Goal: Communication & Community: Answer question/provide support

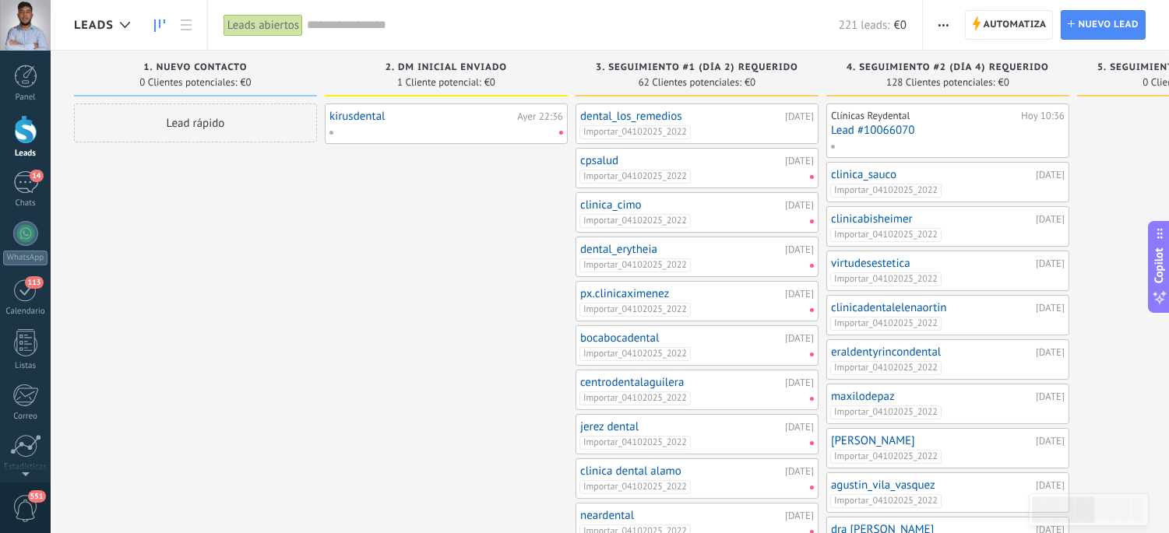
click at [17, 136] on div at bounding box center [25, 129] width 23 height 29
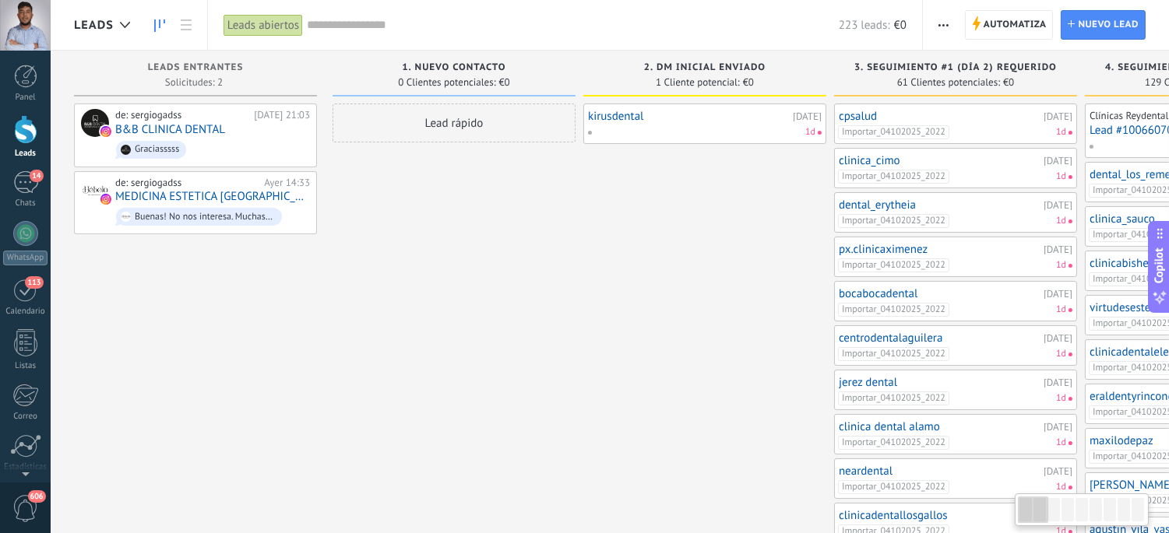
type textarea "**********"
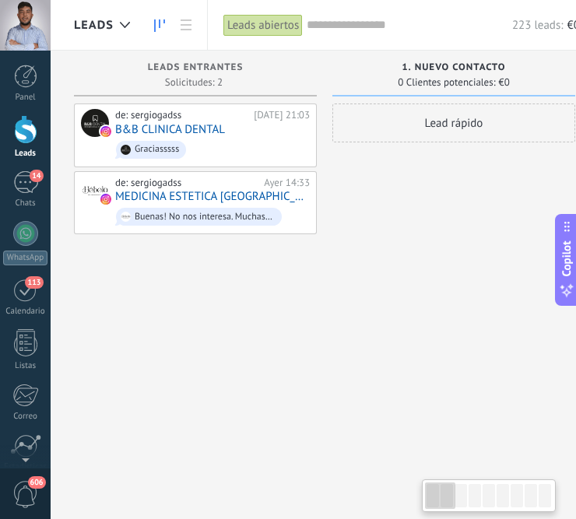
scroll to position [16, 0]
click at [26, 122] on div at bounding box center [25, 129] width 23 height 29
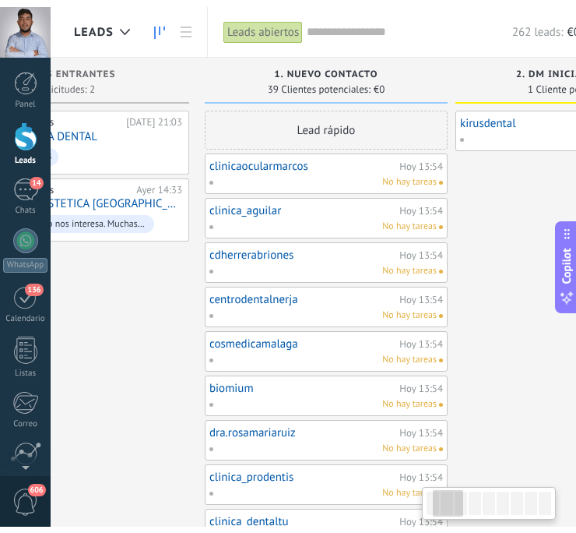
scroll to position [0, 130]
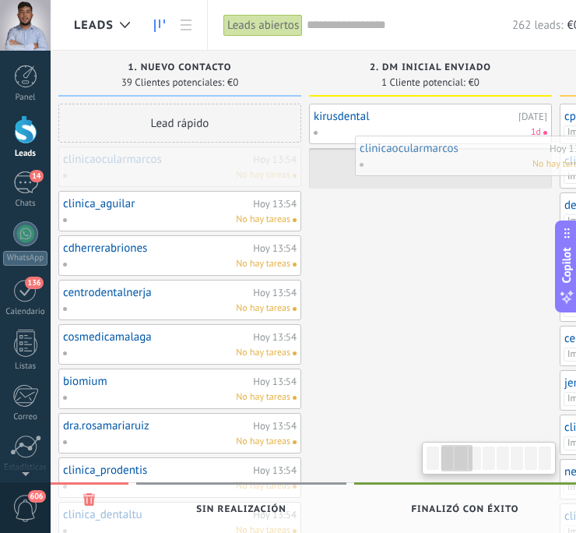
drag, startPoint x: 325, startPoint y: 175, endPoint x: 493, endPoint y: 164, distance: 167.8
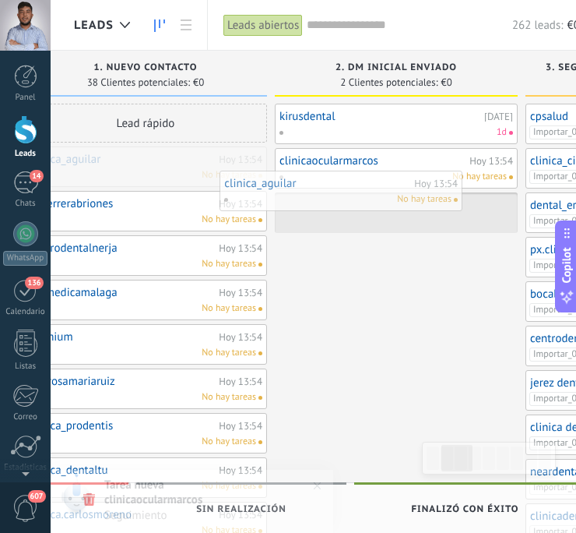
drag, startPoint x: 174, startPoint y: 176, endPoint x: 379, endPoint y: 199, distance: 206.0
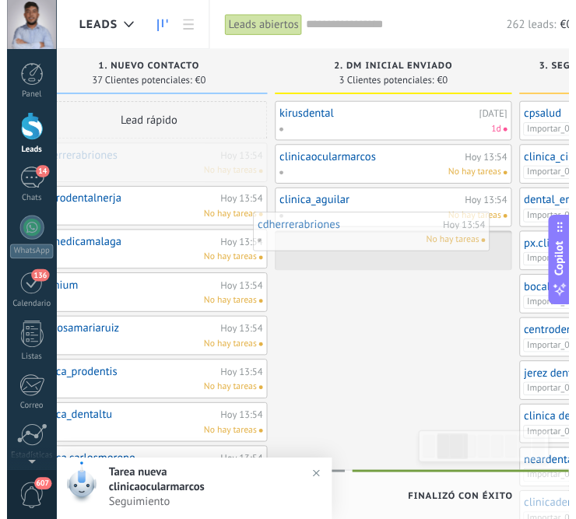
scroll to position [0, 332]
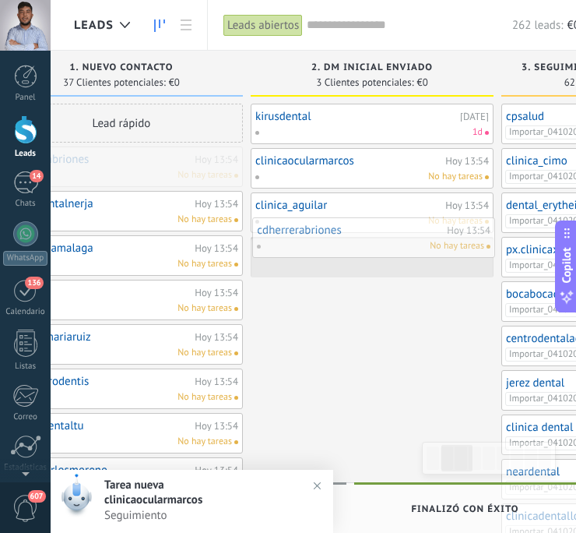
drag, startPoint x: 143, startPoint y: 176, endPoint x: 389, endPoint y: 259, distance: 259.8
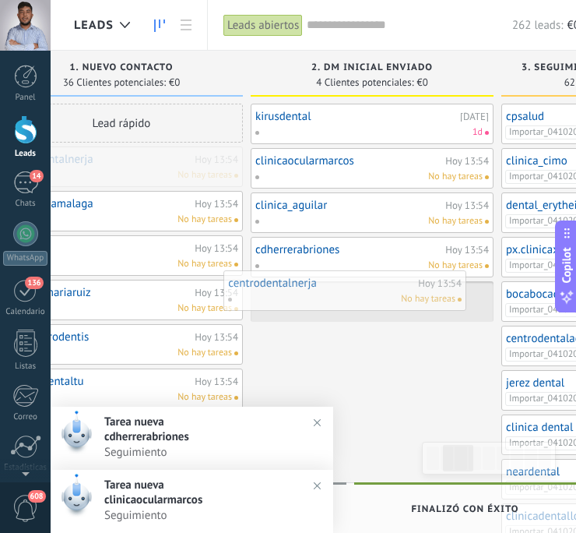
drag, startPoint x: 118, startPoint y: 172, endPoint x: 343, endPoint y: 297, distance: 257.2
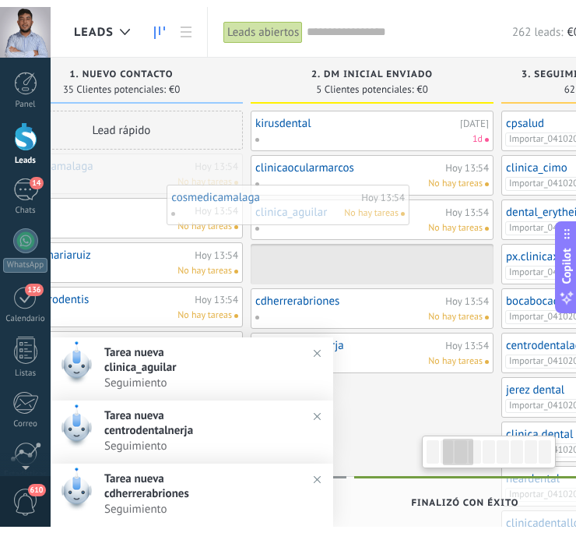
scroll to position [0, 322]
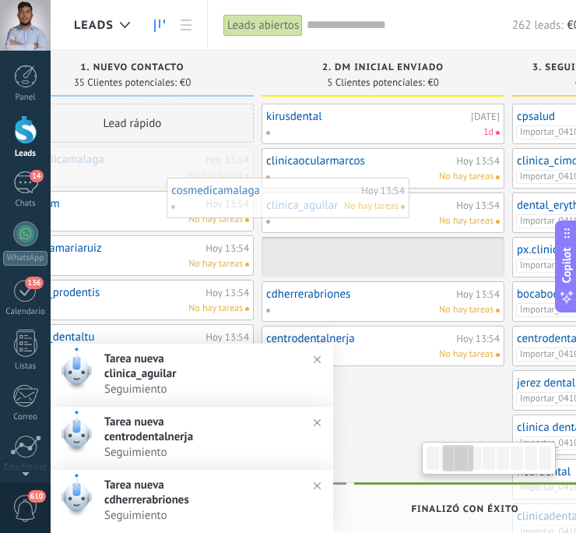
drag, startPoint x: 114, startPoint y: 175, endPoint x: 325, endPoint y: 213, distance: 213.5
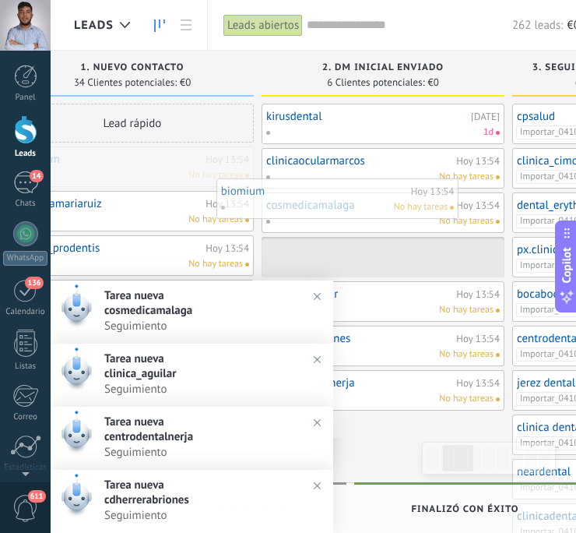
drag, startPoint x: 125, startPoint y: 169, endPoint x: 330, endPoint y: 201, distance: 208.0
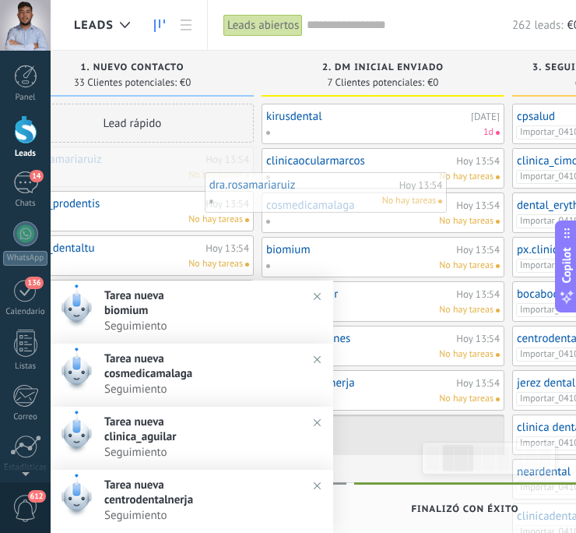
drag, startPoint x: 142, startPoint y: 165, endPoint x: 361, endPoint y: 188, distance: 220.0
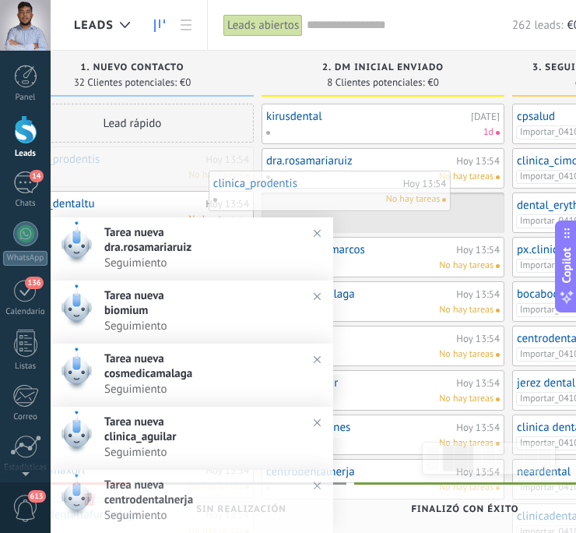
drag, startPoint x: 169, startPoint y: 173, endPoint x: 367, endPoint y: 196, distance: 199.1
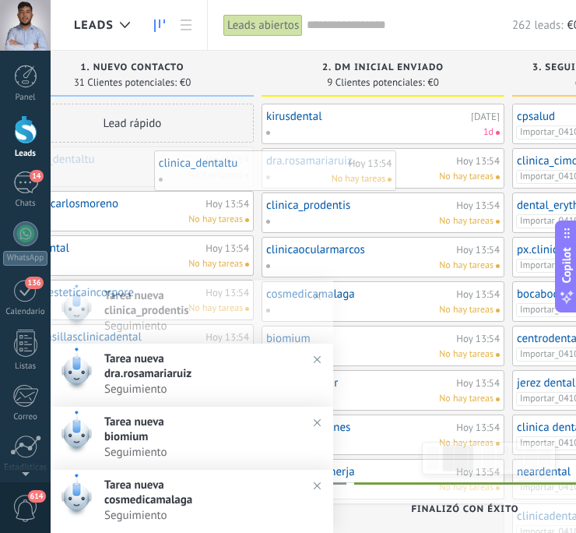
drag, startPoint x: 174, startPoint y: 173, endPoint x: 389, endPoint y: 190, distance: 215.6
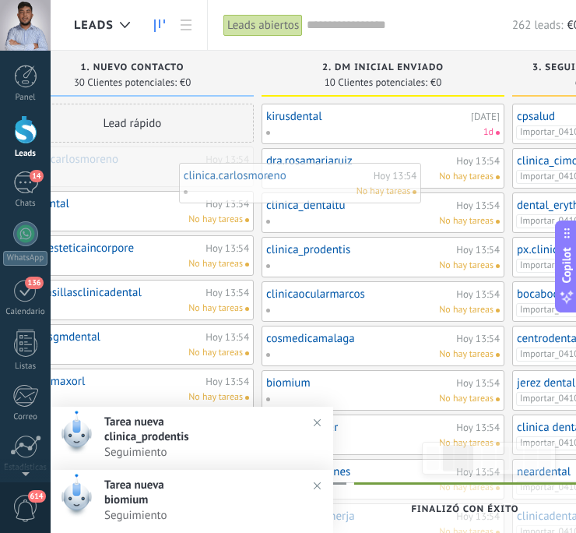
drag, startPoint x: 167, startPoint y: 167, endPoint x: 385, endPoint y: 191, distance: 218.5
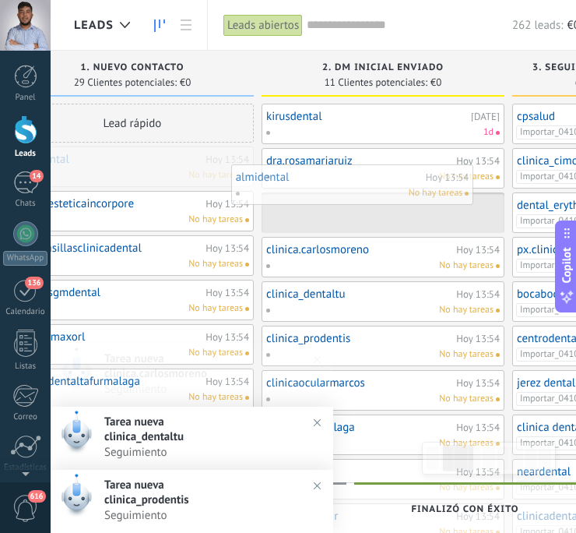
drag, startPoint x: 165, startPoint y: 171, endPoint x: 387, endPoint y: 189, distance: 222.6
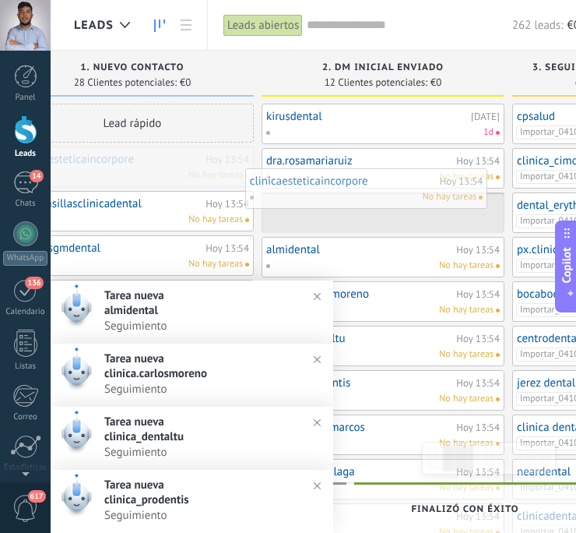
drag, startPoint x: 150, startPoint y: 167, endPoint x: 385, endPoint y: 188, distance: 236.1
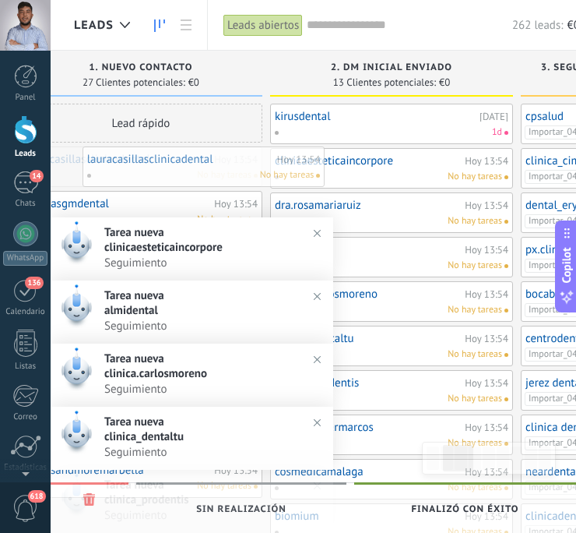
drag, startPoint x: 135, startPoint y: 172, endPoint x: 382, endPoint y: 181, distance: 247.8
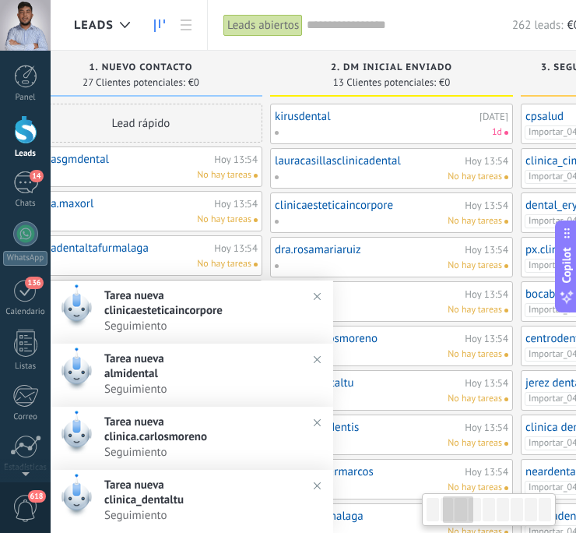
scroll to position [0, 321]
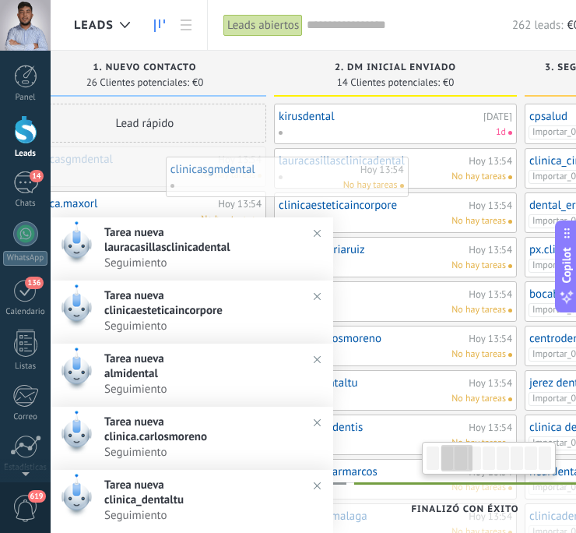
drag, startPoint x: 152, startPoint y: 164, endPoint x: 417, endPoint y: 170, distance: 264.8
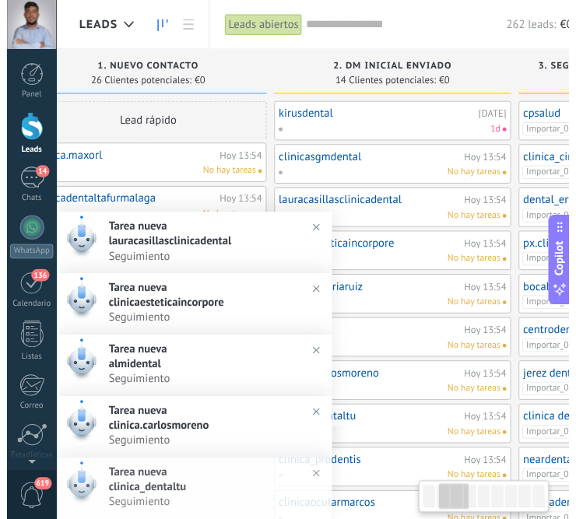
scroll to position [0, 318]
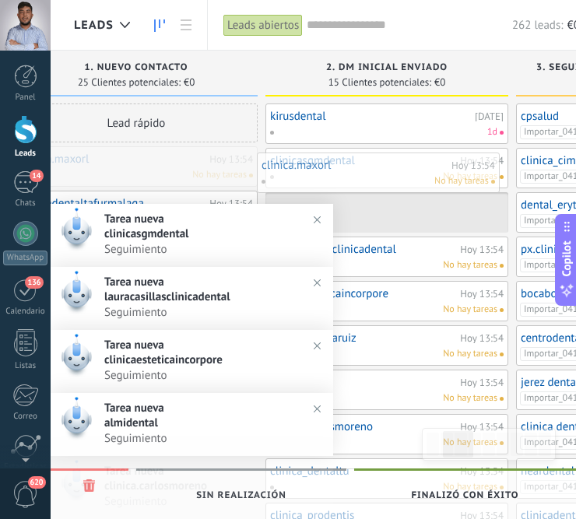
drag, startPoint x: 142, startPoint y: 166, endPoint x: 394, endPoint y: 167, distance: 252.3
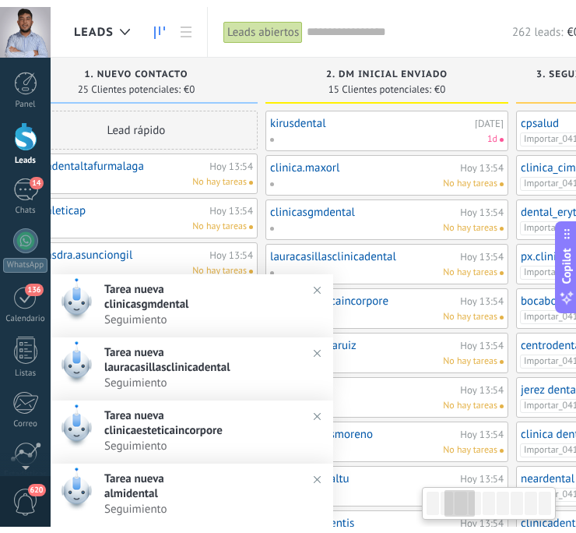
scroll to position [0, 335]
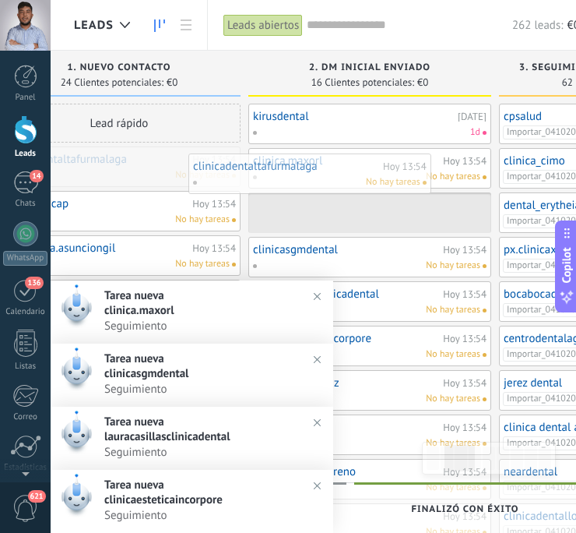
drag, startPoint x: 125, startPoint y: 167, endPoint x: 391, endPoint y: 171, distance: 266.3
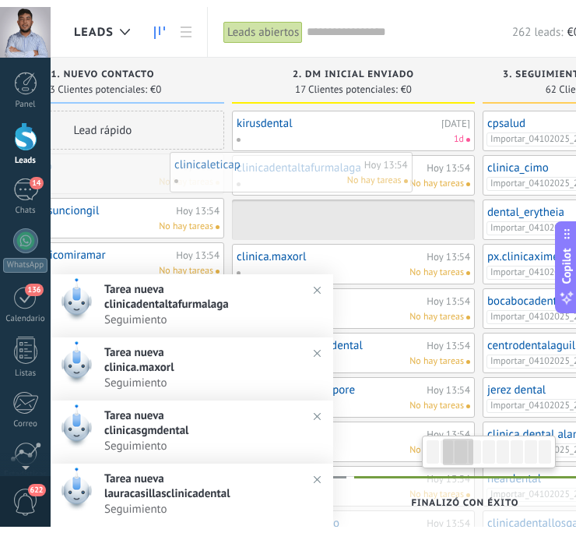
scroll to position [0, 329]
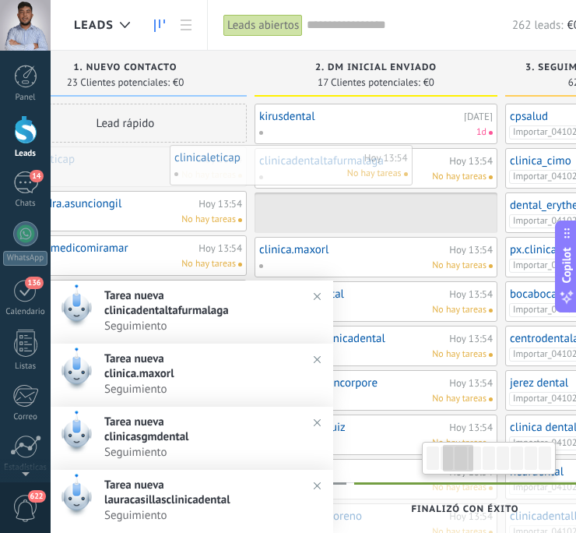
drag, startPoint x: 128, startPoint y: 174, endPoint x: 350, endPoint y: 170, distance: 221.9
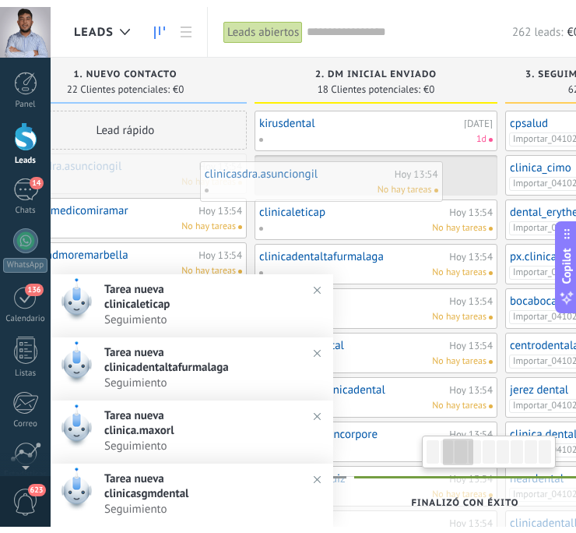
scroll to position [0, 318]
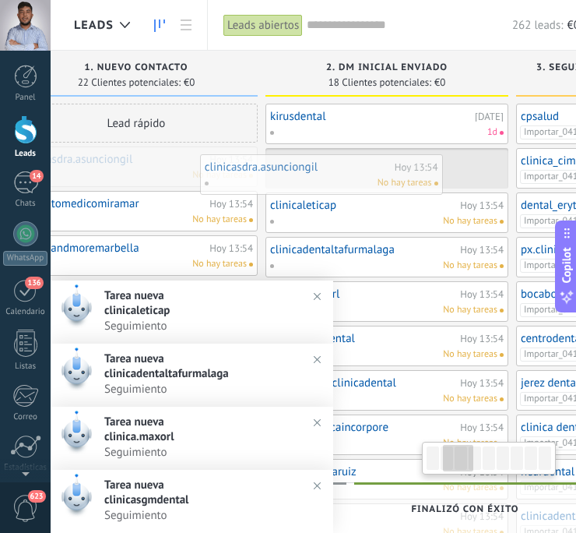
drag, startPoint x: 135, startPoint y: 174, endPoint x: 337, endPoint y: 182, distance: 202.6
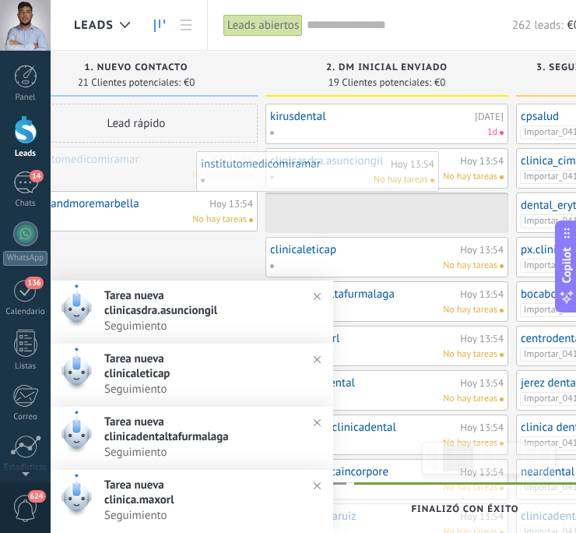
drag, startPoint x: 143, startPoint y: 175, endPoint x: 378, endPoint y: 178, distance: 234.4
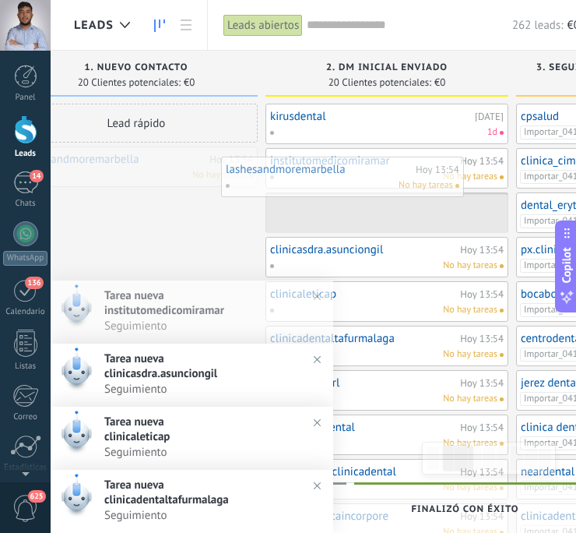
drag, startPoint x: 128, startPoint y: 169, endPoint x: 382, endPoint y: 178, distance: 254.0
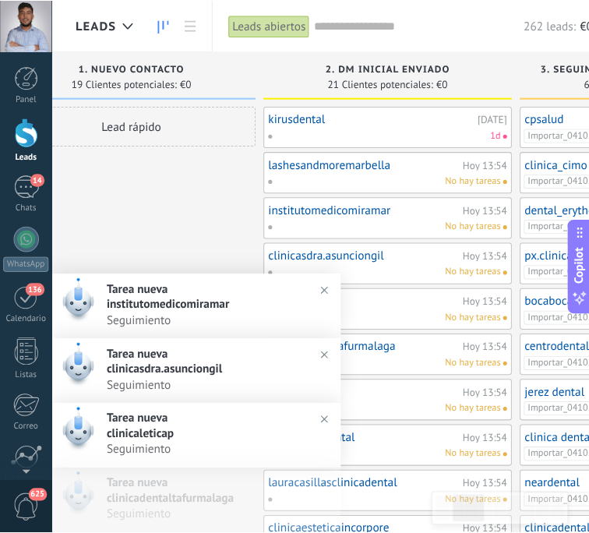
scroll to position [2, 0]
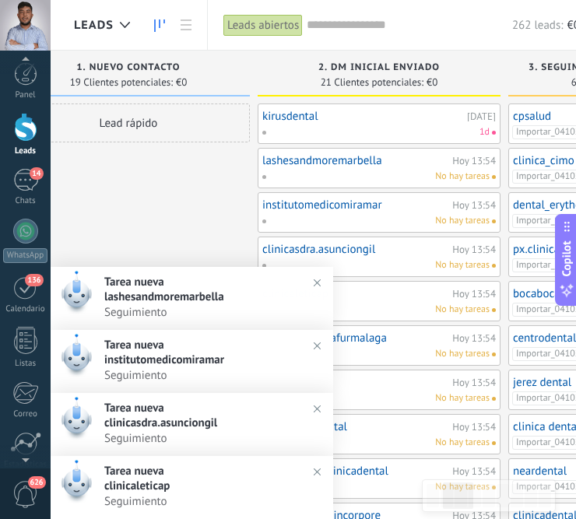
click at [24, 497] on span "626" at bounding box center [25, 494] width 26 height 27
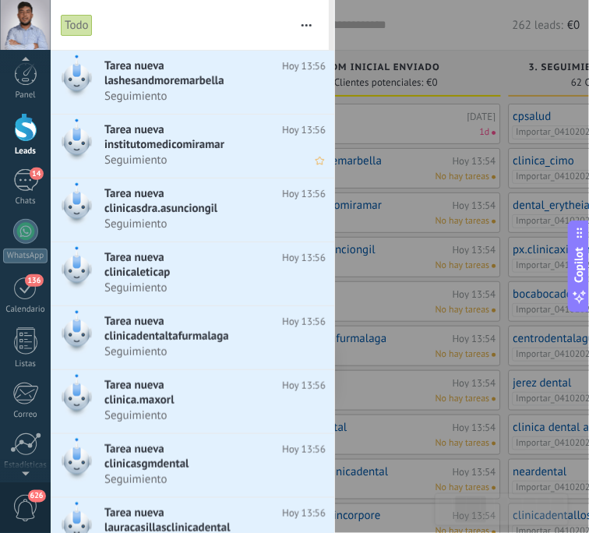
scroll to position [0, 0]
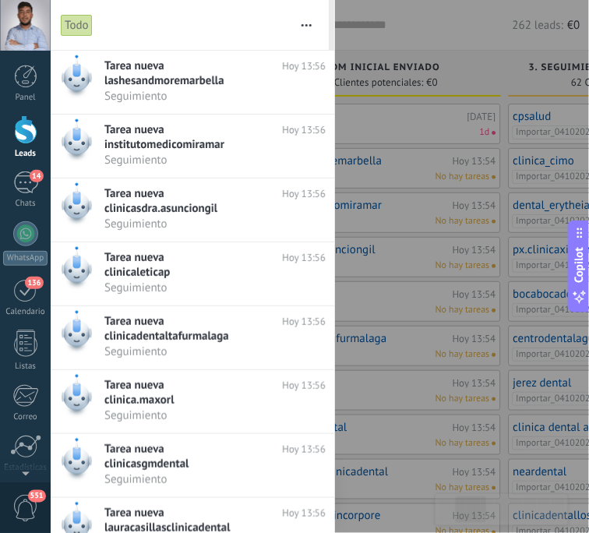
click at [310, 23] on button "button" at bounding box center [306, 25] width 33 height 50
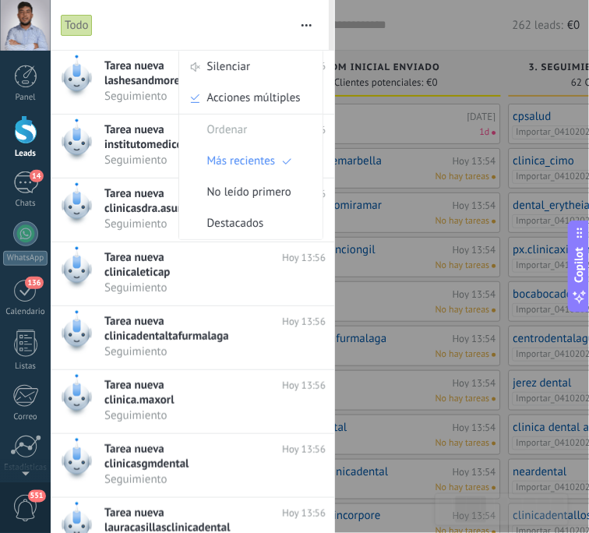
click at [216, 21] on div "Todo" at bounding box center [175, 25] width 229 height 50
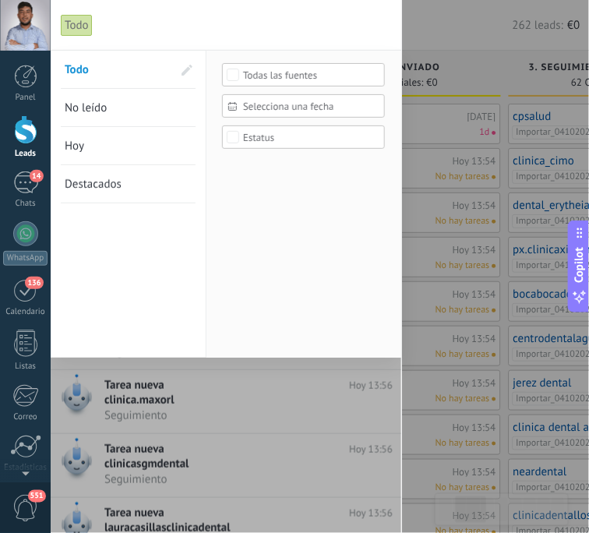
click at [137, 112] on link "No leído" at bounding box center [128, 107] width 127 height 37
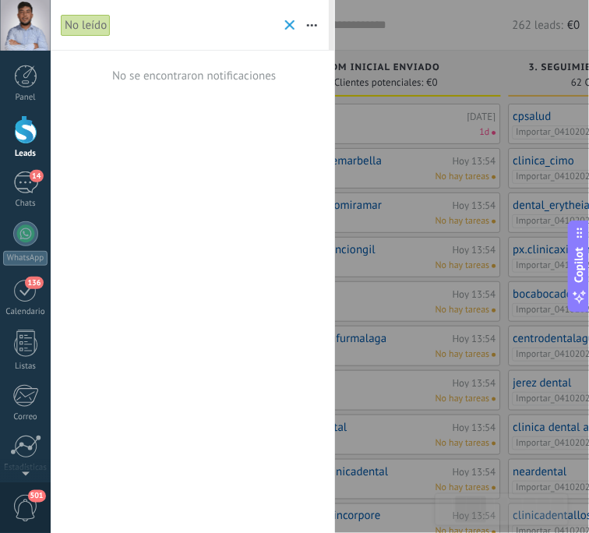
click at [315, 24] on icon "button" at bounding box center [312, 25] width 10 height 2
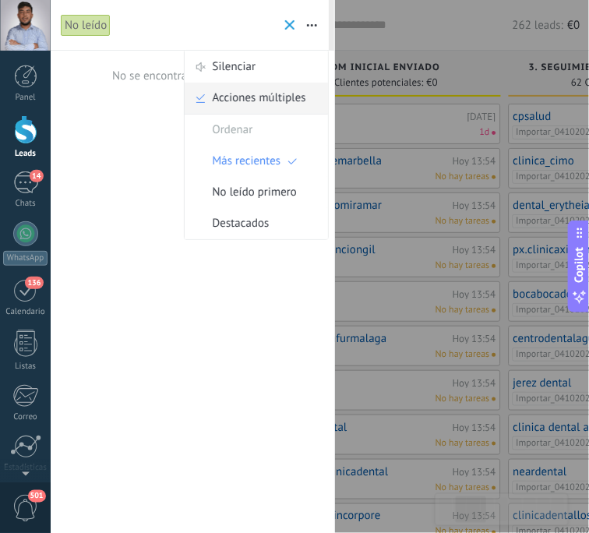
click at [252, 96] on span "Acciones múltiples" at bounding box center [259, 98] width 93 height 31
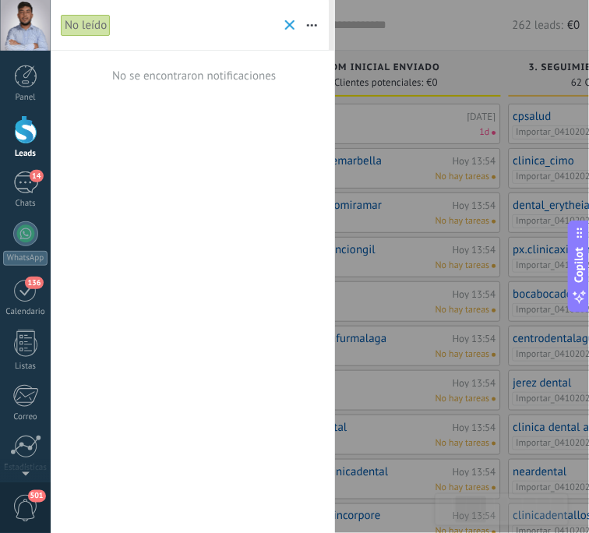
click at [294, 28] on span at bounding box center [290, 25] width 10 height 10
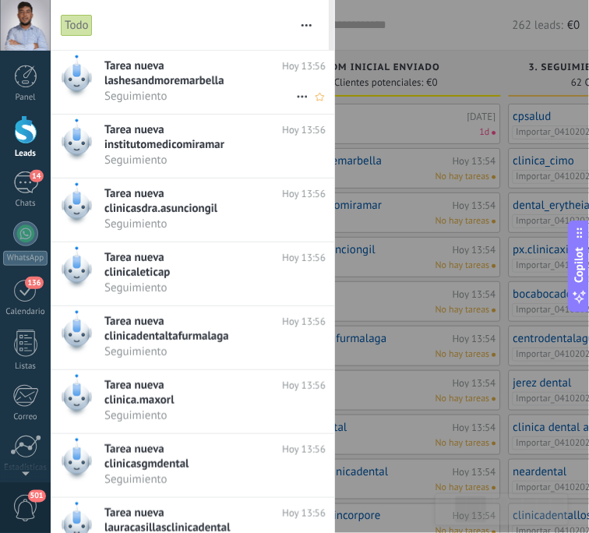
click at [297, 103] on icon at bounding box center [302, 96] width 19 height 19
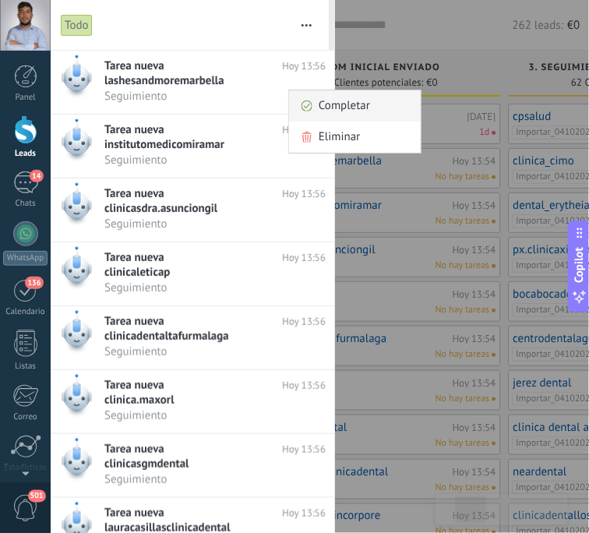
click at [317, 104] on div "Completar" at bounding box center [355, 105] width 108 height 31
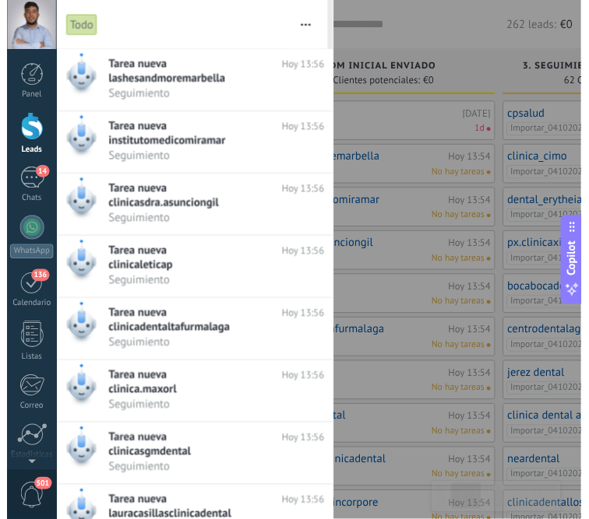
scroll to position [16, 0]
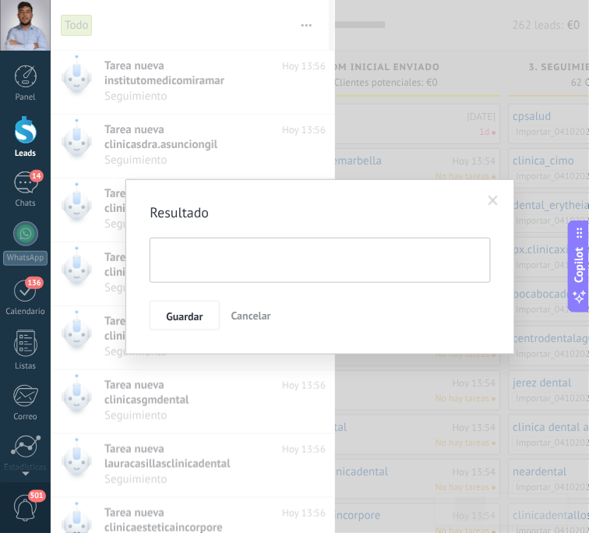
click at [496, 196] on span at bounding box center [493, 200] width 10 height 11
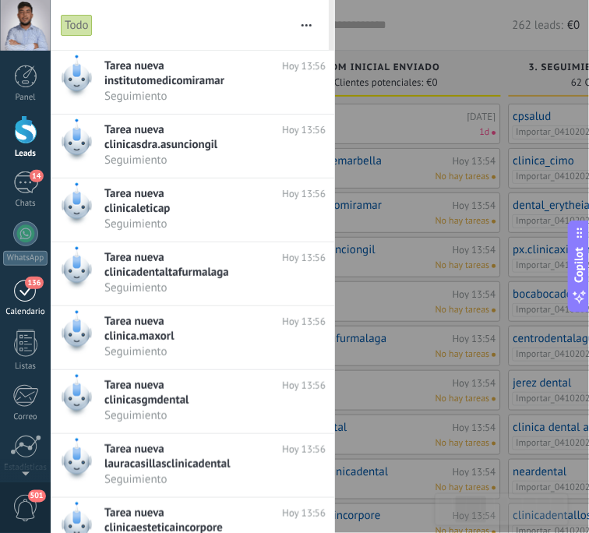
click at [24, 296] on div "136" at bounding box center [25, 290] width 25 height 24
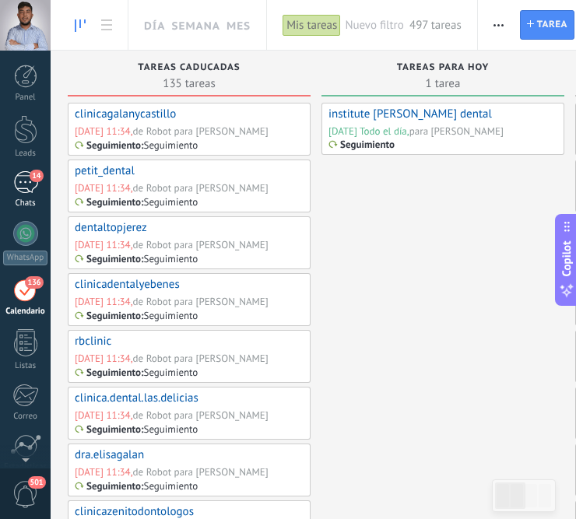
click at [18, 190] on div "14" at bounding box center [25, 182] width 25 height 23
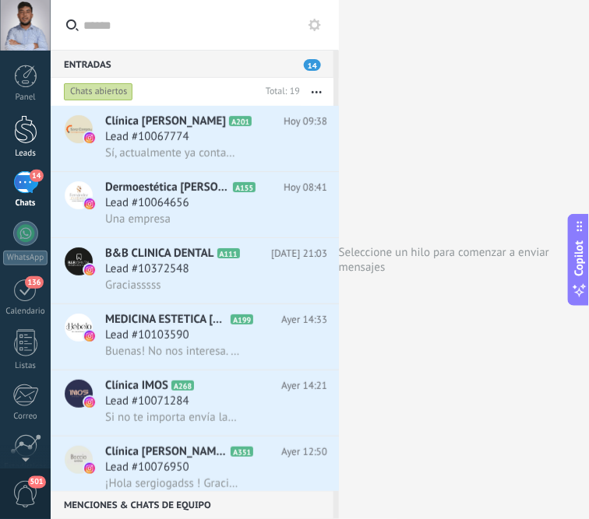
click at [28, 130] on div at bounding box center [25, 129] width 23 height 29
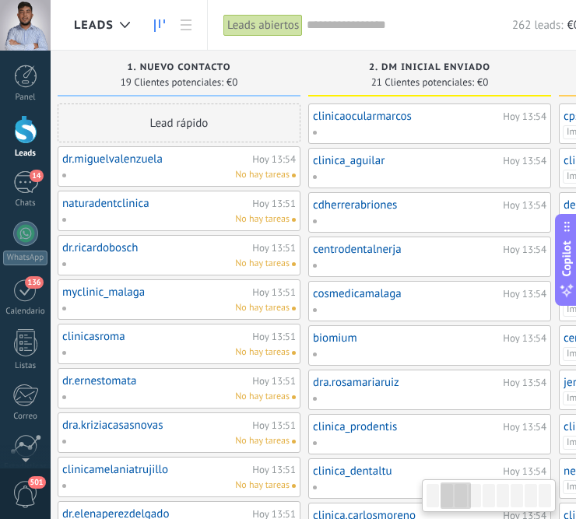
scroll to position [0, 276]
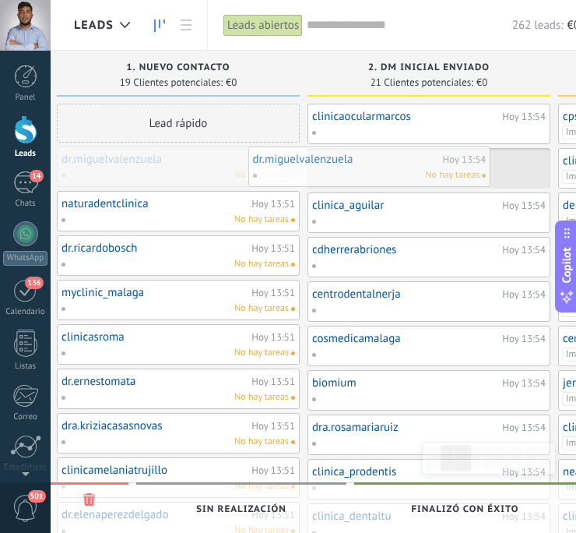
drag, startPoint x: 187, startPoint y: 166, endPoint x: 378, endPoint y: 166, distance: 191.5
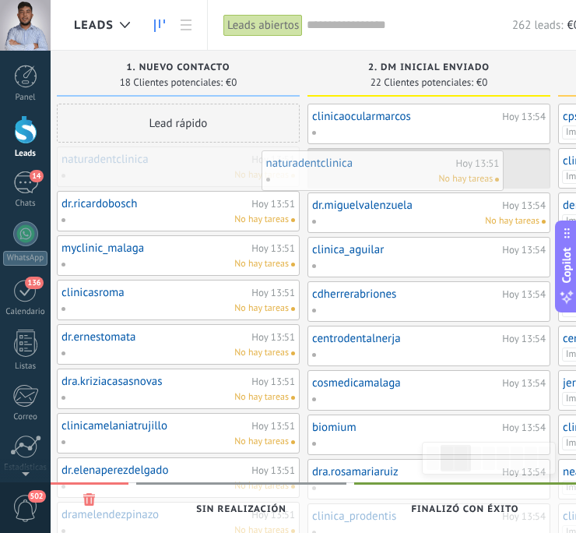
drag, startPoint x: 188, startPoint y: 169, endPoint x: 393, endPoint y: 172, distance: 205.6
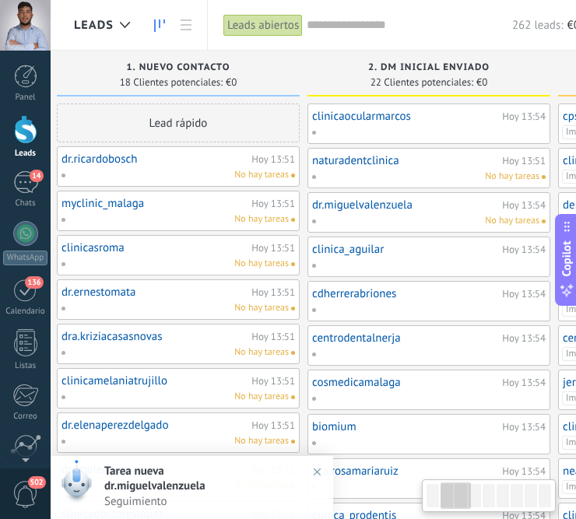
scroll to position [0, 284]
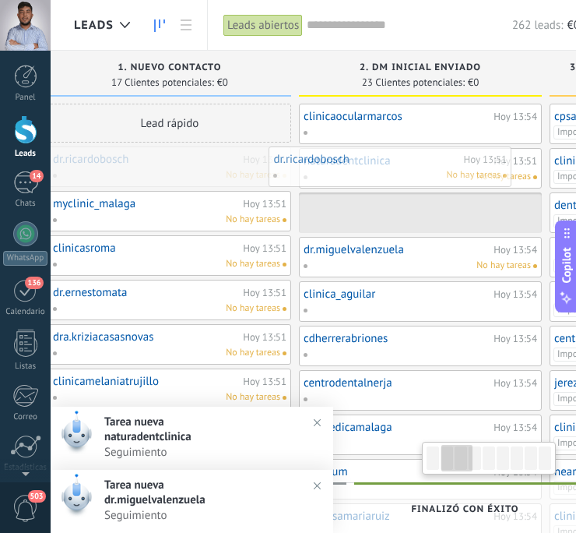
drag, startPoint x: 135, startPoint y: 174, endPoint x: 356, endPoint y: 174, distance: 221.1
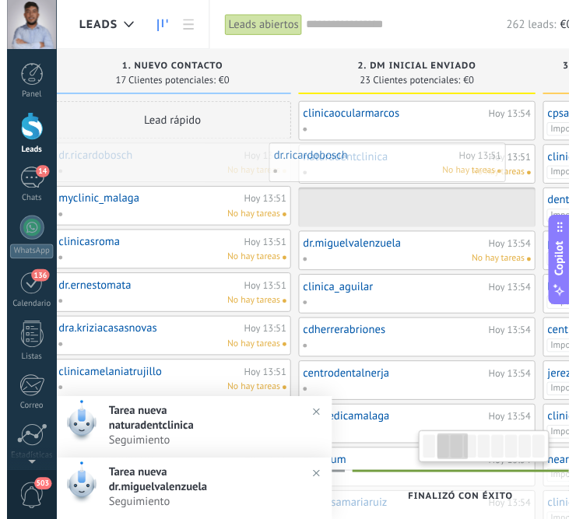
scroll to position [0, 311]
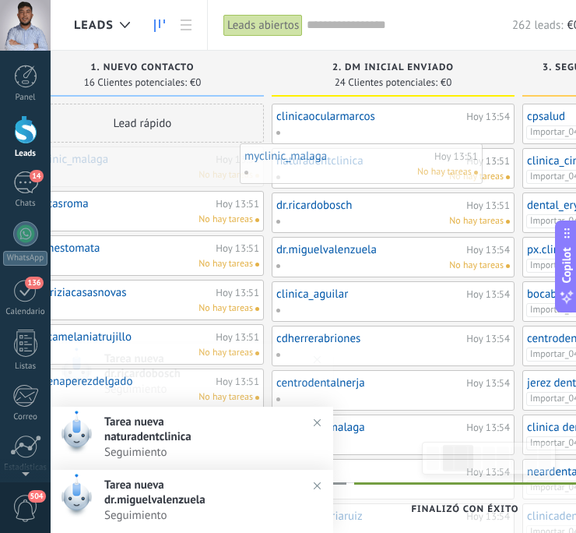
drag, startPoint x: 104, startPoint y: 167, endPoint x: 336, endPoint y: 162, distance: 232.1
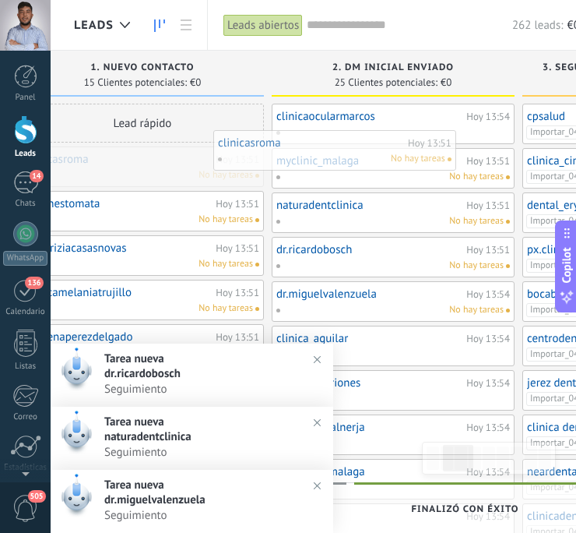
drag, startPoint x: 137, startPoint y: 174, endPoint x: 347, endPoint y: 164, distance: 210.5
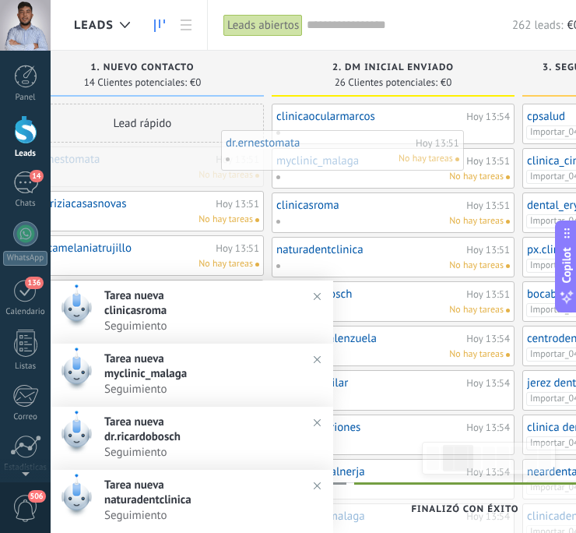
drag, startPoint x: 123, startPoint y: 167, endPoint x: 346, endPoint y: 143, distance: 223.9
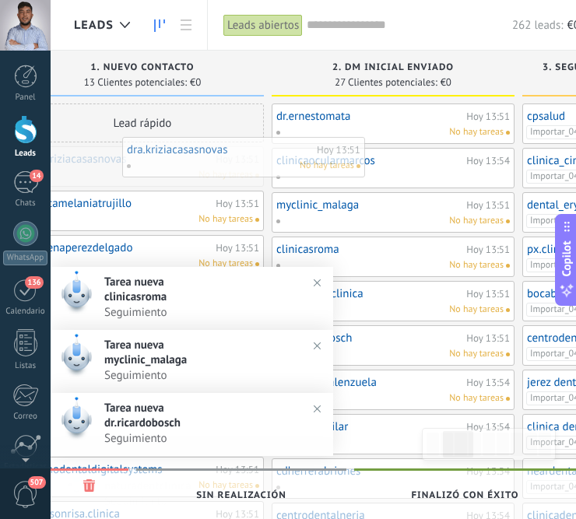
drag, startPoint x: 126, startPoint y: 177, endPoint x: 363, endPoint y: 160, distance: 237.3
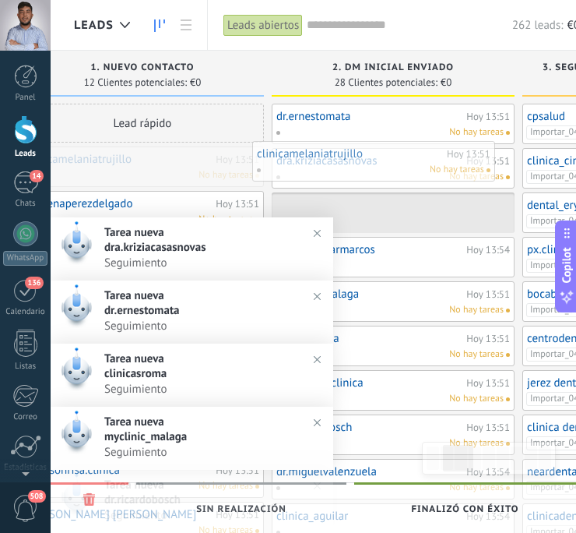
drag, startPoint x: 112, startPoint y: 167, endPoint x: 346, endPoint y: 160, distance: 234.5
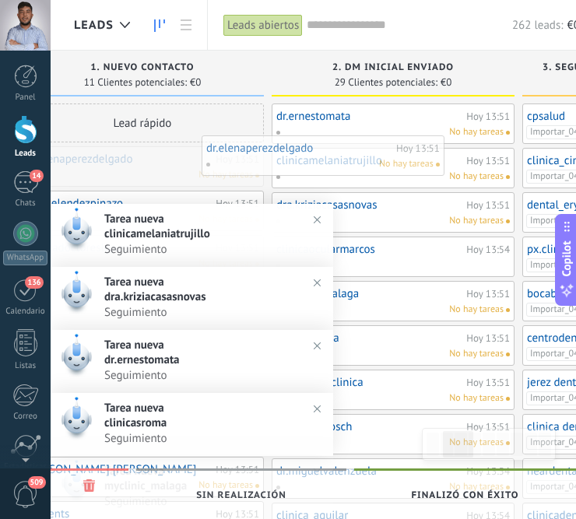
drag, startPoint x: 143, startPoint y: 164, endPoint x: 355, endPoint y: 153, distance: 212.1
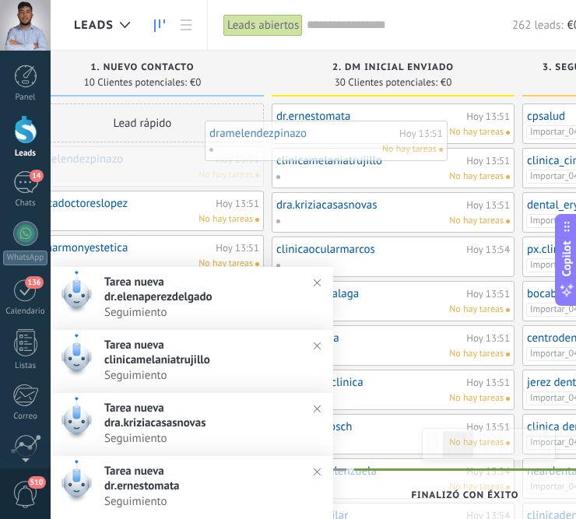
drag, startPoint x: 143, startPoint y: 172, endPoint x: 377, endPoint y: 142, distance: 235.5
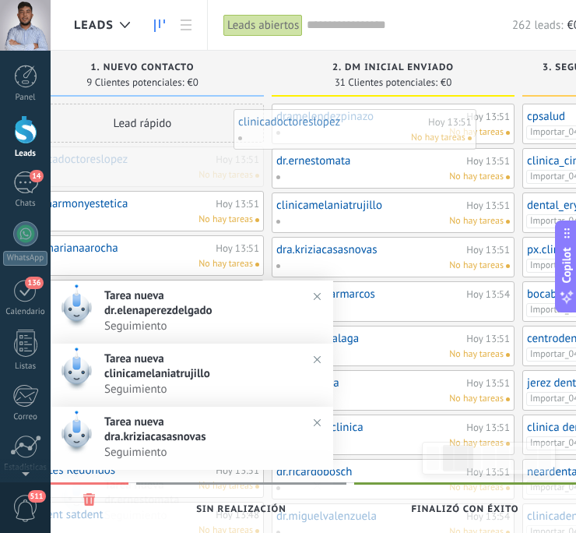
drag, startPoint x: 135, startPoint y: 180, endPoint x: 361, endPoint y: 148, distance: 227.3
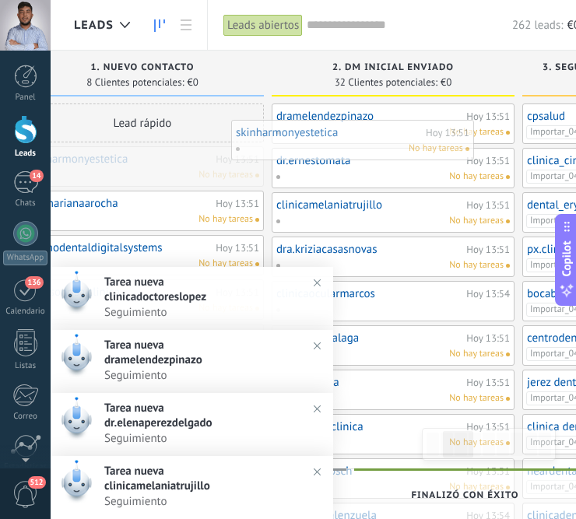
drag, startPoint x: 140, startPoint y: 173, endPoint x: 354, endPoint y: 146, distance: 215.0
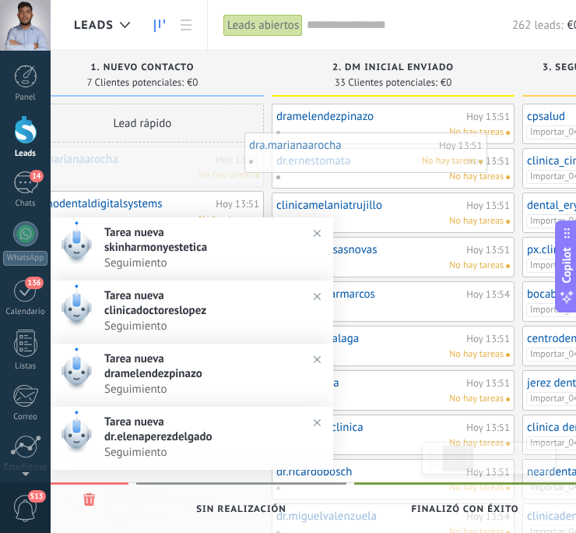
drag, startPoint x: 153, startPoint y: 166, endPoint x: 377, endPoint y: 152, distance: 223.9
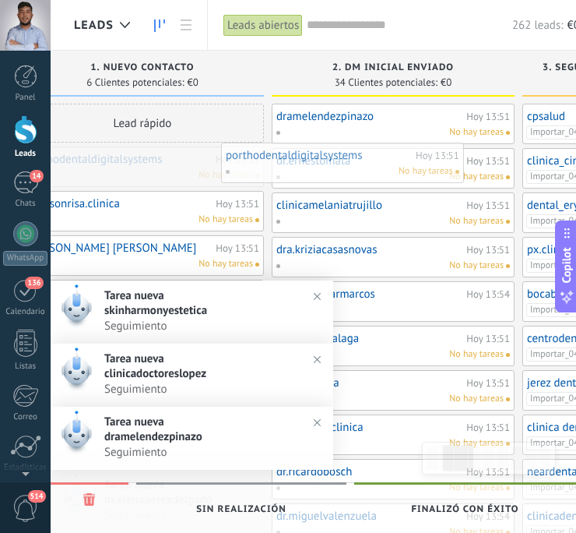
drag, startPoint x: 153, startPoint y: 175, endPoint x: 374, endPoint y: 171, distance: 220.4
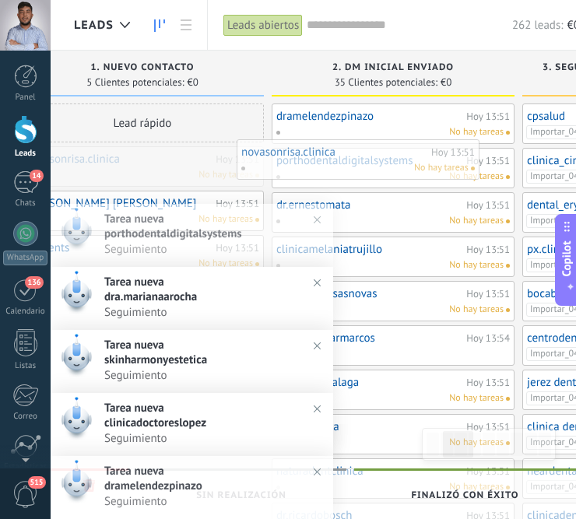
drag, startPoint x: 156, startPoint y: 171, endPoint x: 383, endPoint y: 166, distance: 227.4
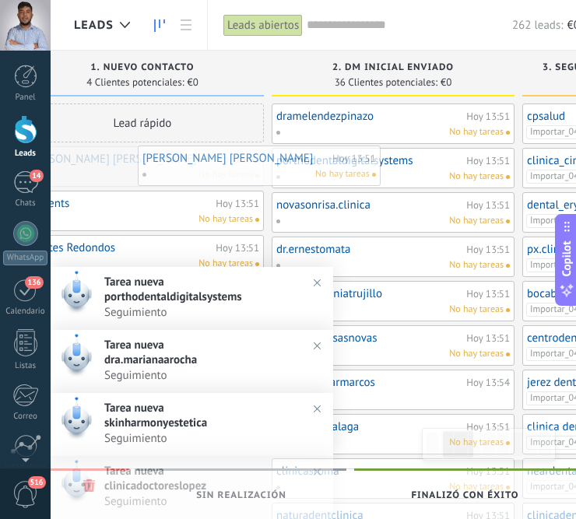
drag, startPoint x: 148, startPoint y: 172, endPoint x: 375, endPoint y: 157, distance: 227.8
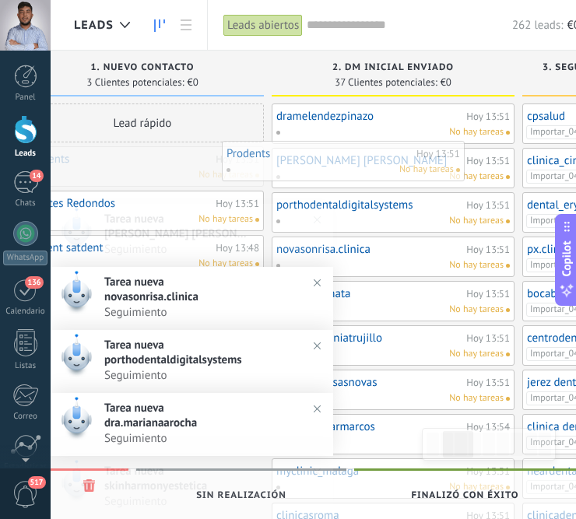
drag, startPoint x: 144, startPoint y: 175, endPoint x: 348, endPoint y: 171, distance: 204.0
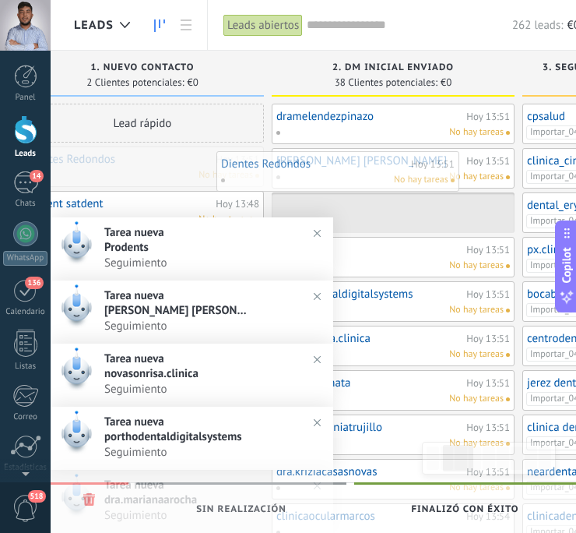
drag, startPoint x: 135, startPoint y: 171, endPoint x: 331, endPoint y: 173, distance: 195.4
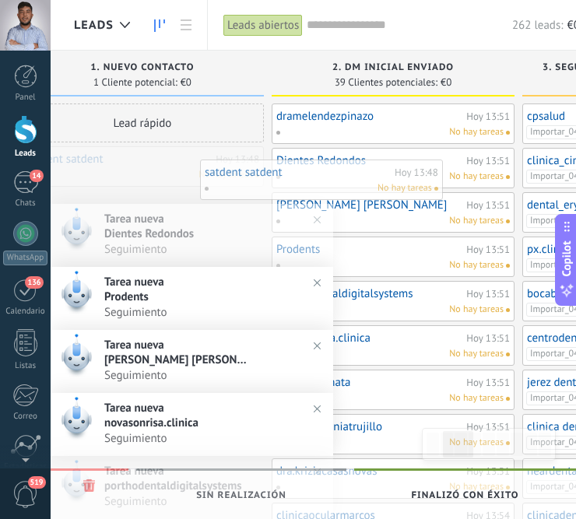
drag, startPoint x: 135, startPoint y: 167, endPoint x: 332, endPoint y: 181, distance: 197.6
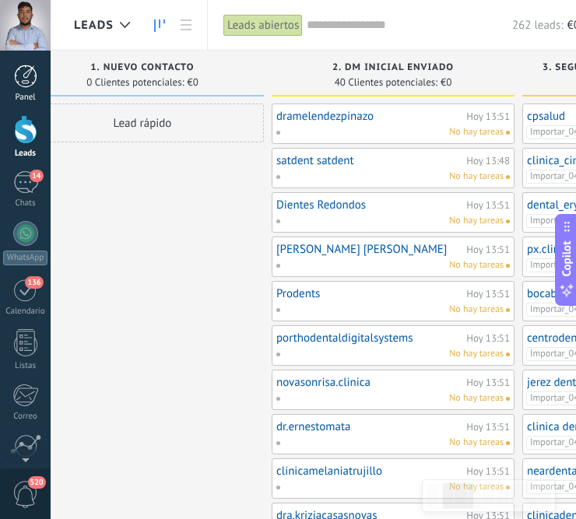
click at [22, 81] on div at bounding box center [25, 76] width 23 height 23
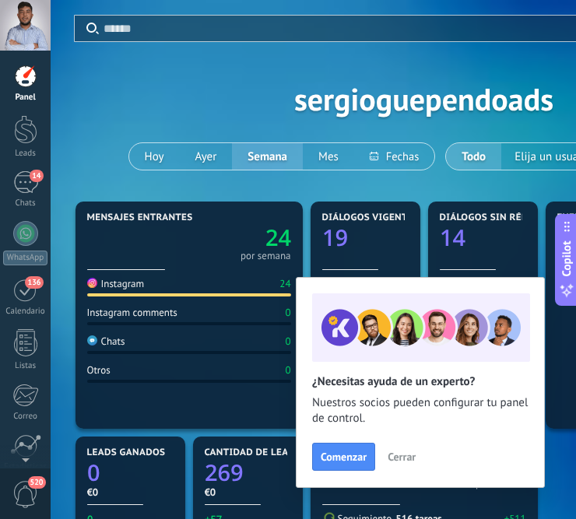
click at [400, 457] on span "Cerrar" at bounding box center [402, 457] width 28 height 11
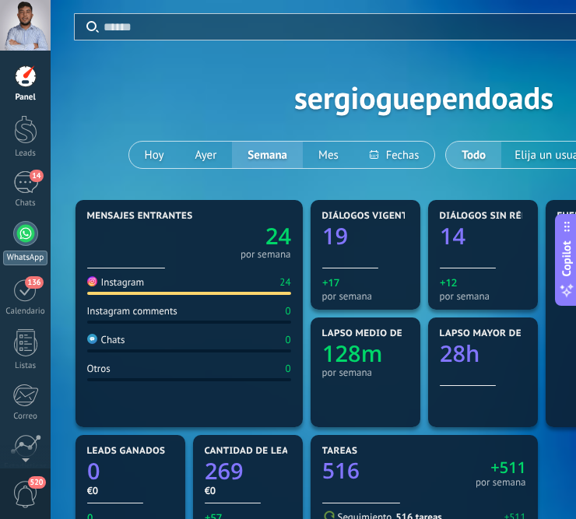
scroll to position [1, 0]
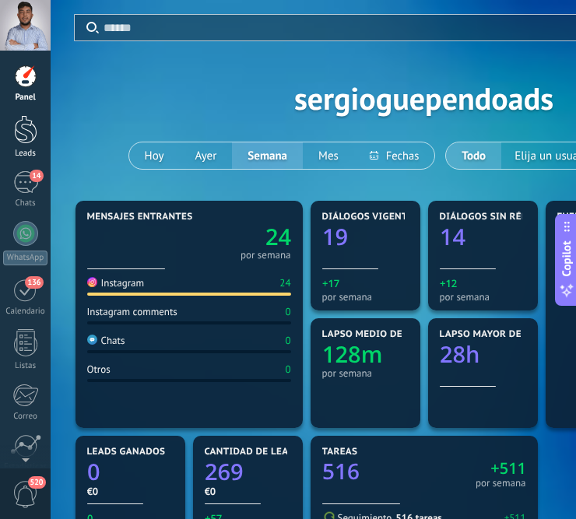
click at [11, 144] on link "Leads" at bounding box center [25, 137] width 51 height 44
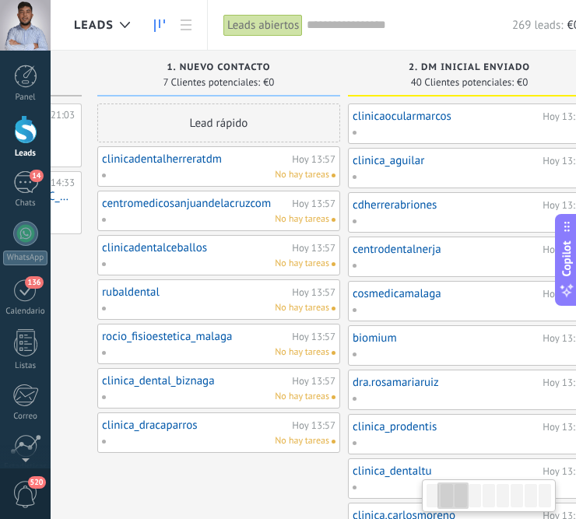
scroll to position [0, 236]
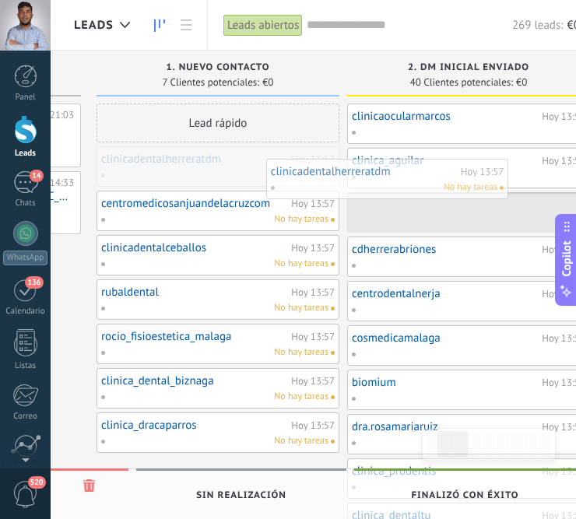
drag, startPoint x: 236, startPoint y: 162, endPoint x: 246, endPoint y: 164, distance: 10.2
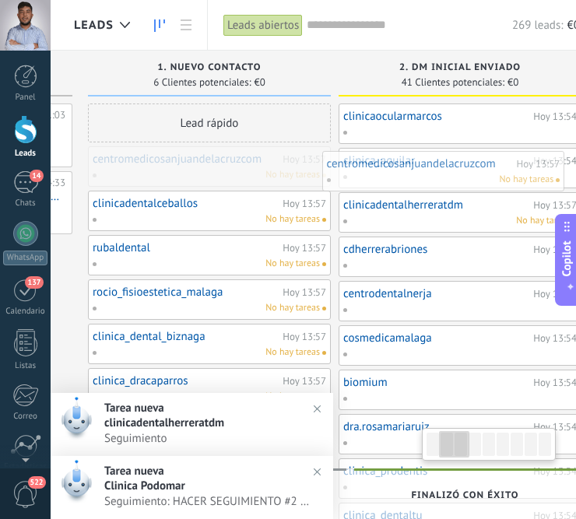
drag, startPoint x: 205, startPoint y: 173, endPoint x: 440, endPoint y: 178, distance: 235.2
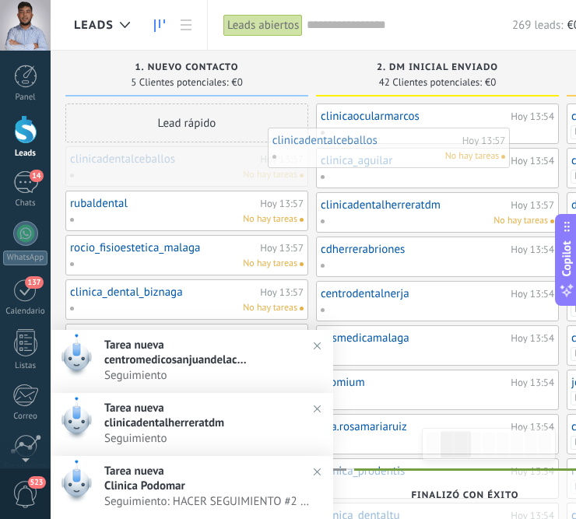
drag, startPoint x: 184, startPoint y: 175, endPoint x: 420, endPoint y: 159, distance: 237.3
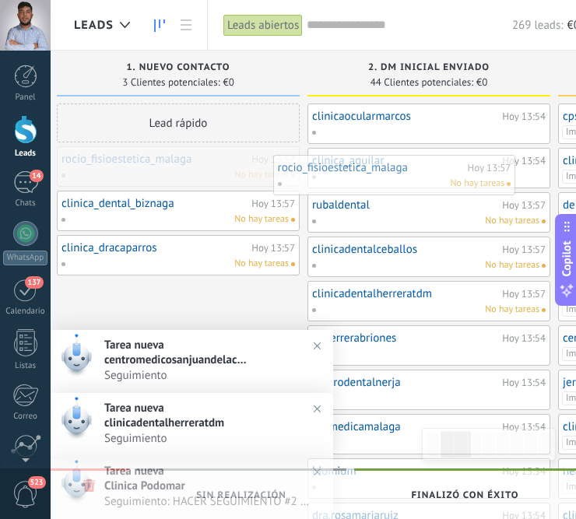
drag, startPoint x: 168, startPoint y: 165, endPoint x: 392, endPoint y: 174, distance: 224.4
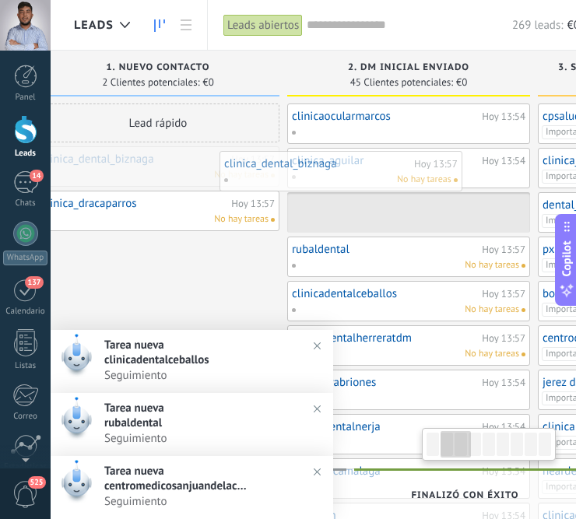
scroll to position [0, 286]
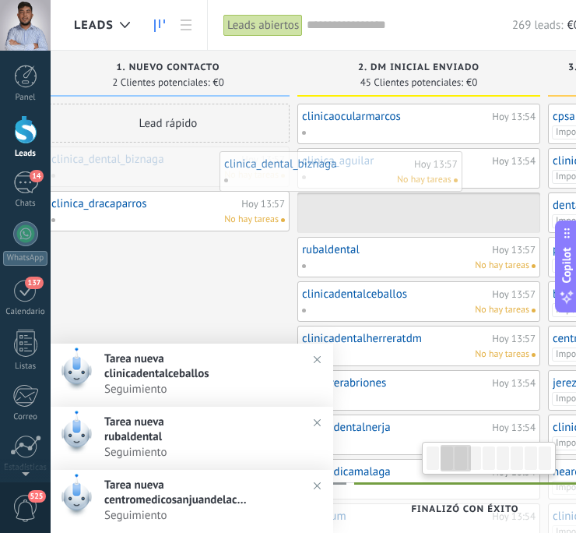
drag, startPoint x: 149, startPoint y: 175, endPoint x: 358, endPoint y: 181, distance: 208.7
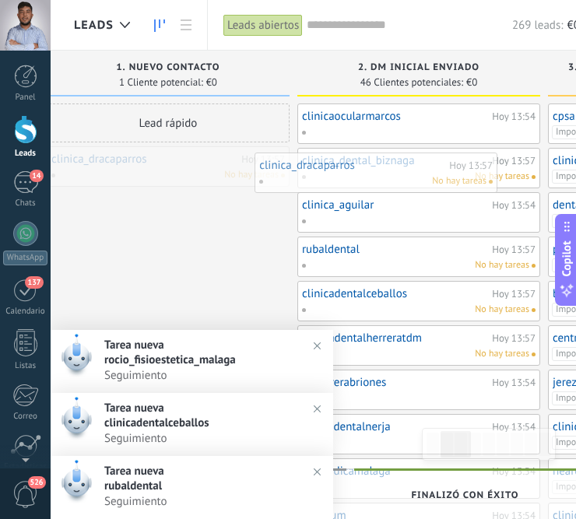
drag, startPoint x: 142, startPoint y: 169, endPoint x: 369, endPoint y: 175, distance: 227.4
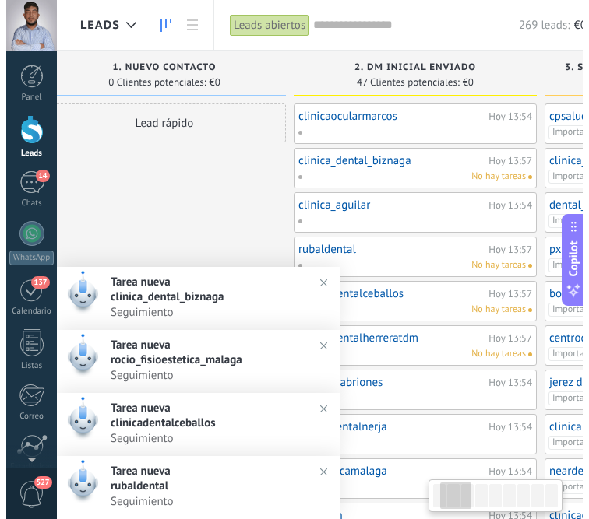
scroll to position [0, 0]
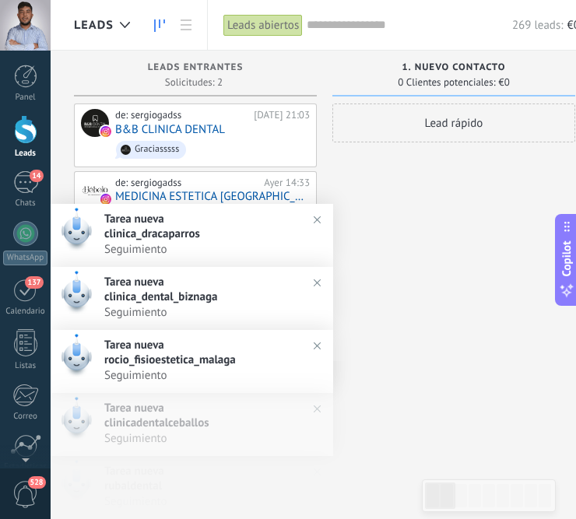
click at [315, 213] on img at bounding box center [317, 220] width 23 height 23
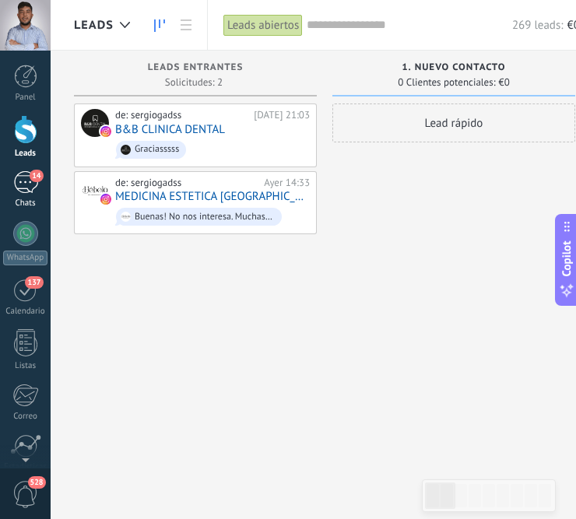
click at [21, 192] on div "14" at bounding box center [25, 182] width 25 height 23
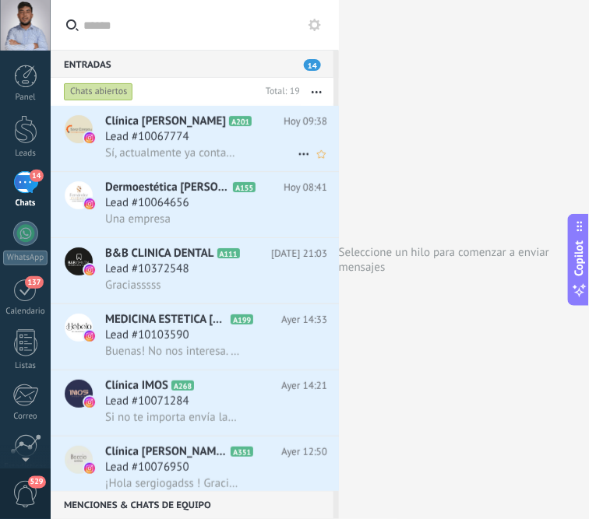
click at [196, 137] on h3 "Lead #10067774" at bounding box center [151, 137] width 92 height 16
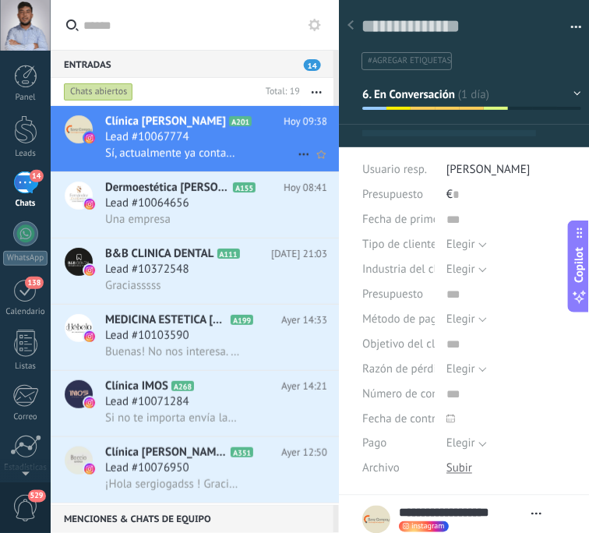
type textarea "**********"
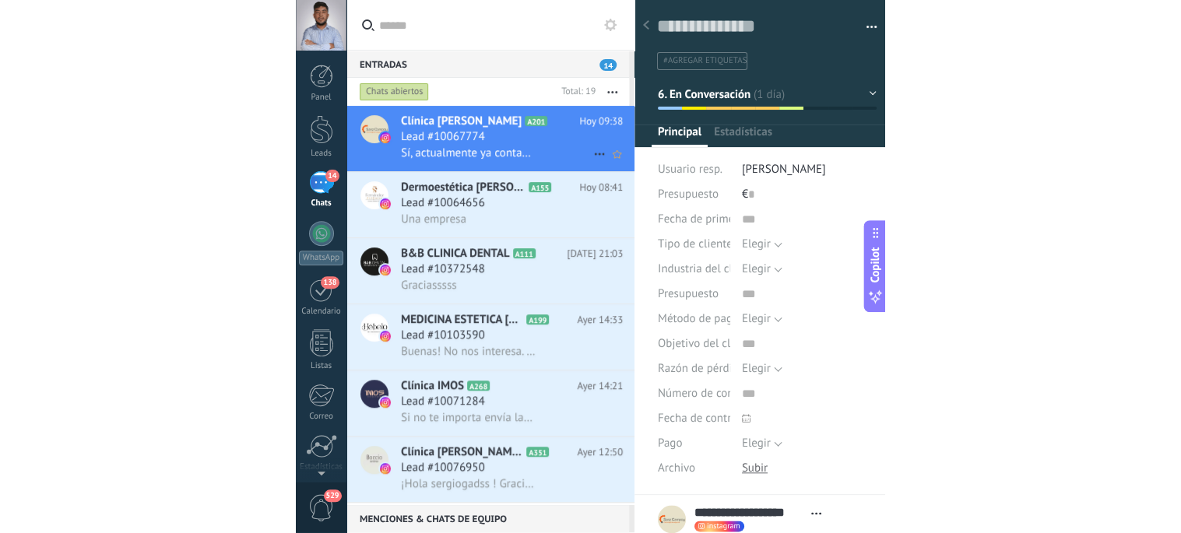
scroll to position [23, 0]
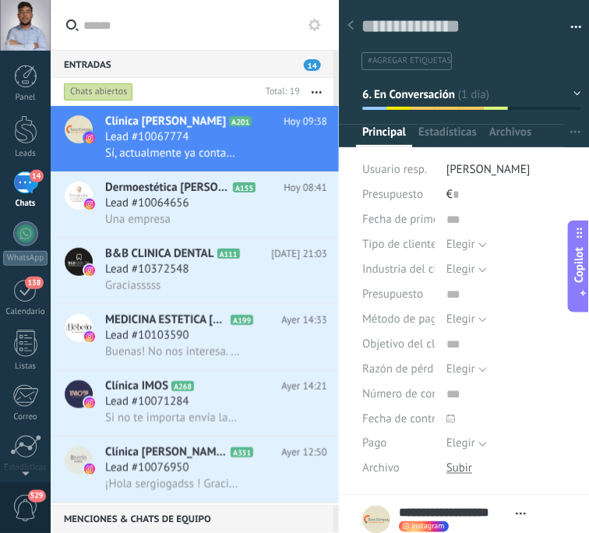
click at [351, 26] on icon at bounding box center [350, 24] width 6 height 9
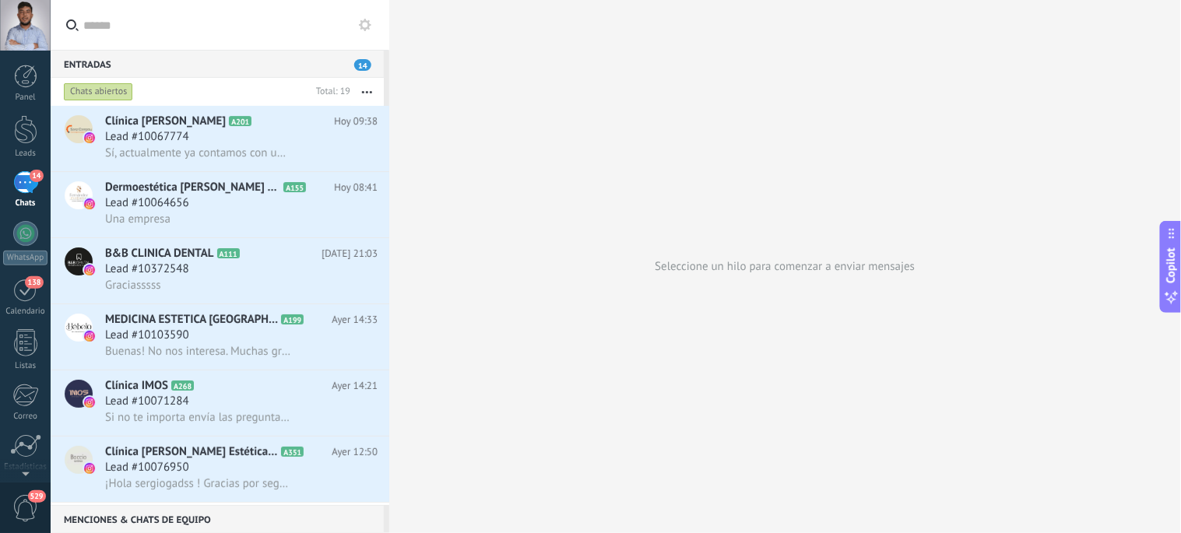
scroll to position [16, 0]
click at [190, 149] on span "Sí, actualmente ya contamos con un equipo que se encarga de ello 😊 Muchas graci…" at bounding box center [198, 153] width 187 height 15
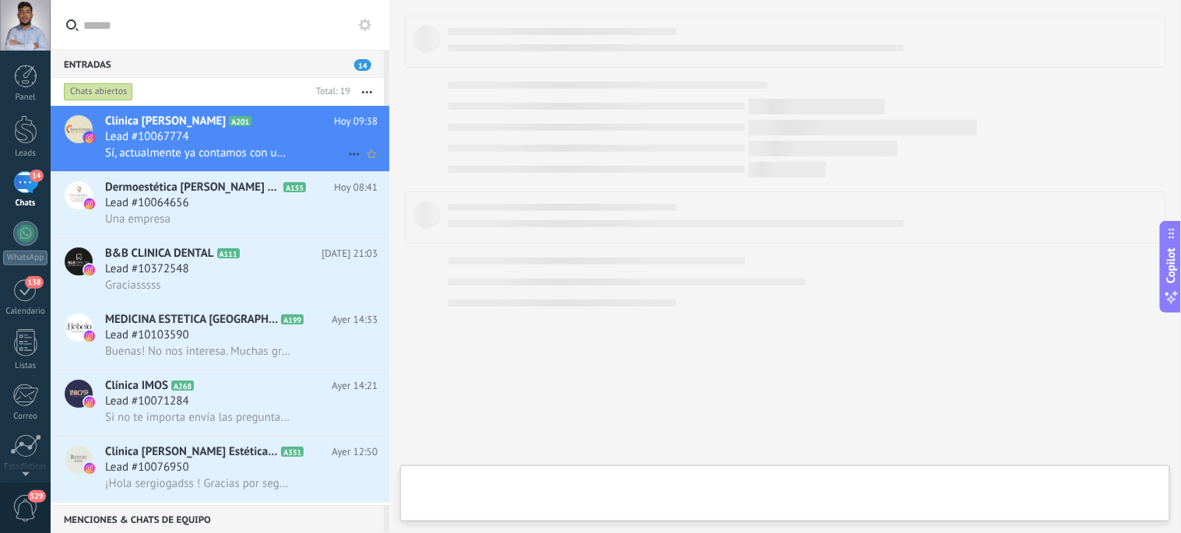
type textarea "**********"
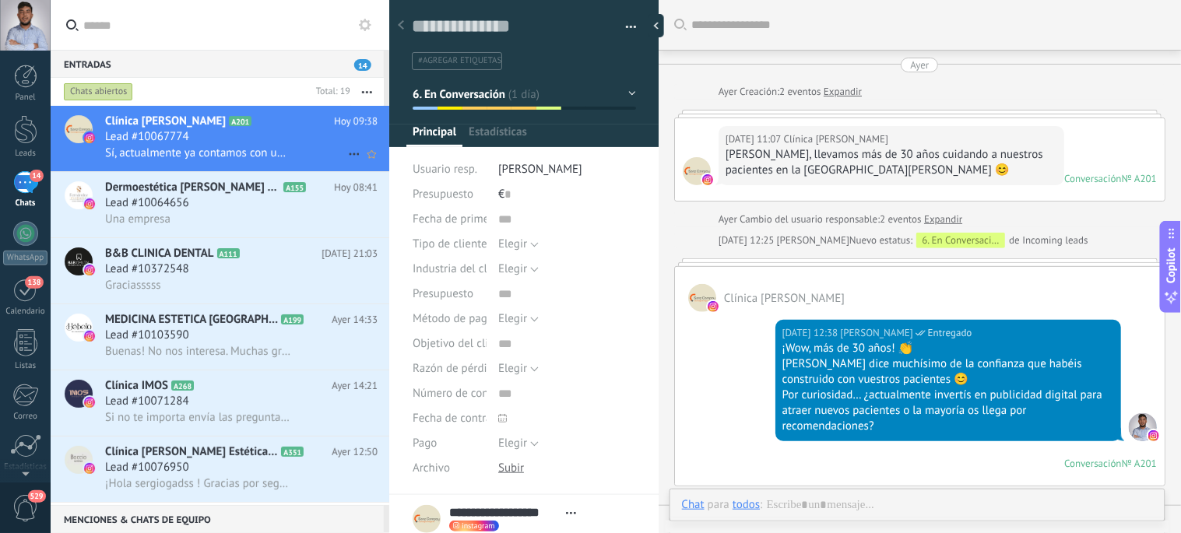
scroll to position [358, 0]
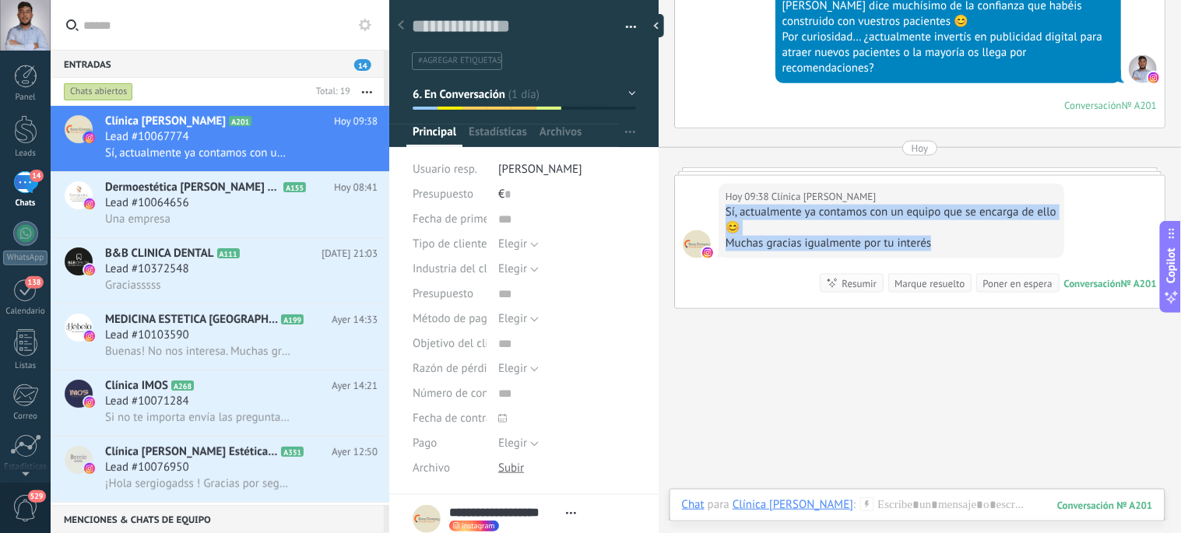
drag, startPoint x: 933, startPoint y: 274, endPoint x: 726, endPoint y: 244, distance: 209.3
click at [726, 244] on div "Sí, actualmente ya contamos con un equipo que se encarga de ello 😊 Muchas graci…" at bounding box center [892, 228] width 332 height 47
copy div "Sí, actualmente ya contamos con un equipo que se encarga de ello 😊 Muchas graci…"
click at [869, 508] on div at bounding box center [917, 521] width 471 height 47
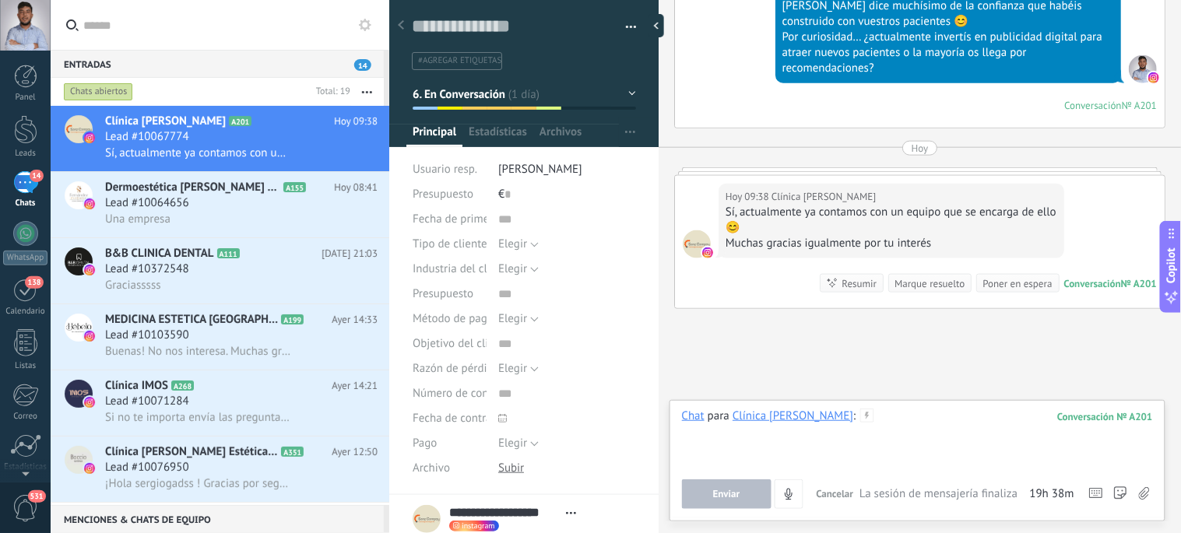
click at [901, 415] on div at bounding box center [917, 438] width 471 height 59
paste div
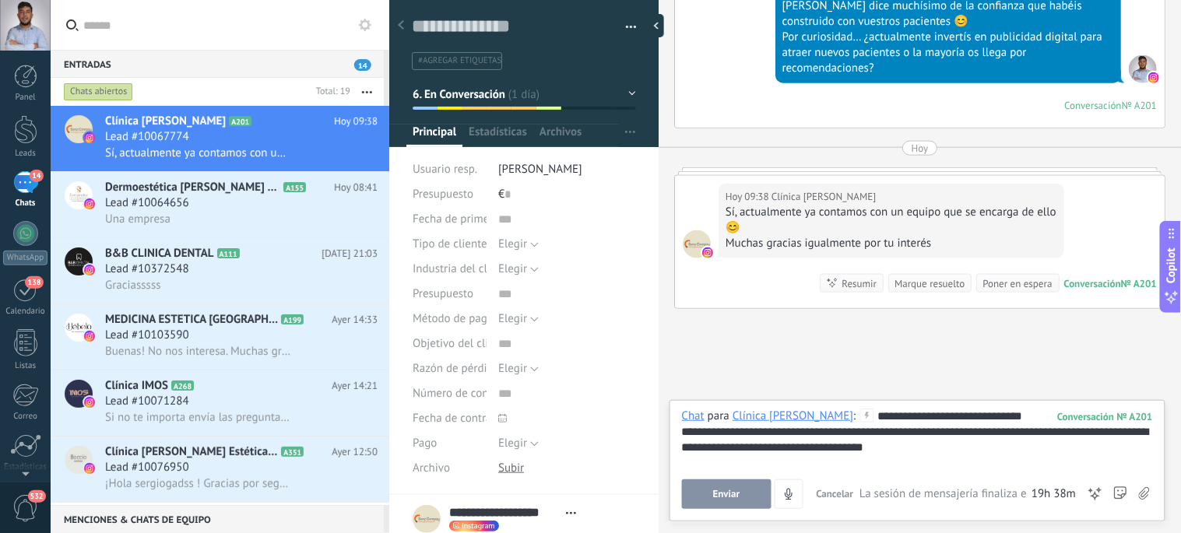
click at [727, 496] on span "Enviar" at bounding box center [726, 494] width 27 height 11
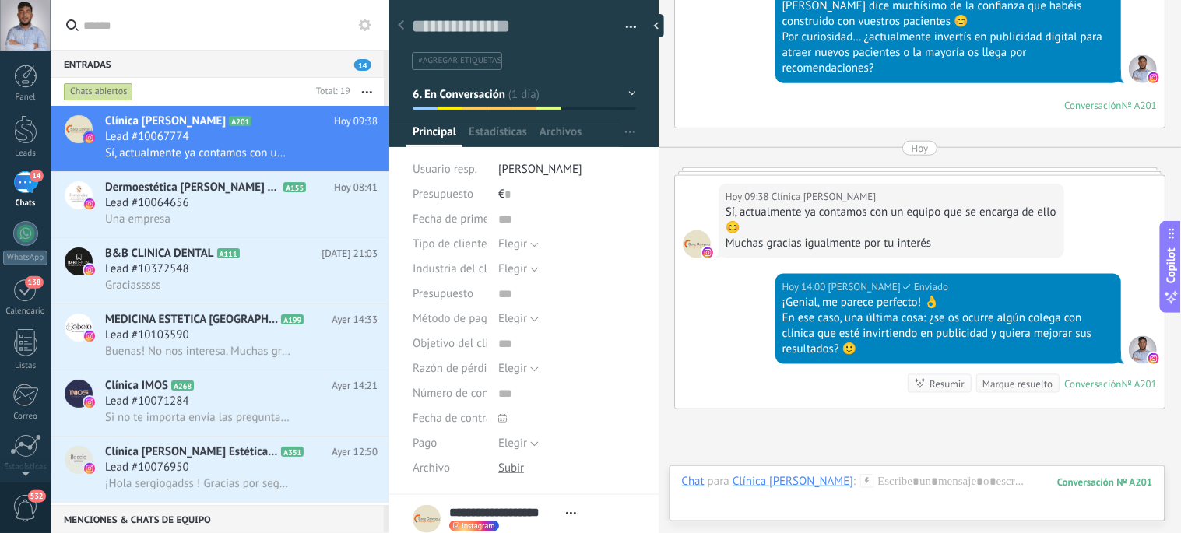
scroll to position [533, 0]
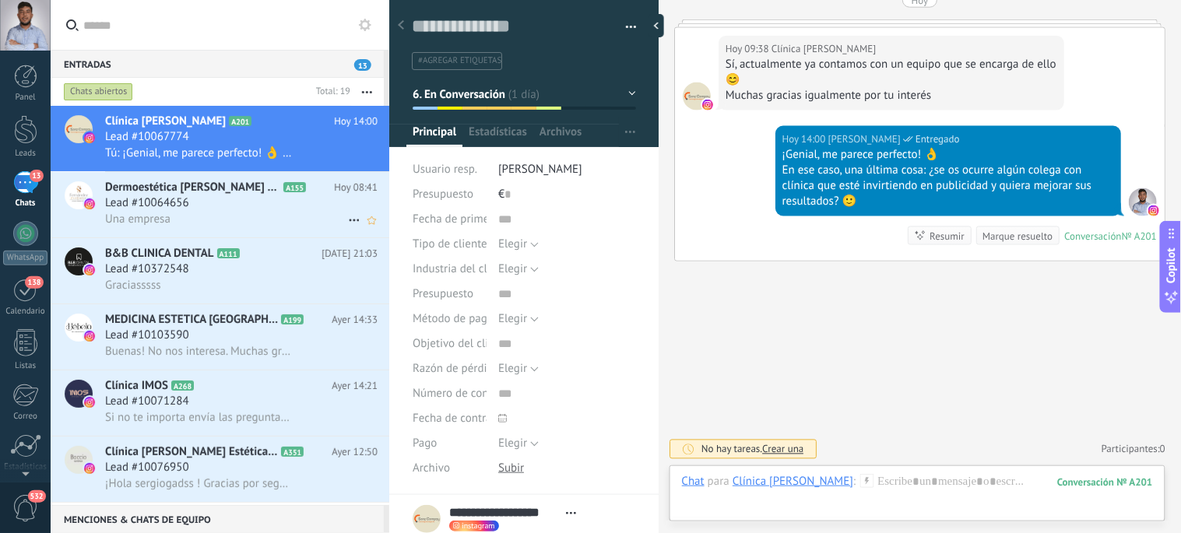
click at [241, 210] on div "Lead #10064656" at bounding box center [241, 203] width 273 height 16
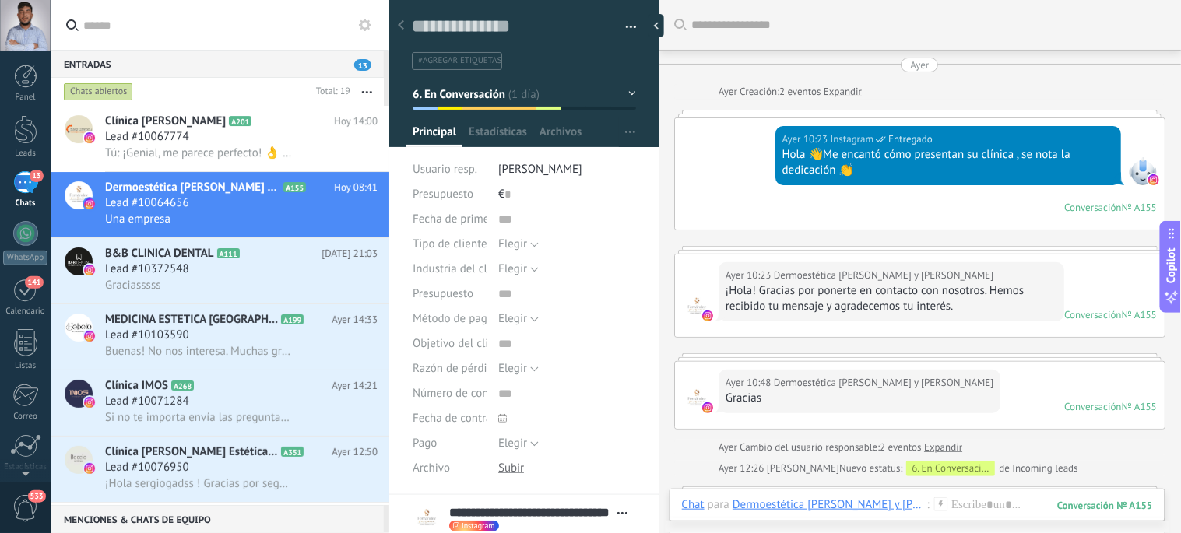
scroll to position [524, 0]
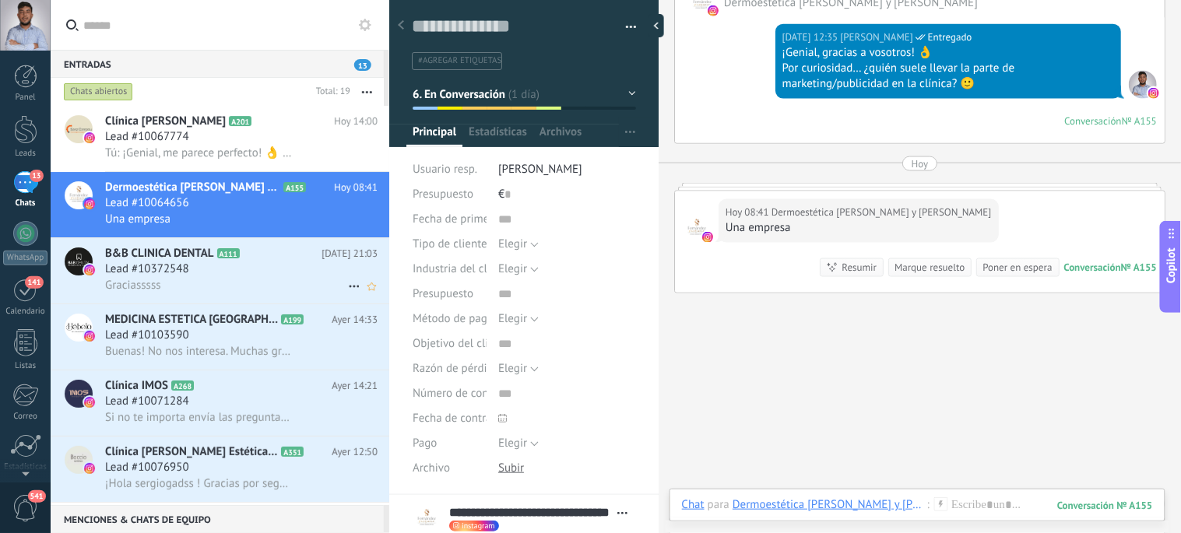
click at [220, 294] on div "Graciasssss" at bounding box center [241, 285] width 273 height 16
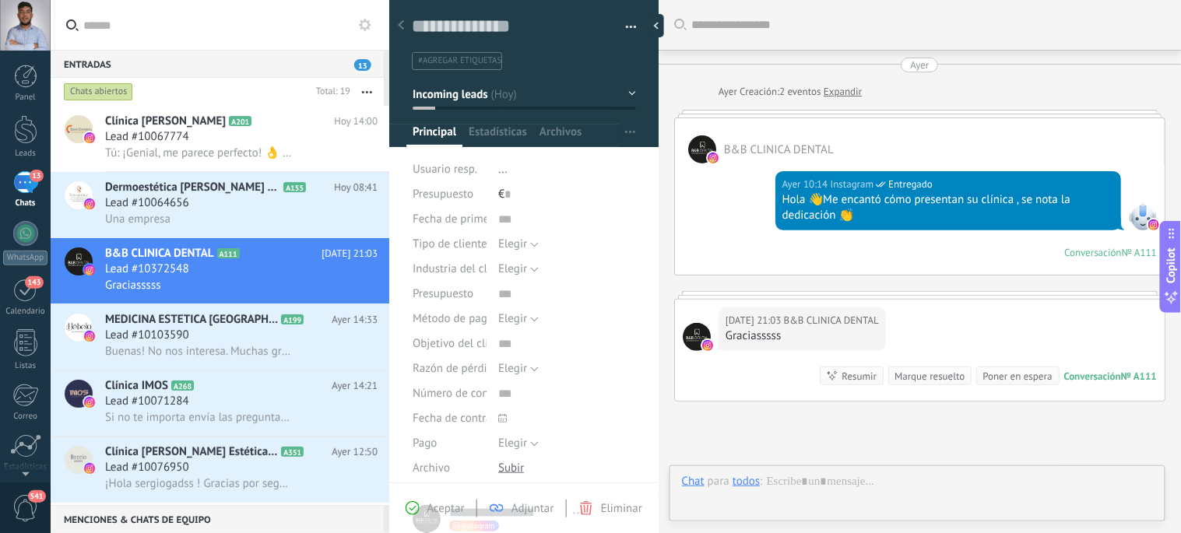
scroll to position [140, 0]
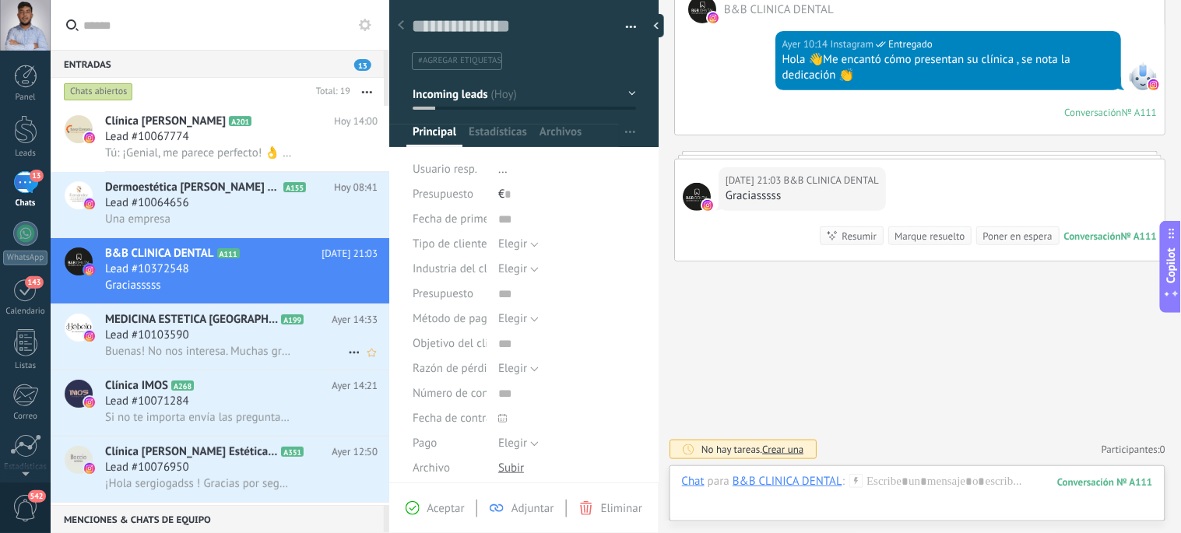
click at [205, 327] on span "MEDICINA ESTETICA [GEOGRAPHIC_DATA] | Clínica Hébelo" at bounding box center [191, 320] width 173 height 16
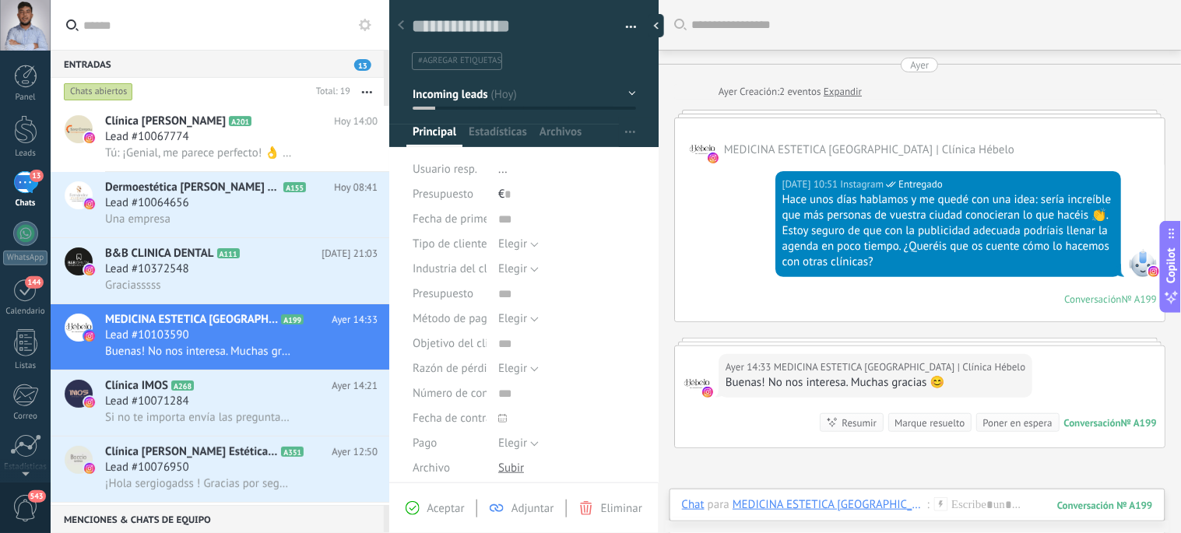
scroll to position [126, 0]
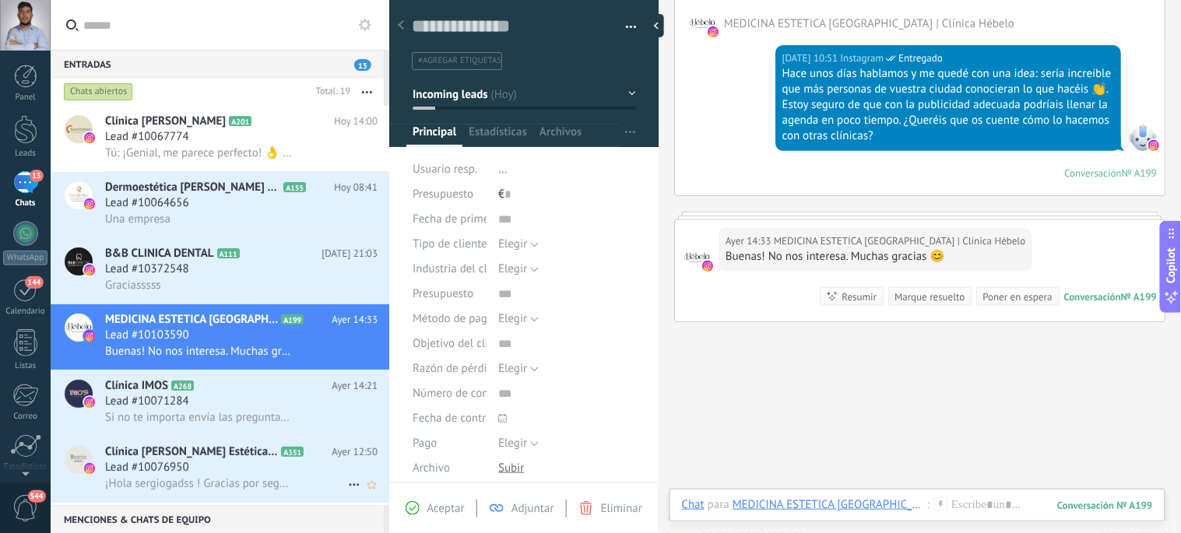
click at [183, 476] on span "Lead #10076950" at bounding box center [147, 468] width 84 height 16
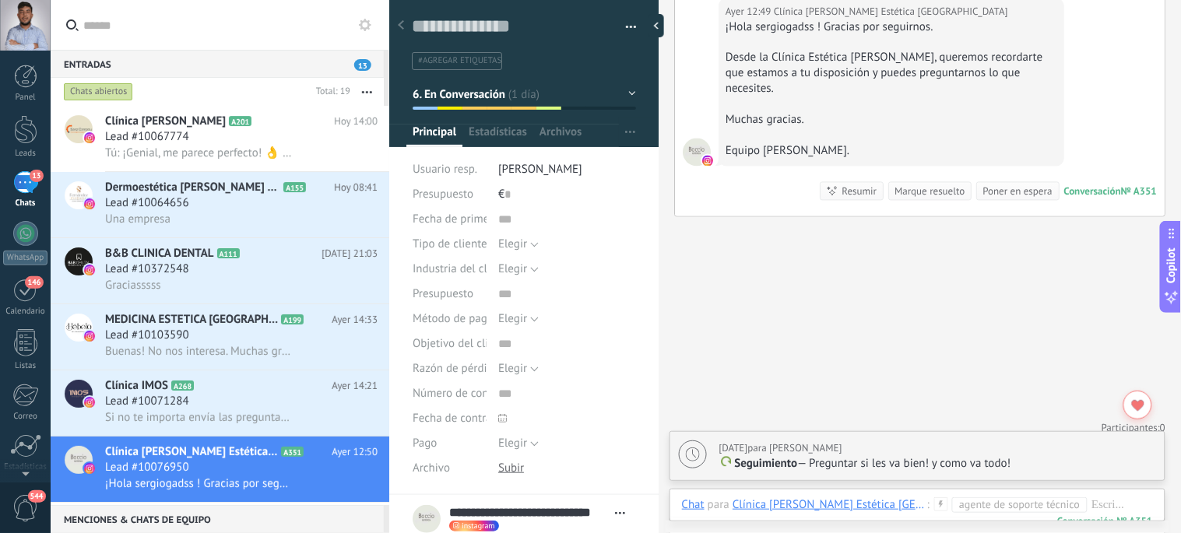
scroll to position [726, 0]
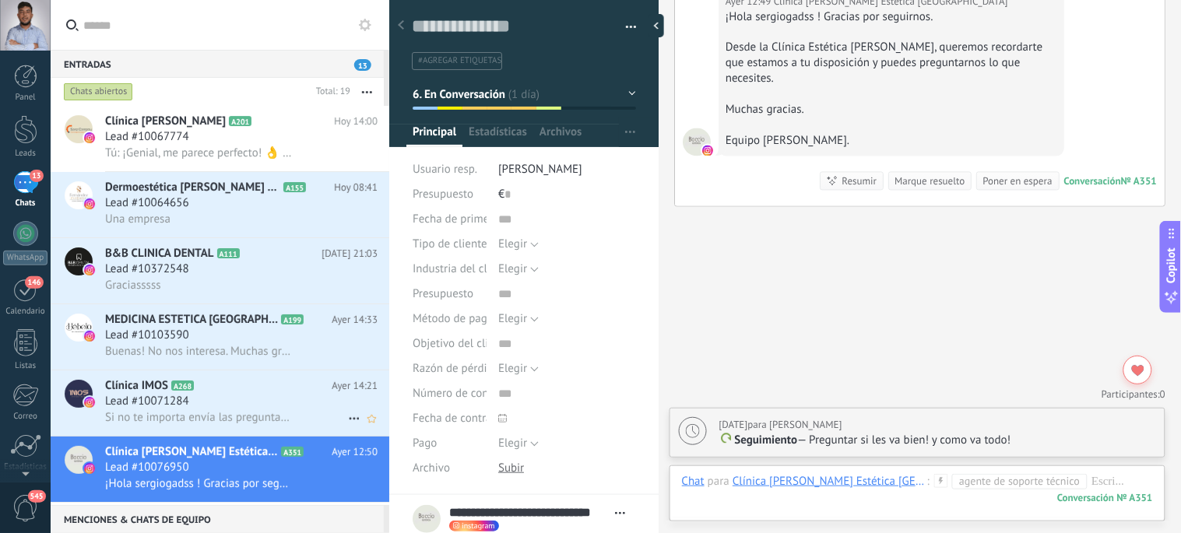
click at [193, 425] on span "Si no te importa envía las preguntas rápidas también a través del cuestionario.…" at bounding box center [198, 417] width 187 height 15
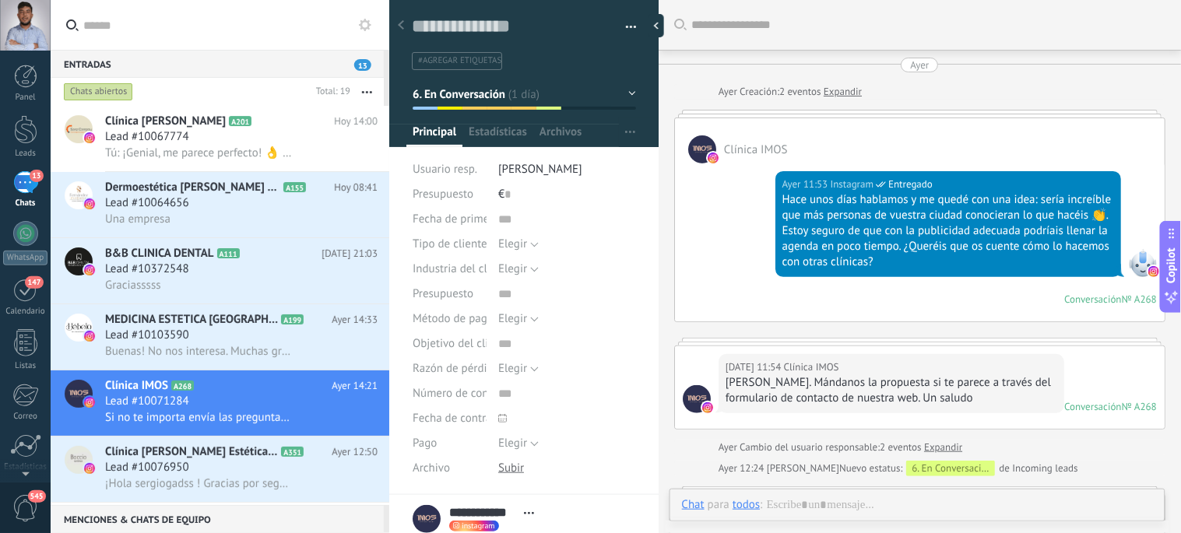
scroll to position [486, 0]
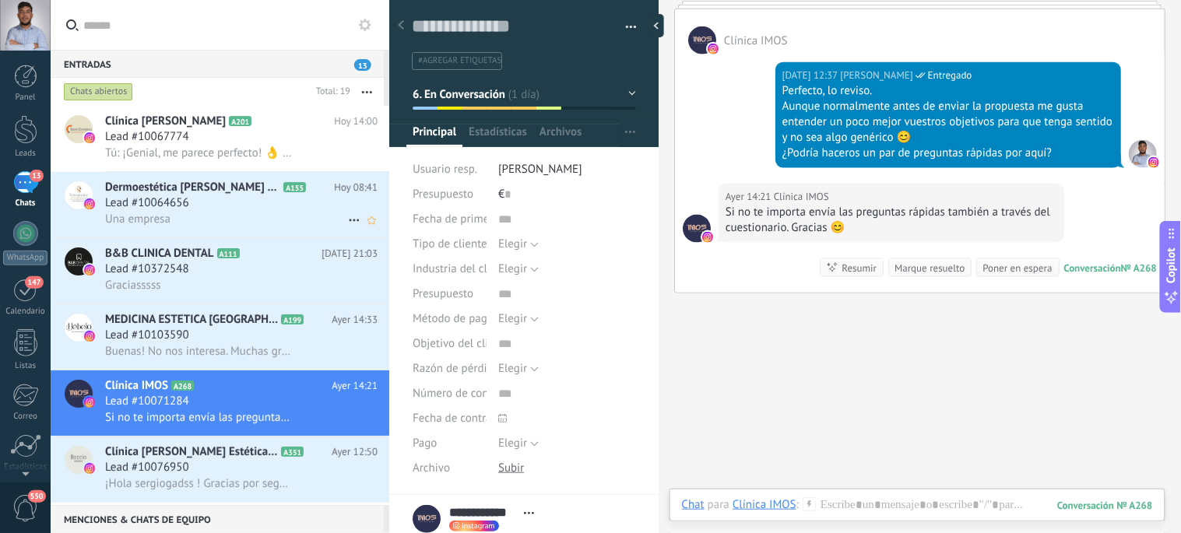
click at [227, 214] on div "Una empresa" at bounding box center [241, 219] width 273 height 16
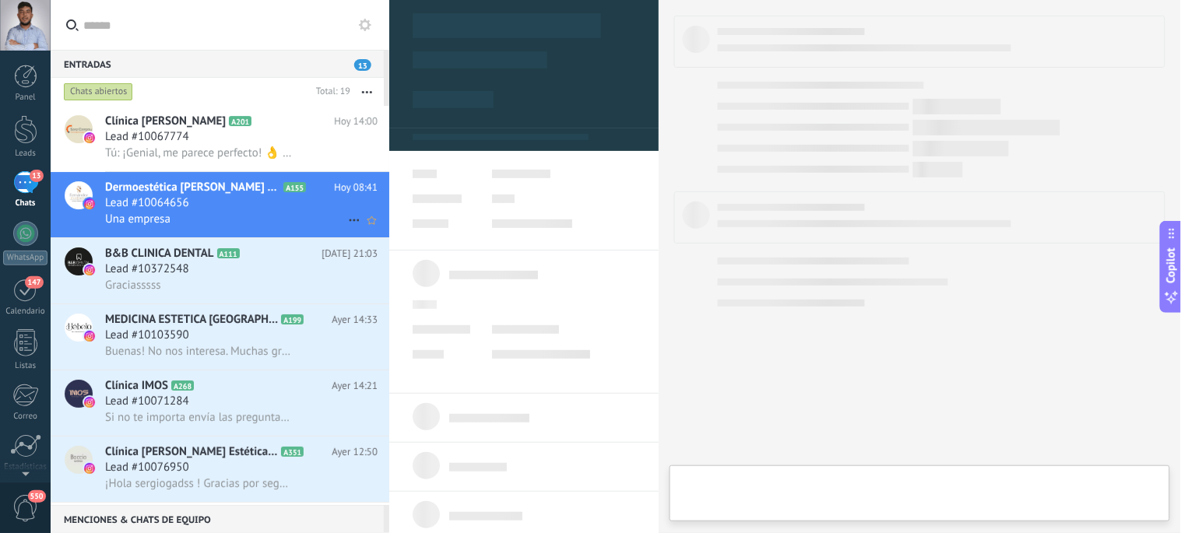
type textarea "**********"
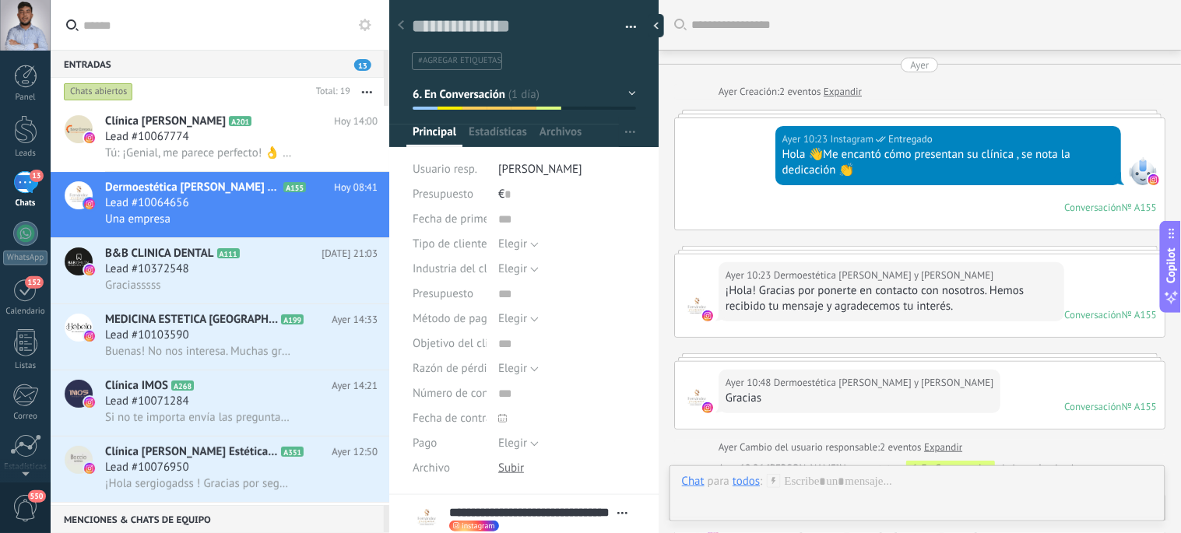
scroll to position [585, 0]
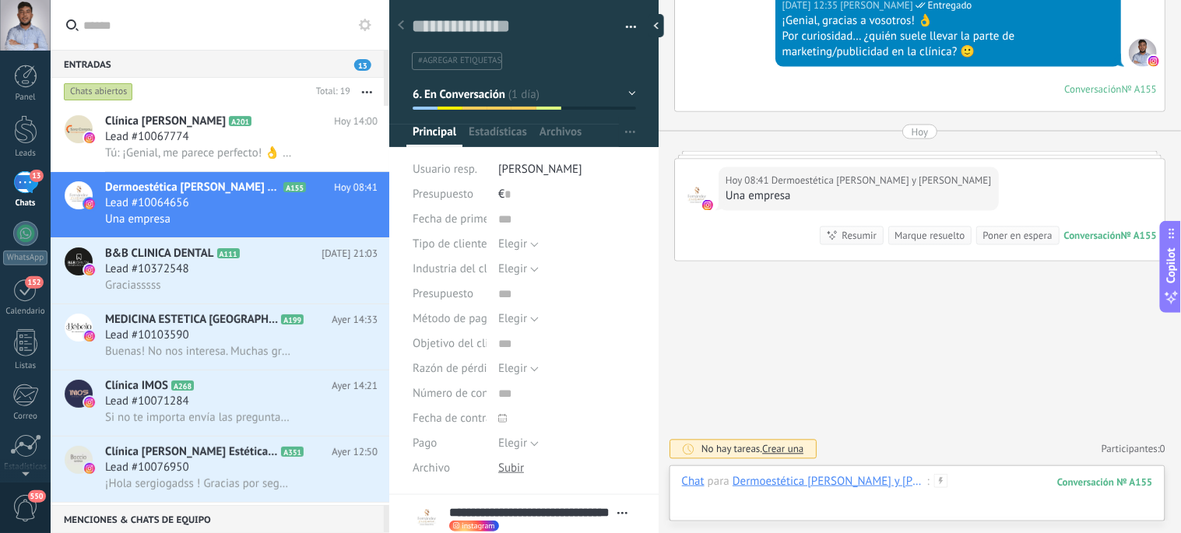
click at [748, 510] on div at bounding box center [917, 497] width 471 height 47
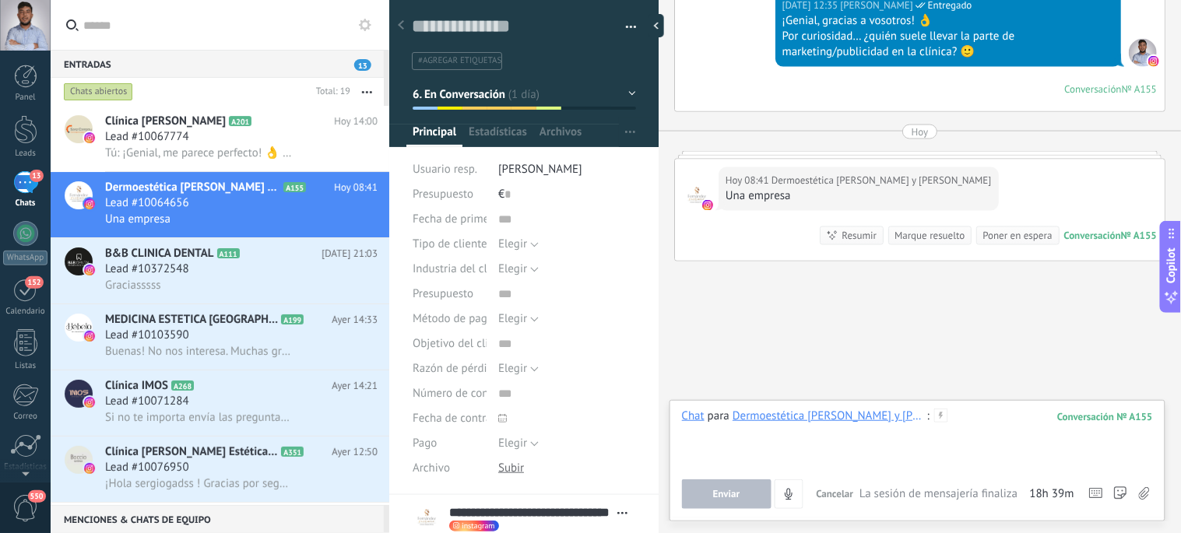
paste div
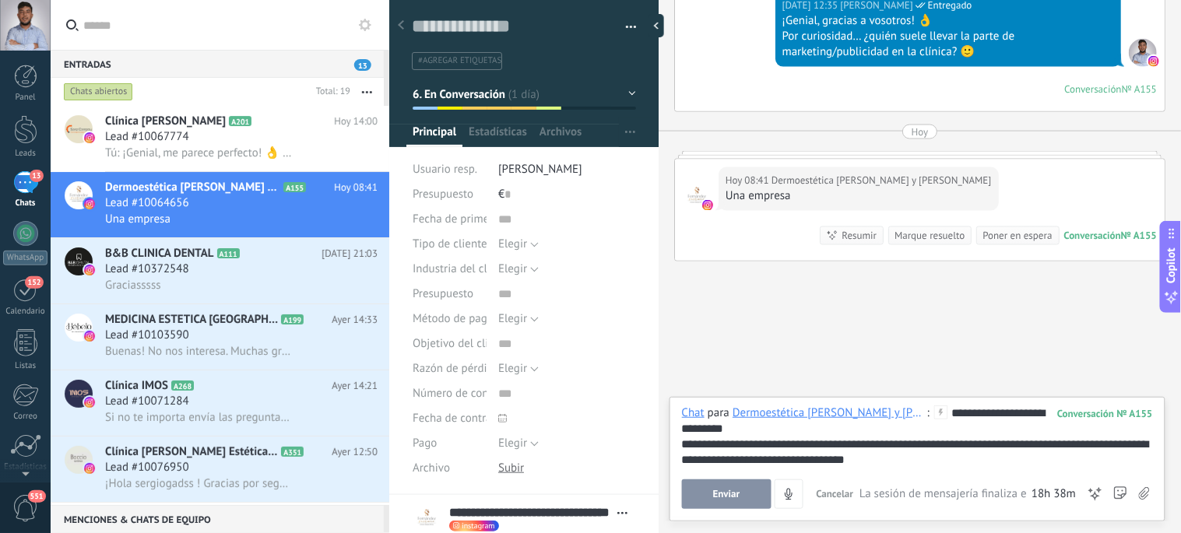
click at [705, 501] on button "Enviar" at bounding box center [727, 495] width 90 height 30
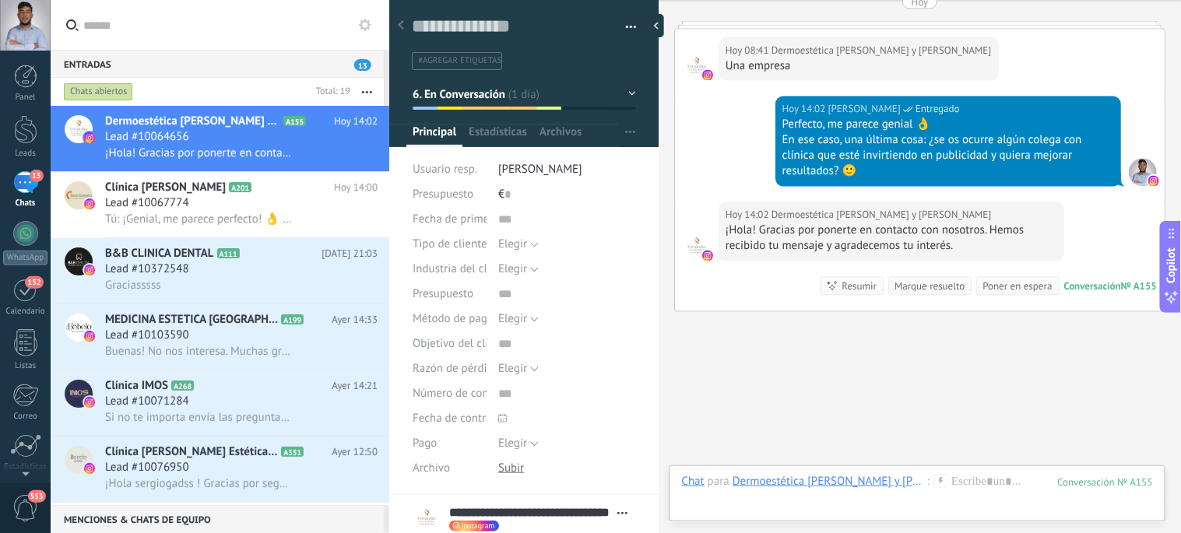
scroll to position [765, 0]
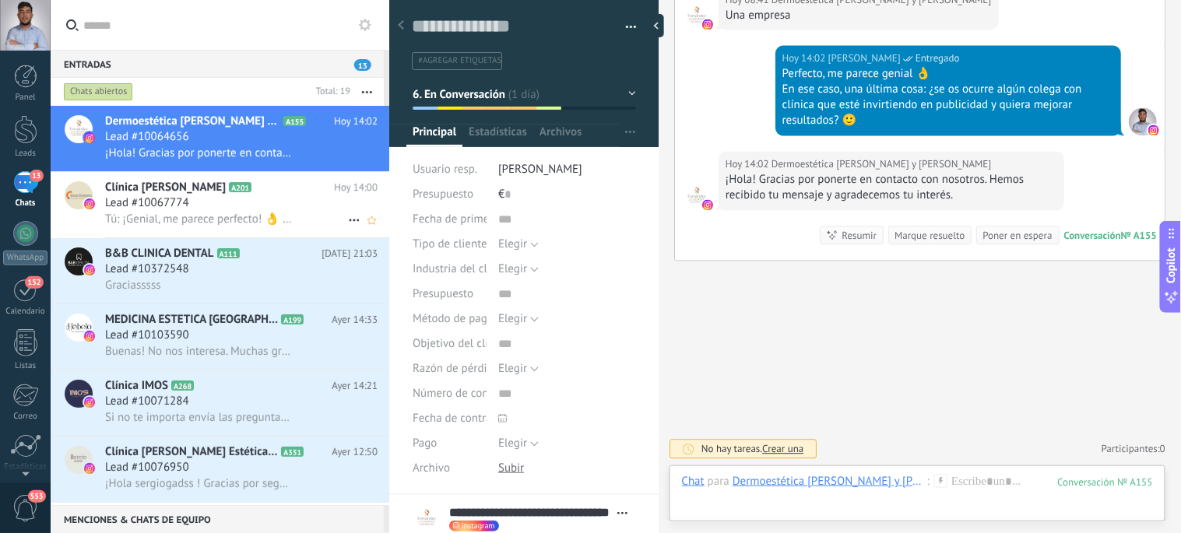
click at [200, 208] on div "Lead #10067774" at bounding box center [241, 203] width 273 height 16
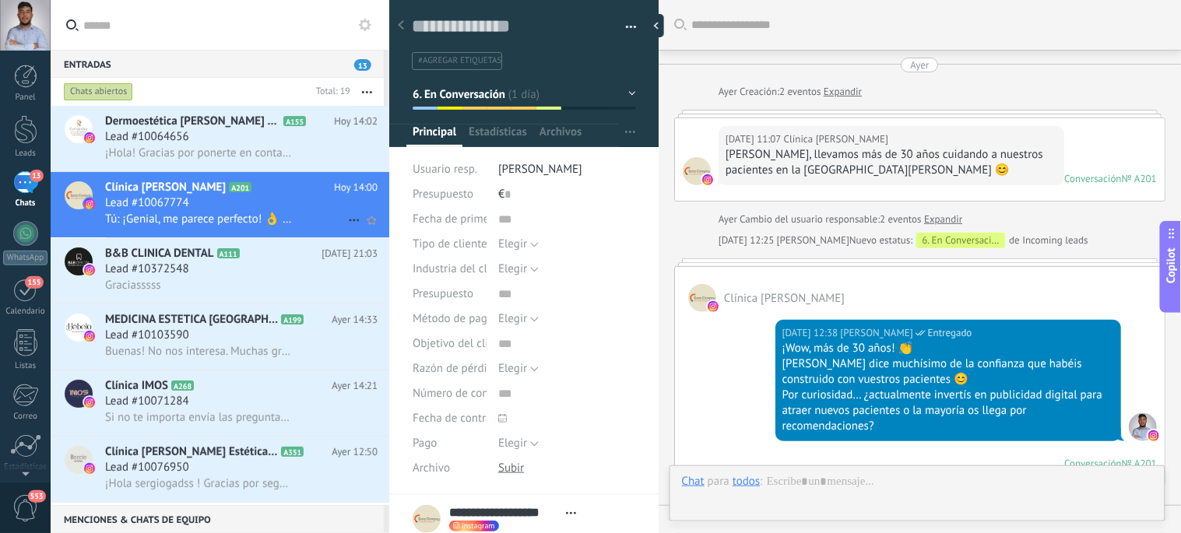
scroll to position [533, 0]
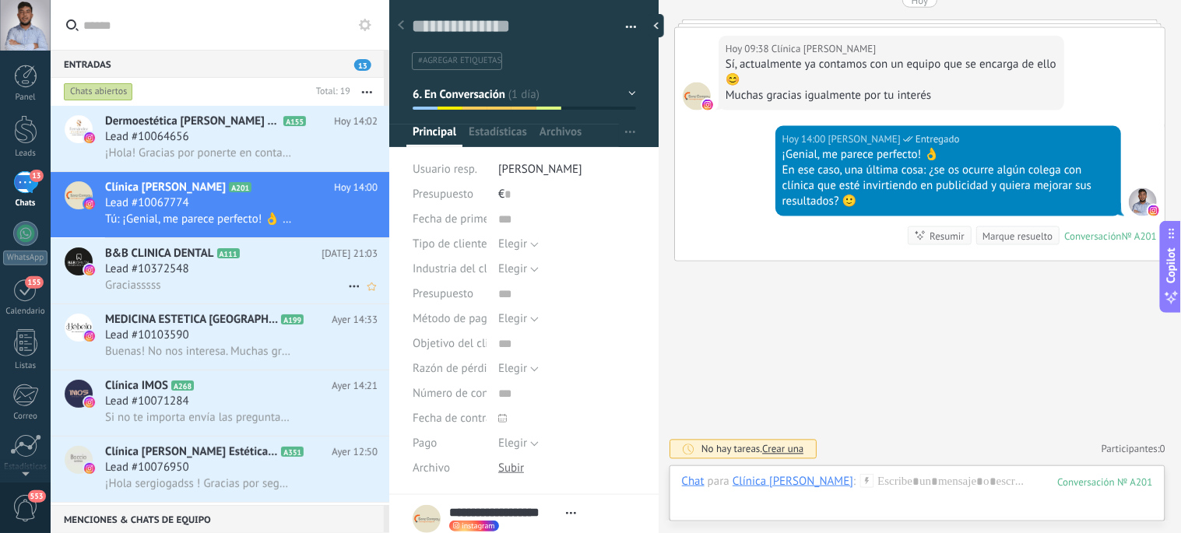
click at [181, 276] on span "Lead #10372548" at bounding box center [147, 270] width 84 height 16
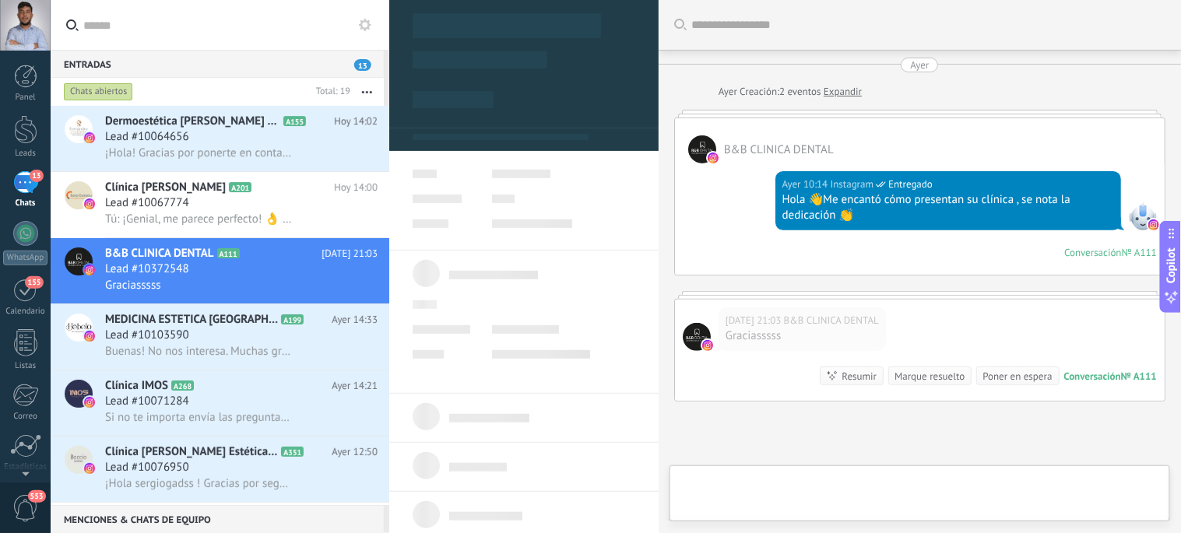
type textarea "**********"
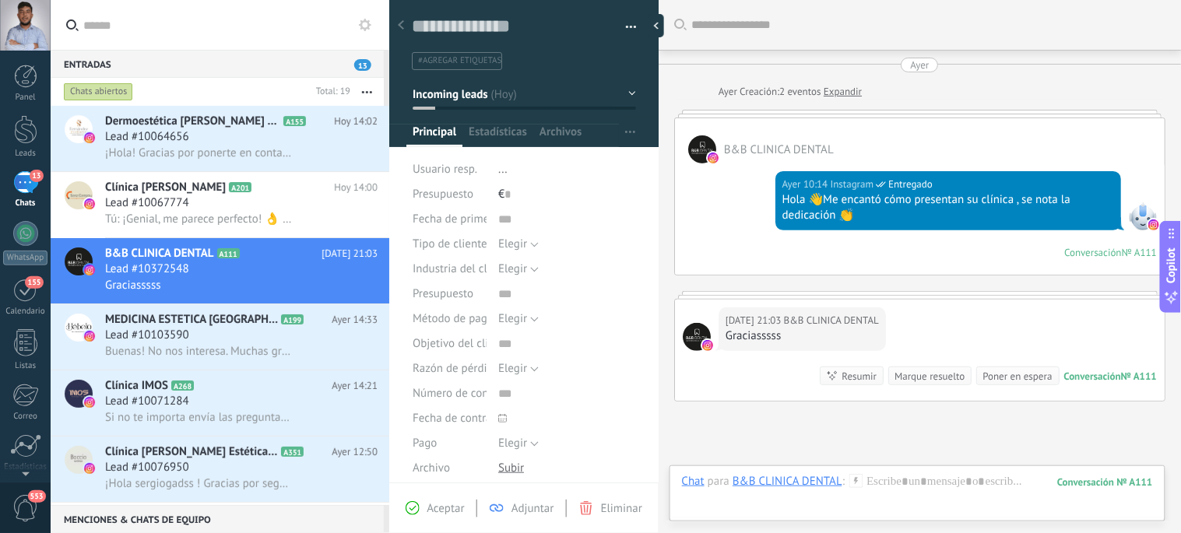
scroll to position [140, 0]
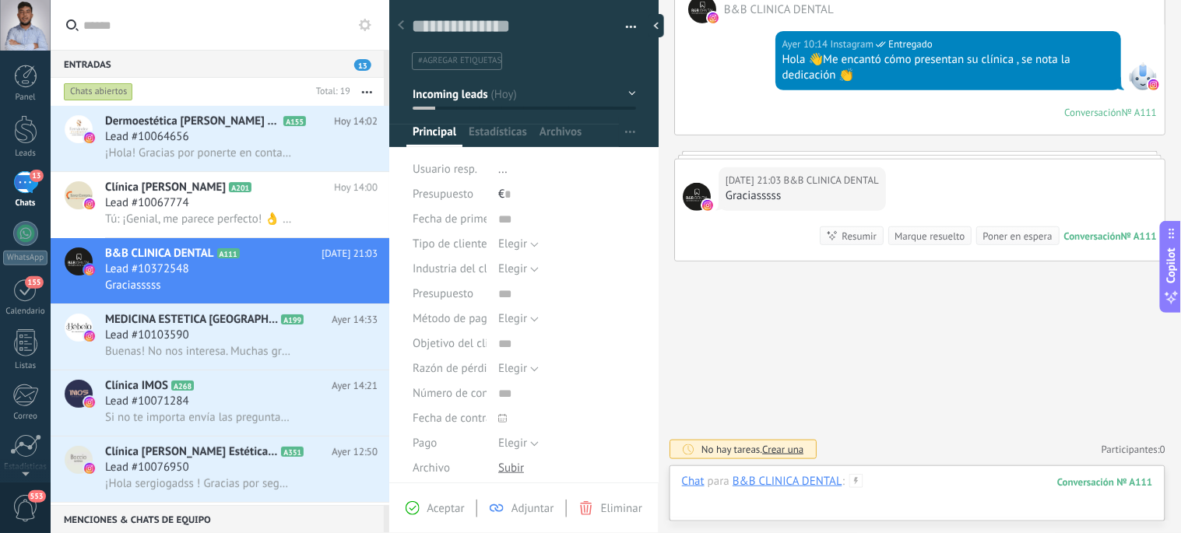
click at [886, 485] on div at bounding box center [917, 497] width 471 height 47
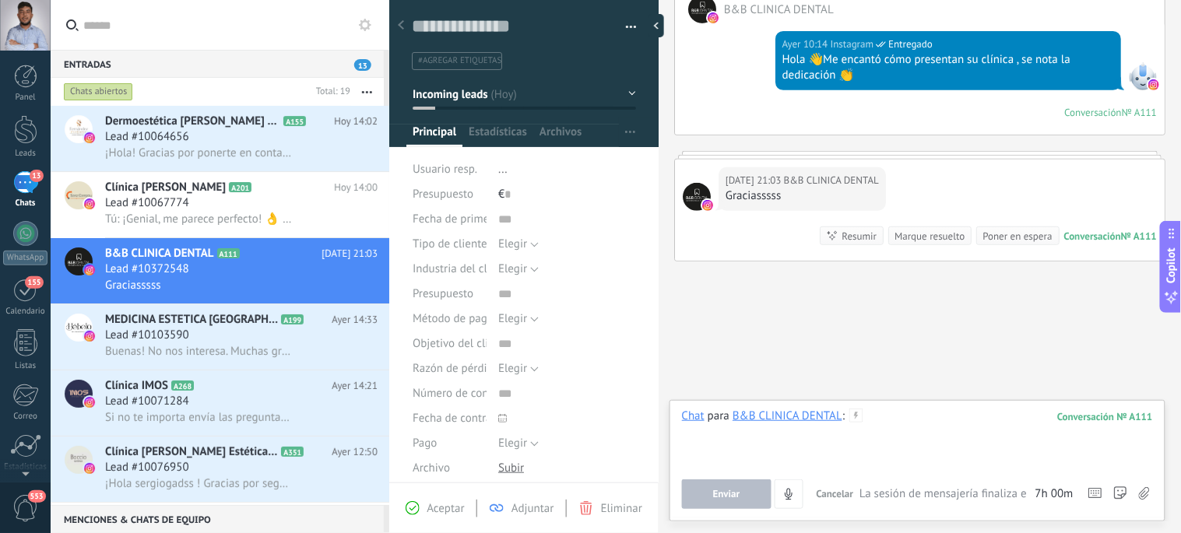
paste div
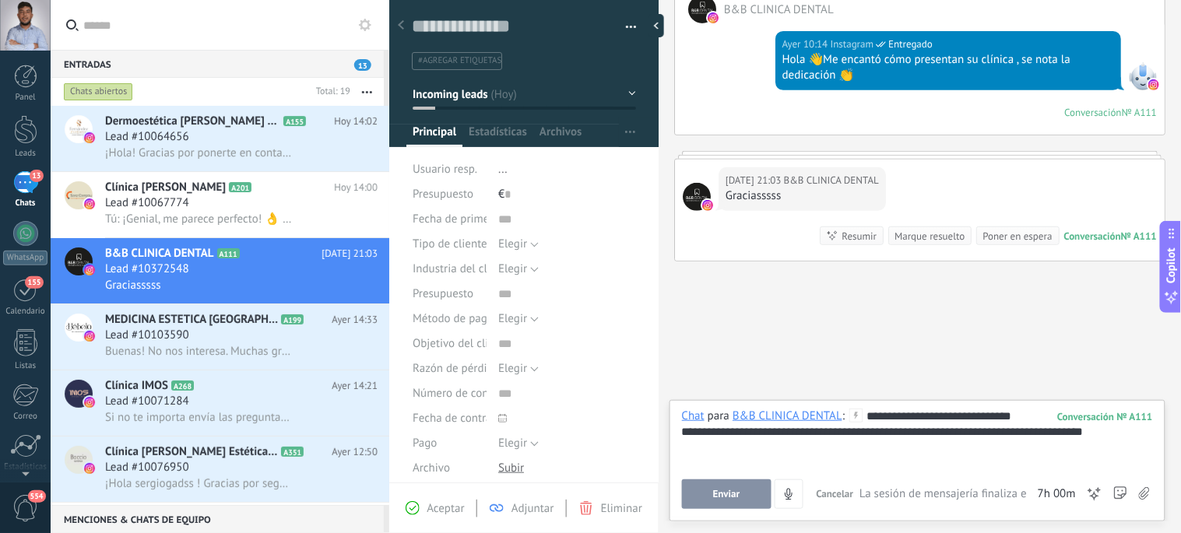
click at [707, 496] on button "Enviar" at bounding box center [727, 495] width 90 height 30
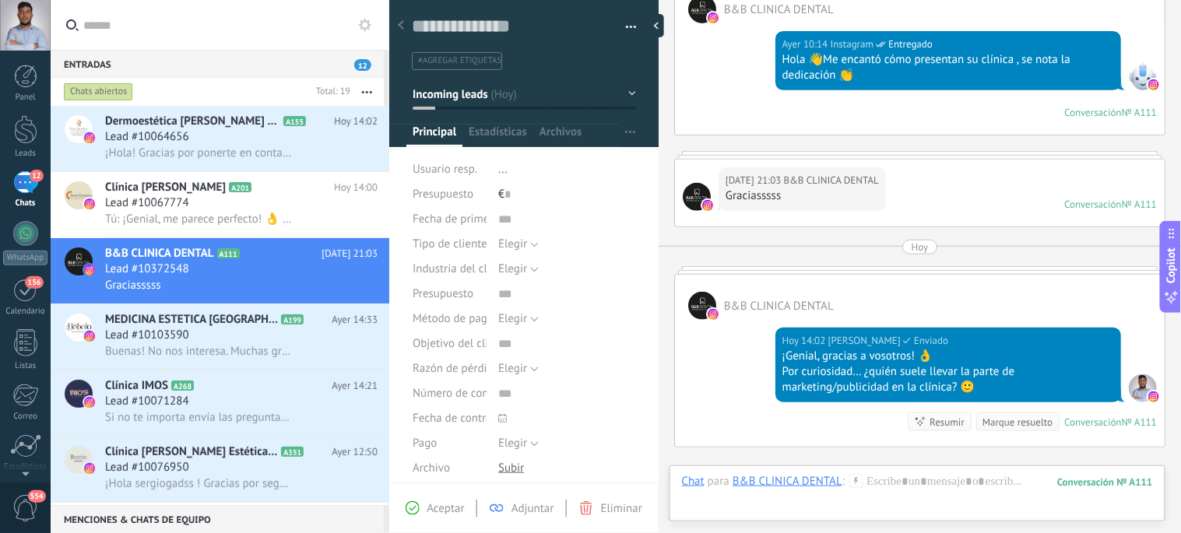
scroll to position [105, 0]
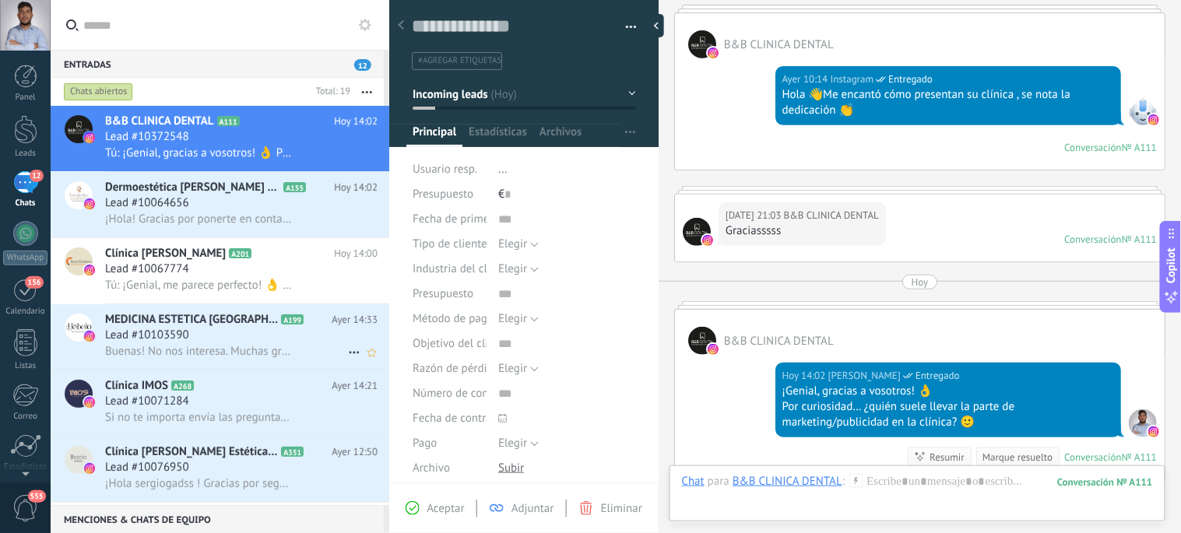
click at [202, 343] on div "Lead #10103590" at bounding box center [241, 336] width 273 height 16
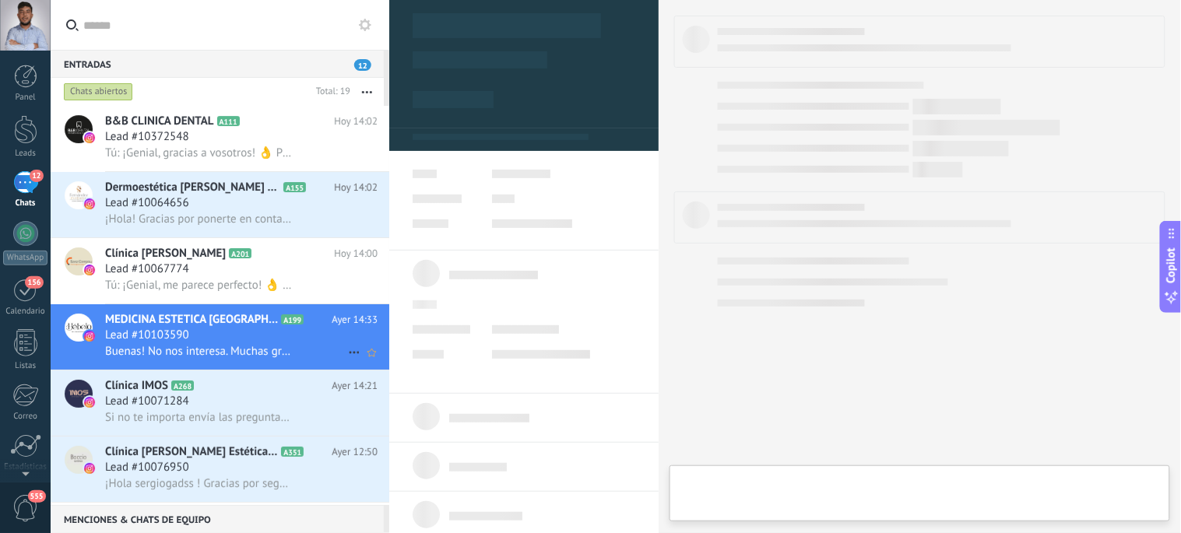
type textarea "**********"
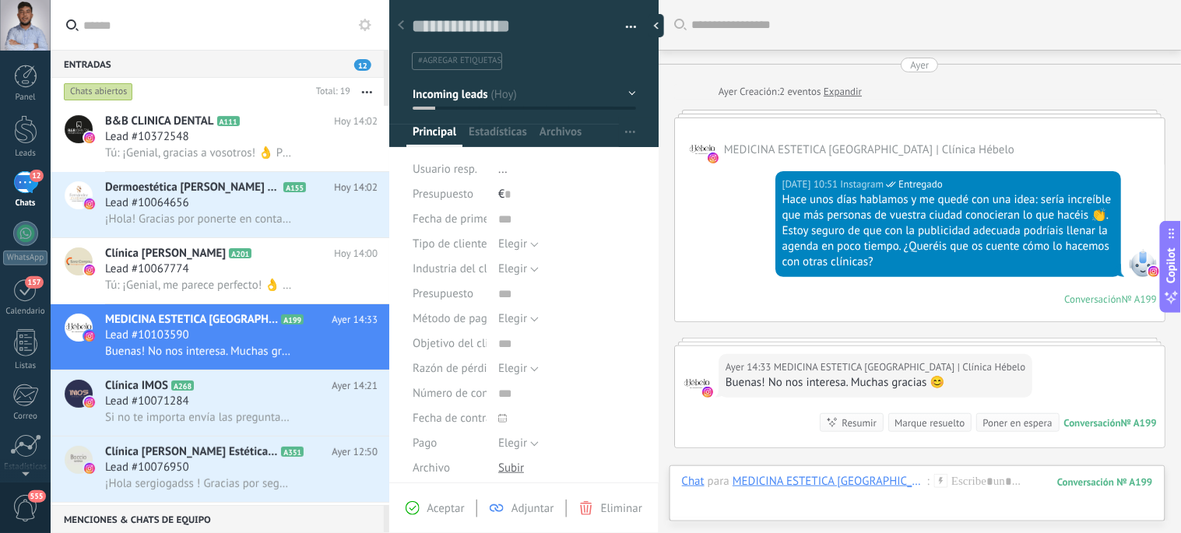
scroll to position [187, 0]
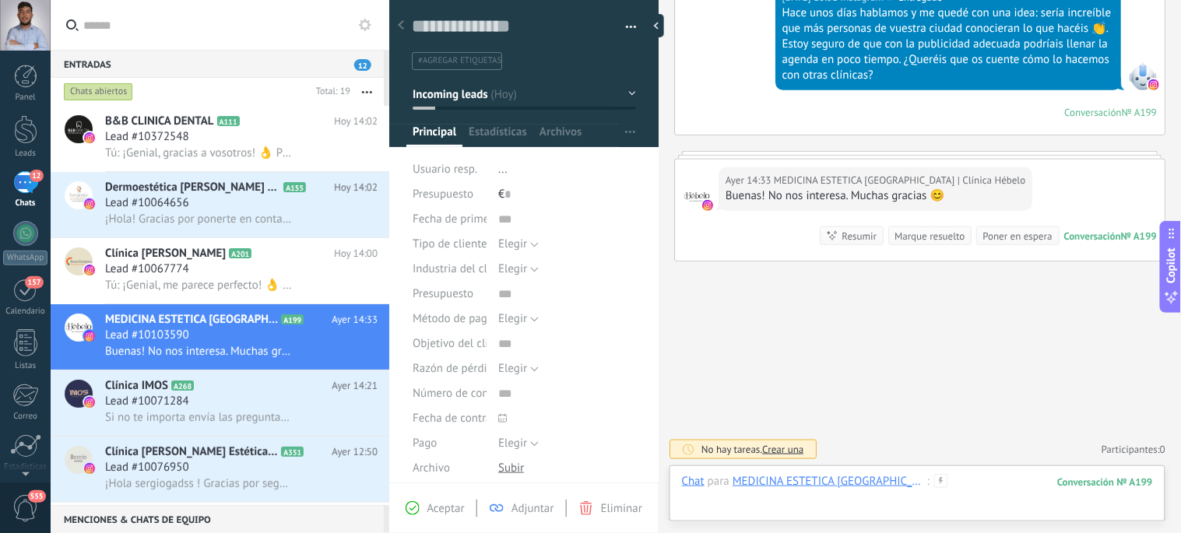
click at [983, 485] on div at bounding box center [917, 497] width 471 height 47
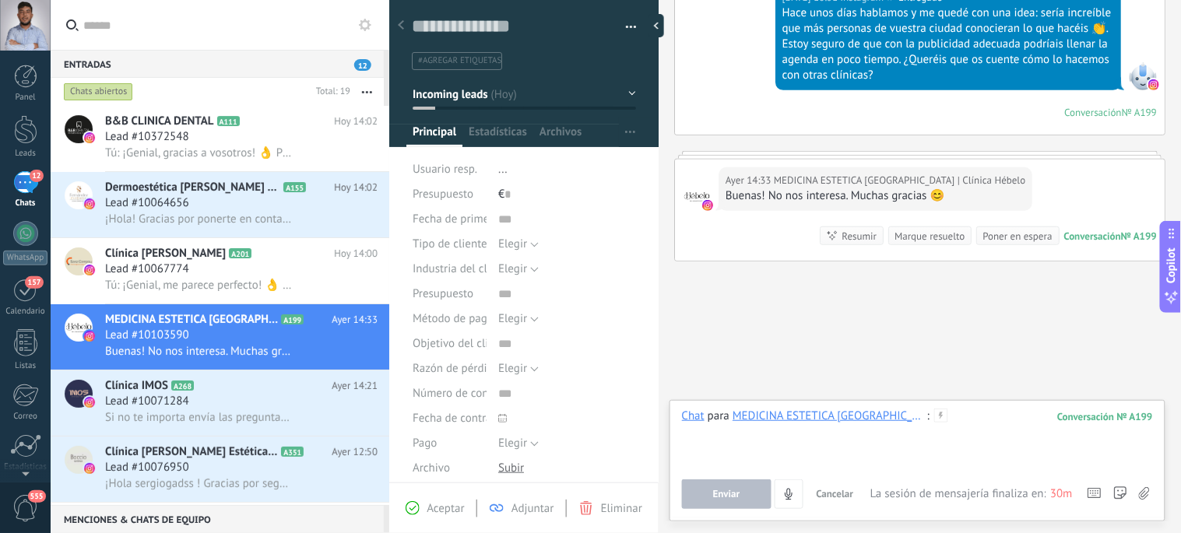
paste div
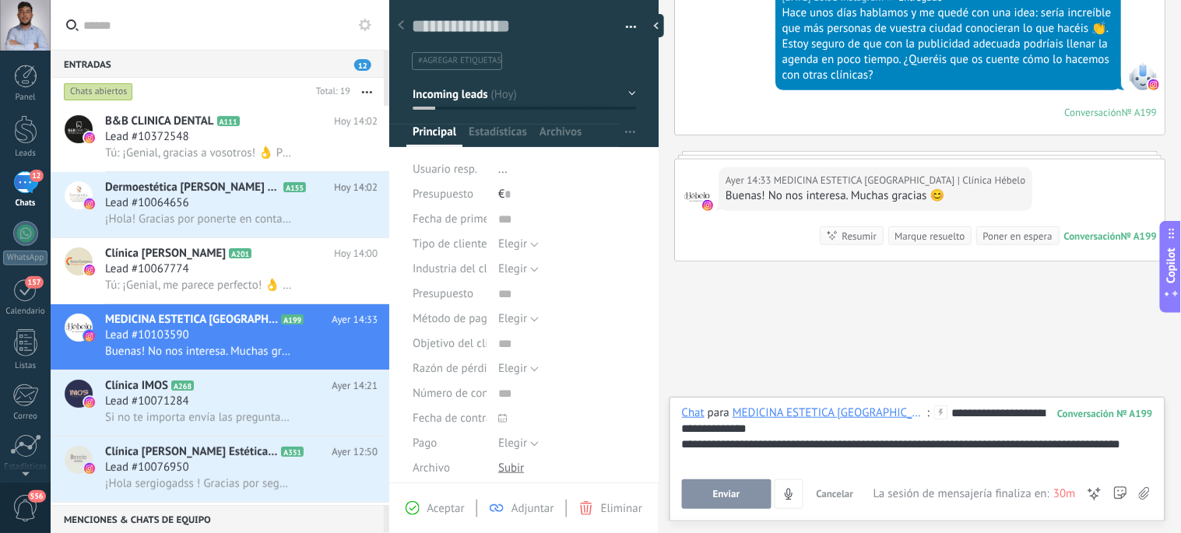
click at [726, 499] on span "Enviar" at bounding box center [726, 494] width 27 height 11
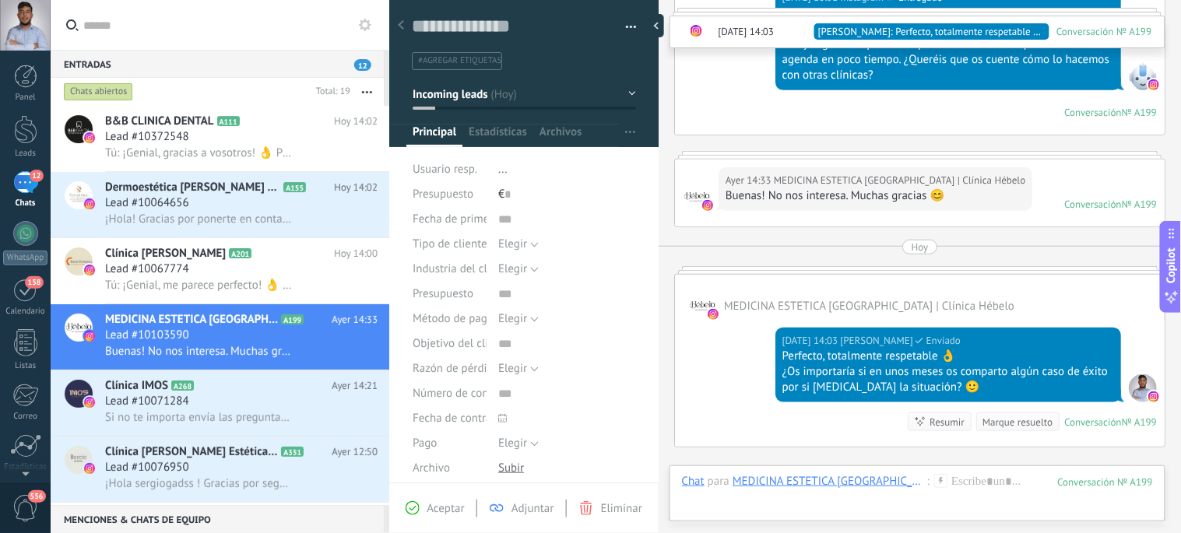
scroll to position [372, 0]
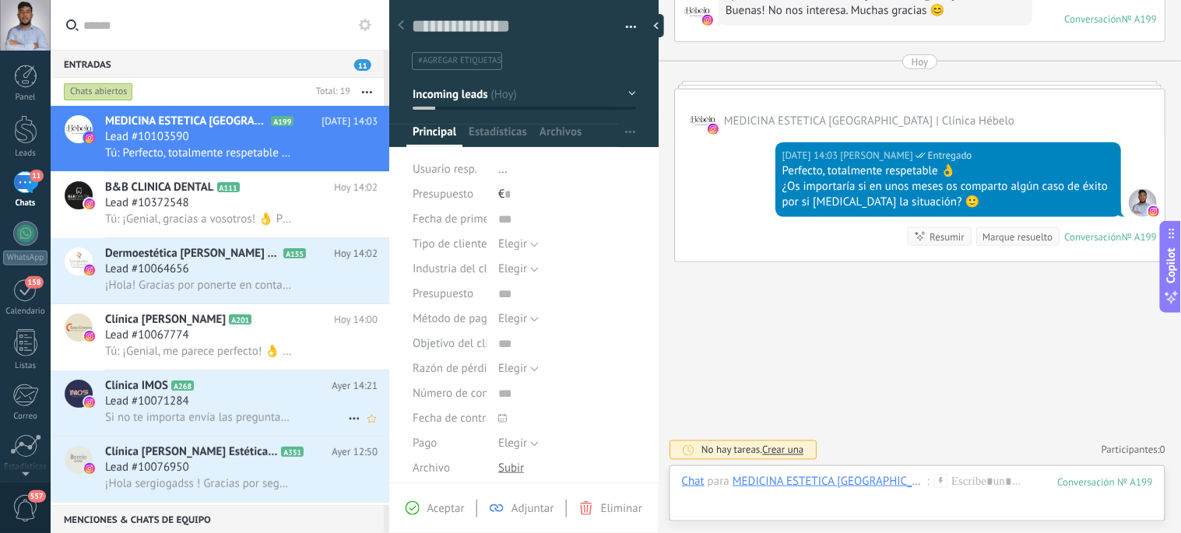
click at [228, 418] on span "Si no te importa envía las preguntas rápidas también a través del cuestionario.…" at bounding box center [198, 417] width 187 height 15
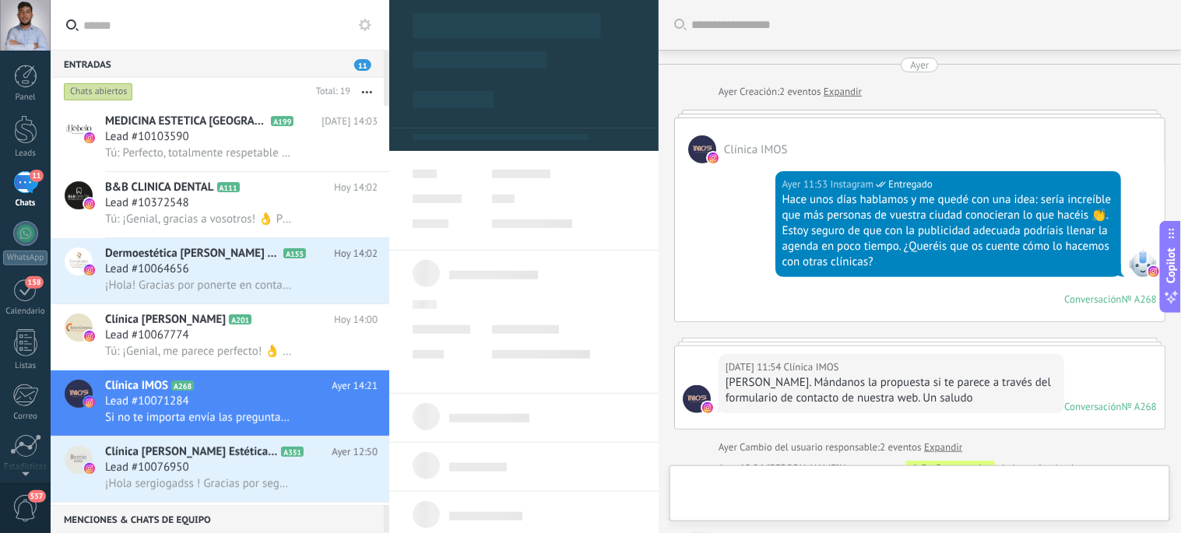
type textarea "**********"
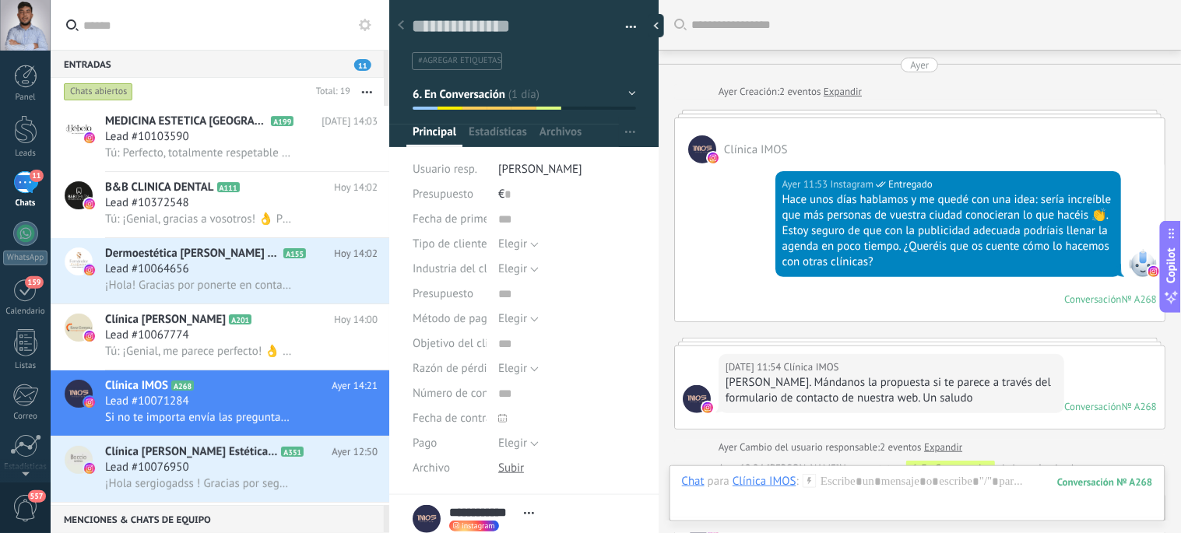
scroll to position [547, 0]
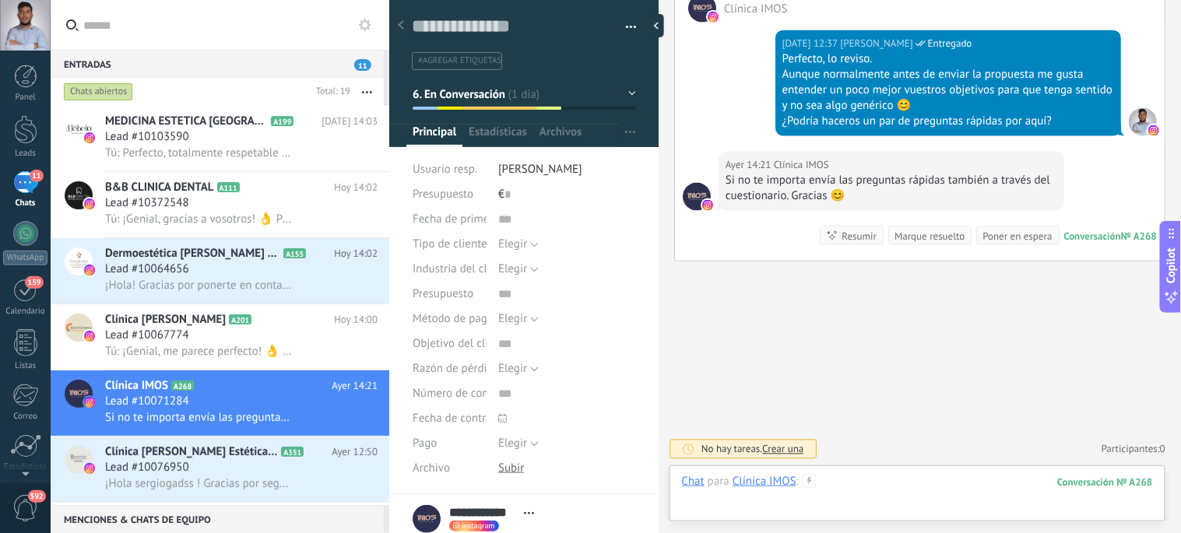
click at [849, 489] on div at bounding box center [917, 497] width 471 height 47
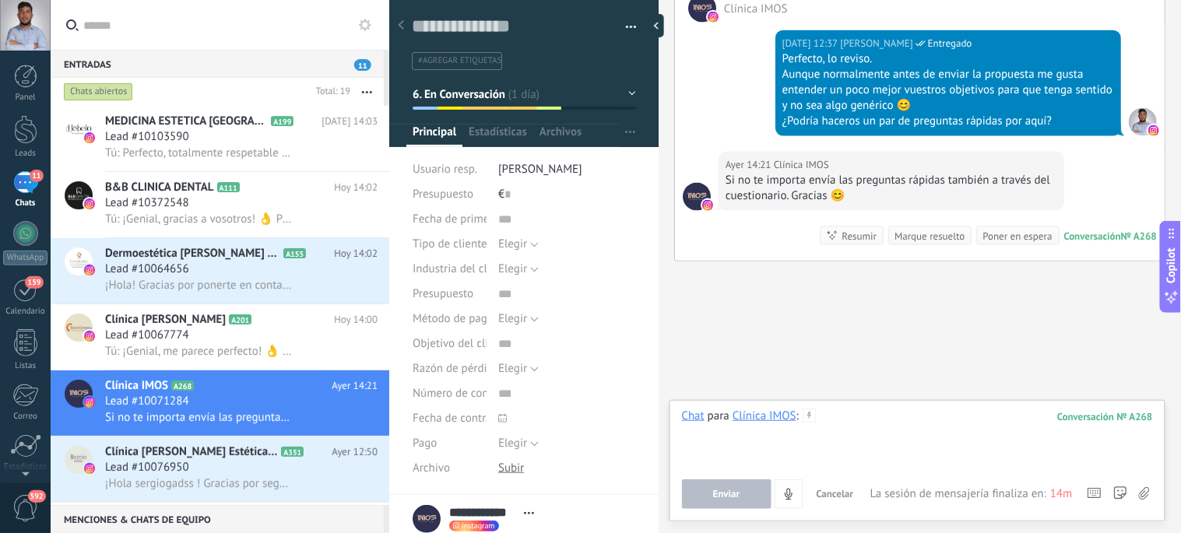
paste div
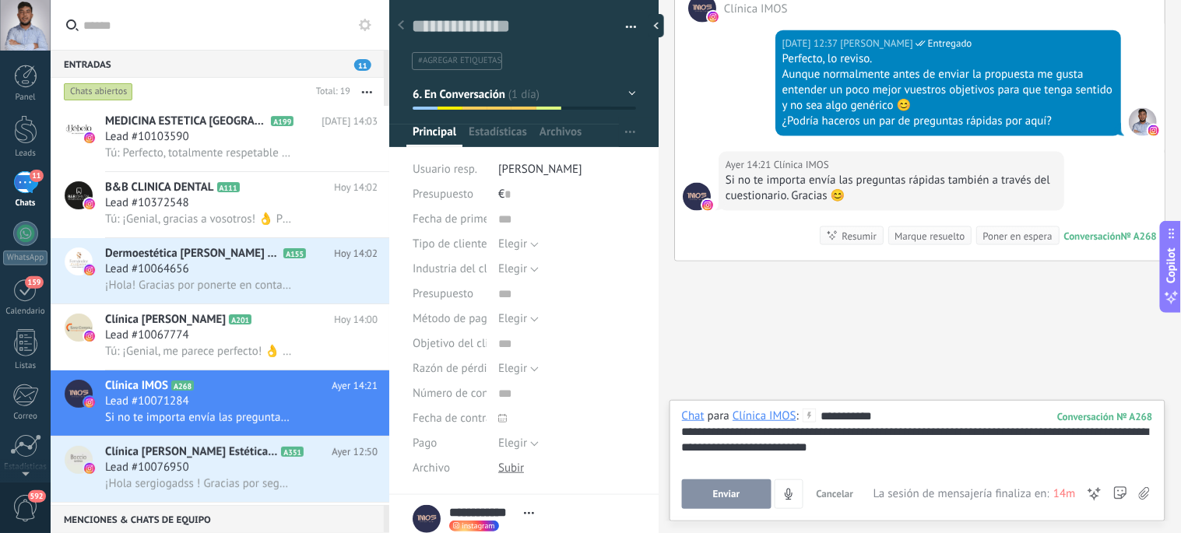
click at [779, 448] on div "**********" at bounding box center [918, 439] width 472 height 31
click at [704, 495] on button "Enviar" at bounding box center [727, 495] width 90 height 30
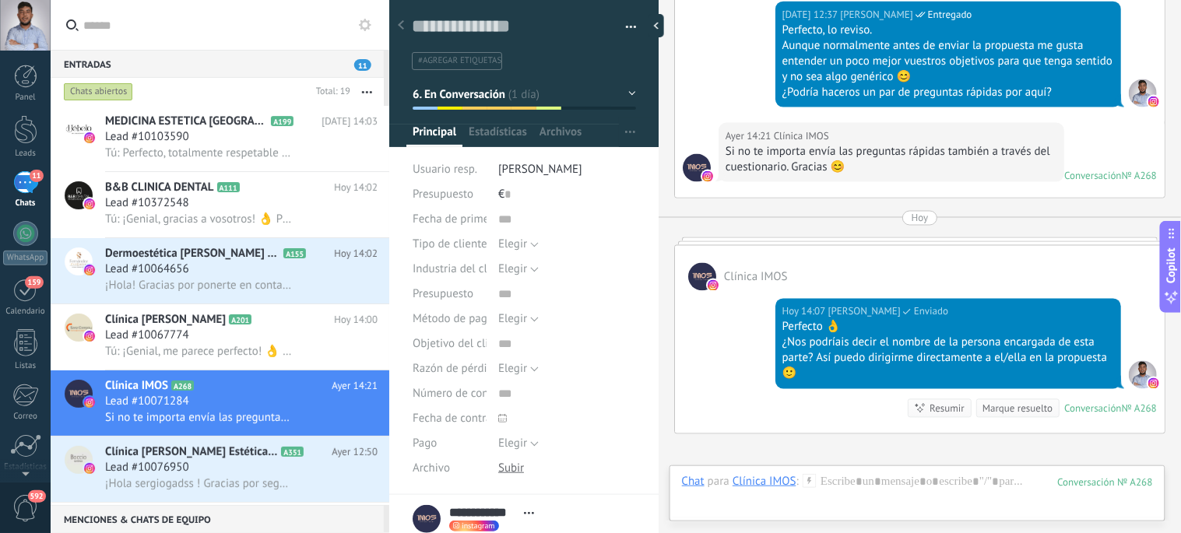
scroll to position [776, 0]
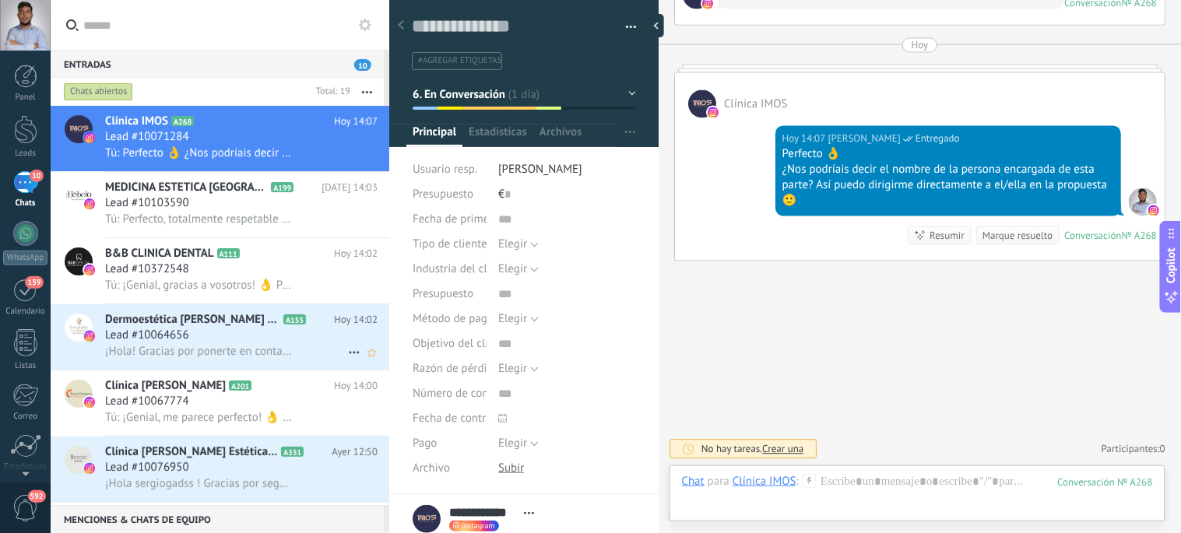
click at [167, 343] on span "Lead #10064656" at bounding box center [147, 336] width 84 height 16
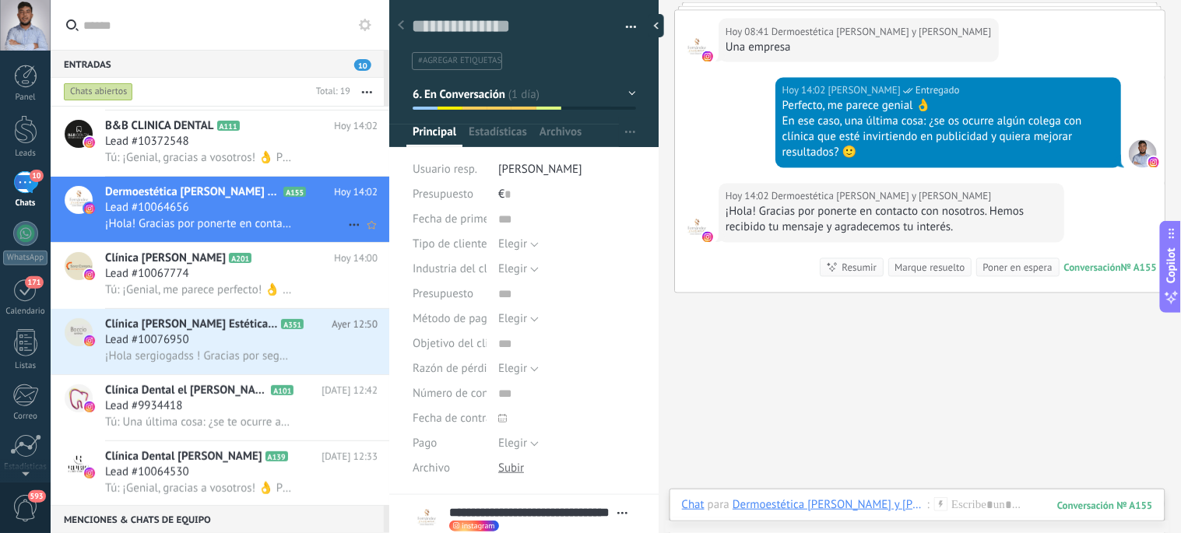
scroll to position [129, 0]
click at [167, 344] on span "Lead #10076950" at bounding box center [147, 340] width 84 height 16
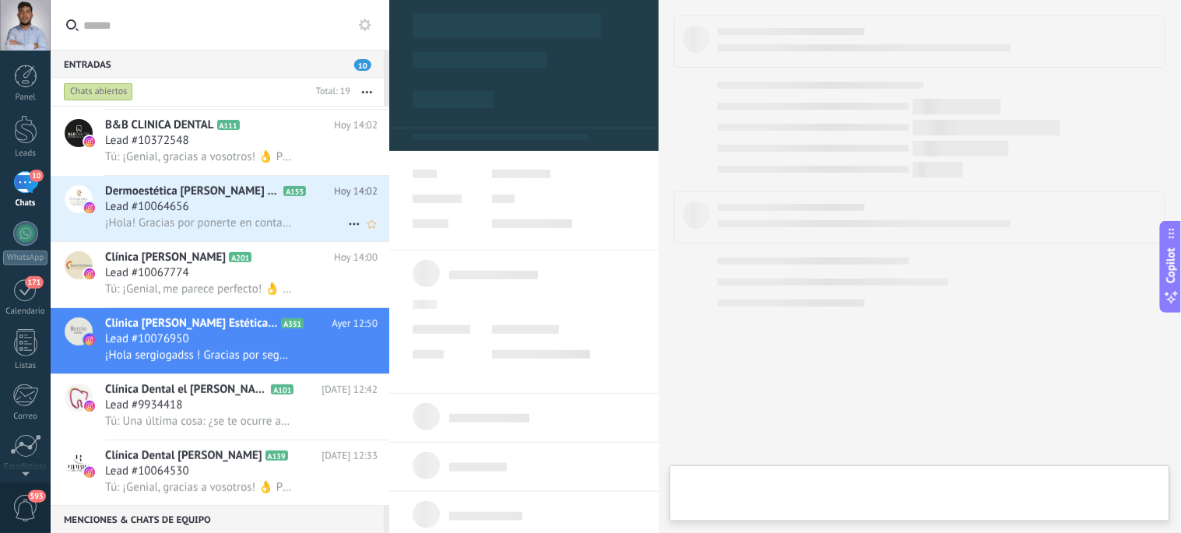
type textarea "**********"
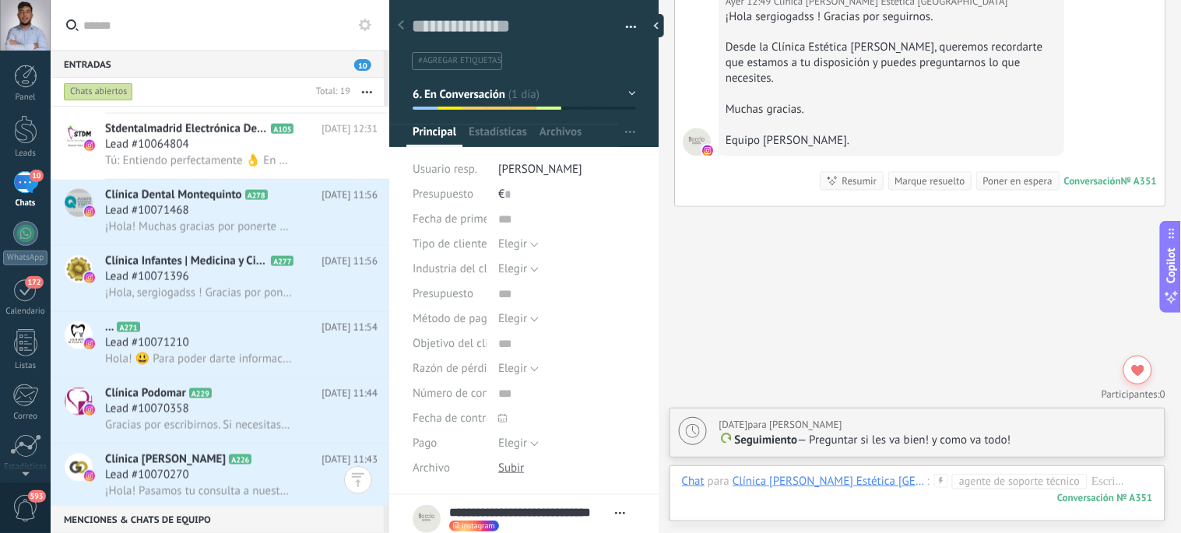
scroll to position [597, 0]
click at [345, 234] on icon at bounding box center [354, 227] width 19 height 19
click at [371, 244] on span "[PERSON_NAME] respondió" at bounding box center [439, 245] width 136 height 31
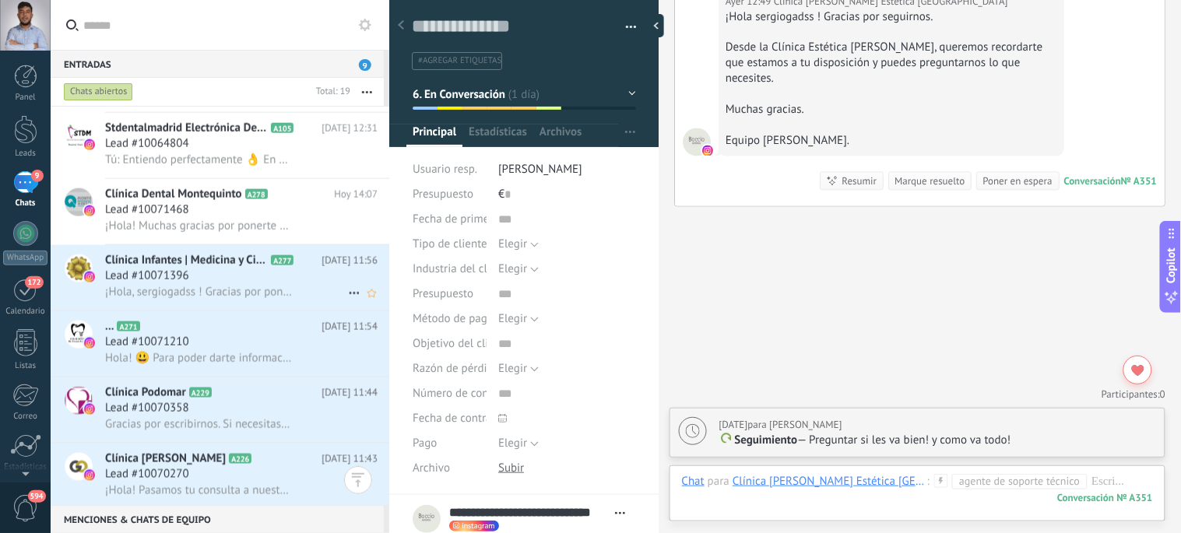
click at [349, 302] on icon at bounding box center [354, 293] width 19 height 19
click at [360, 320] on div "[PERSON_NAME] respondió" at bounding box center [430, 313] width 154 height 31
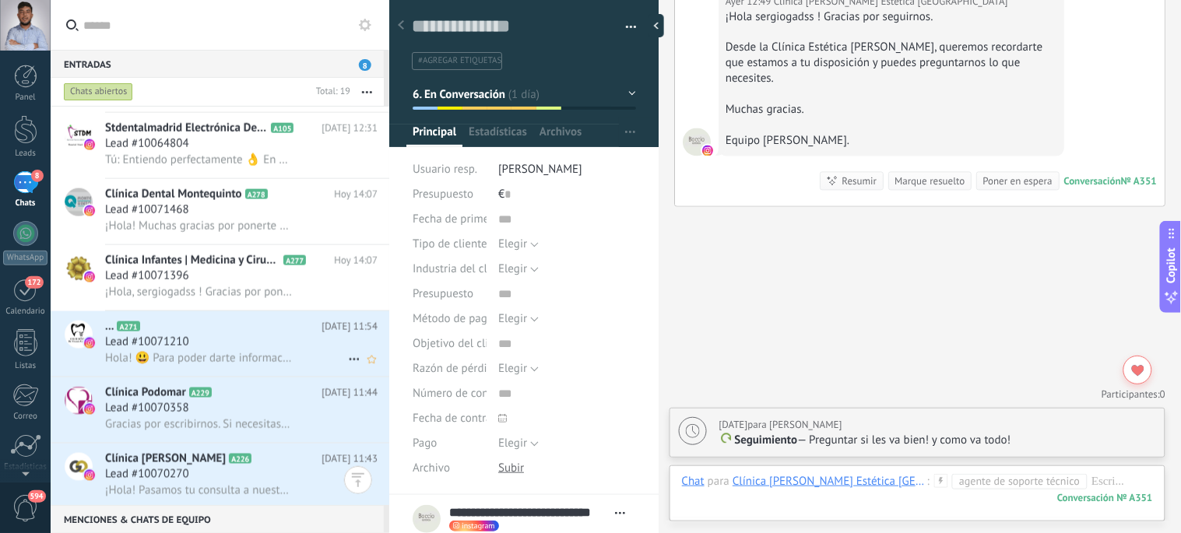
click at [347, 369] on icon at bounding box center [354, 359] width 19 height 19
click at [371, 387] on span "[PERSON_NAME] respondió" at bounding box center [439, 382] width 136 height 31
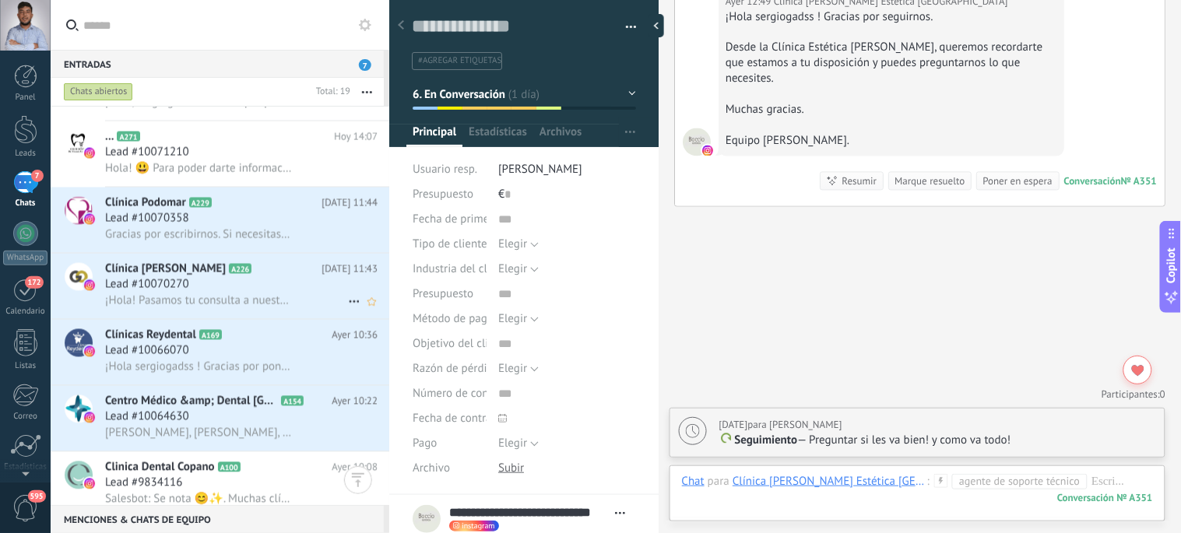
scroll to position [793, 0]
click at [346, 244] on icon at bounding box center [354, 235] width 19 height 19
click at [368, 252] on div "[PERSON_NAME] respondió" at bounding box center [430, 253] width 154 height 31
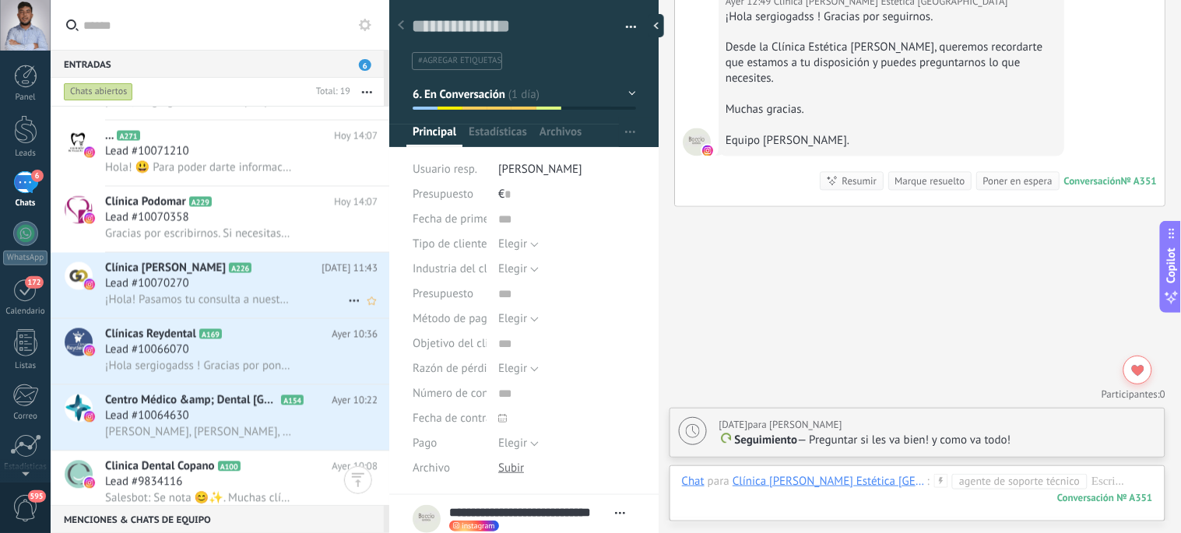
click at [348, 311] on icon at bounding box center [354, 301] width 19 height 19
click at [363, 323] on icon at bounding box center [359, 321] width 11 height 11
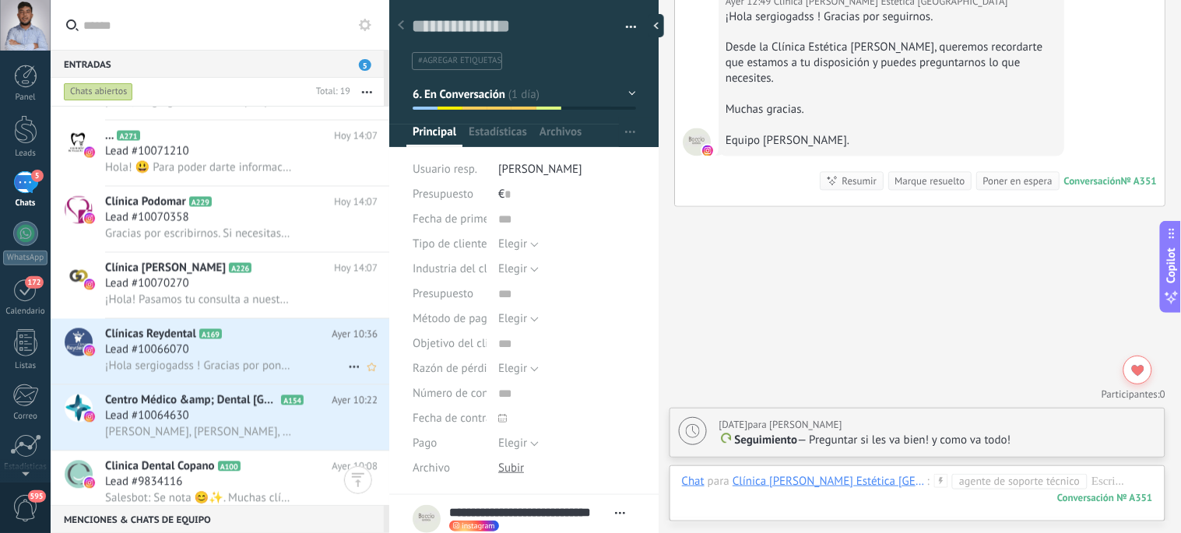
click at [345, 377] on icon at bounding box center [354, 367] width 19 height 19
click at [364, 395] on div "[PERSON_NAME] respondió" at bounding box center [430, 390] width 154 height 31
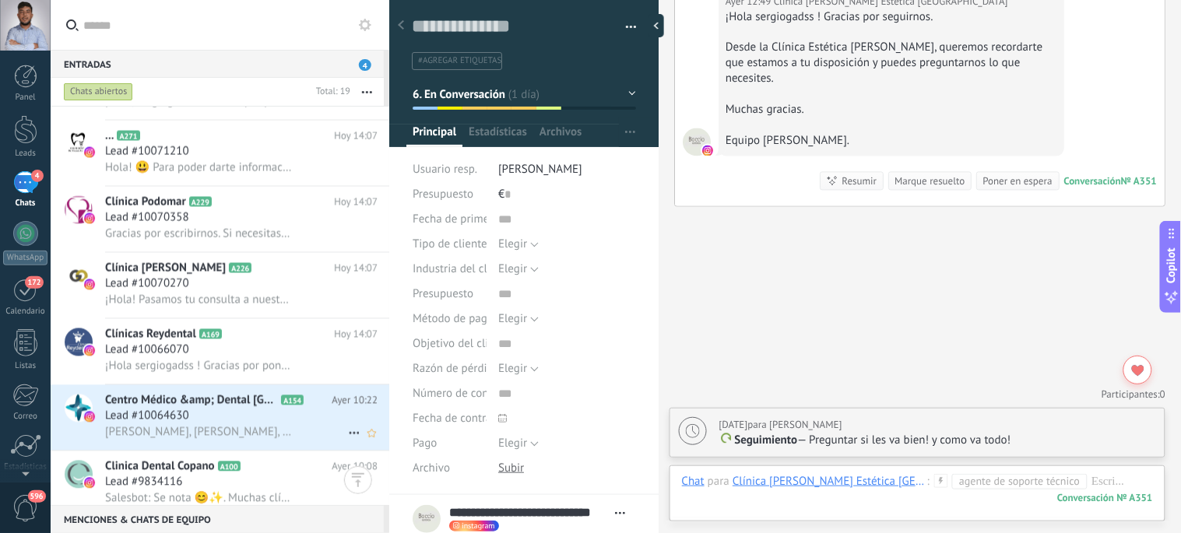
click at [350, 443] on icon at bounding box center [354, 433] width 19 height 19
click at [371, 456] on span "[PERSON_NAME] respondió" at bounding box center [439, 457] width 136 height 31
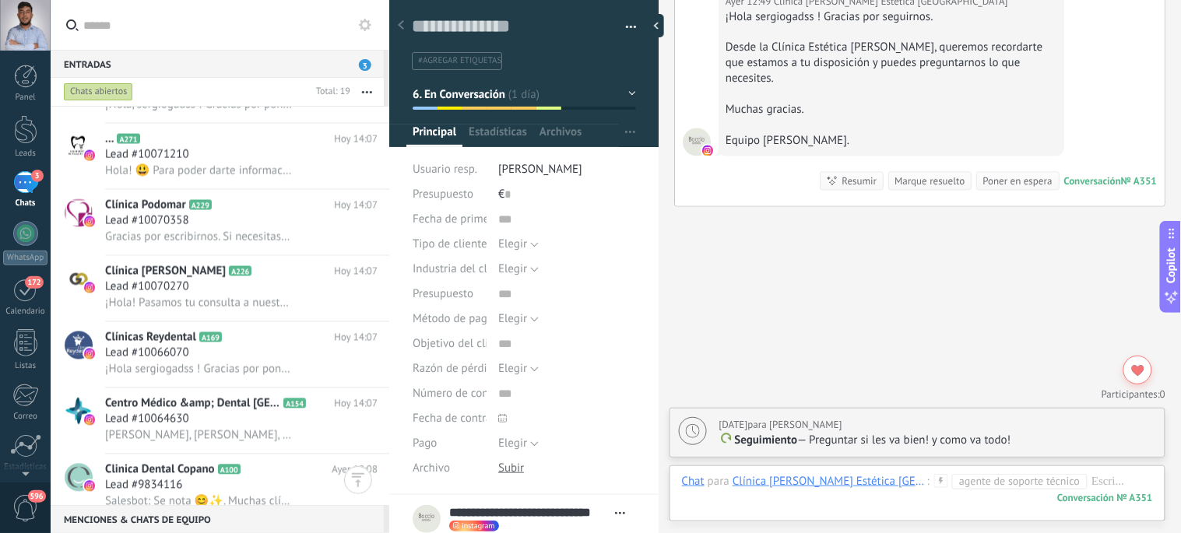
scroll to position [888, 0]
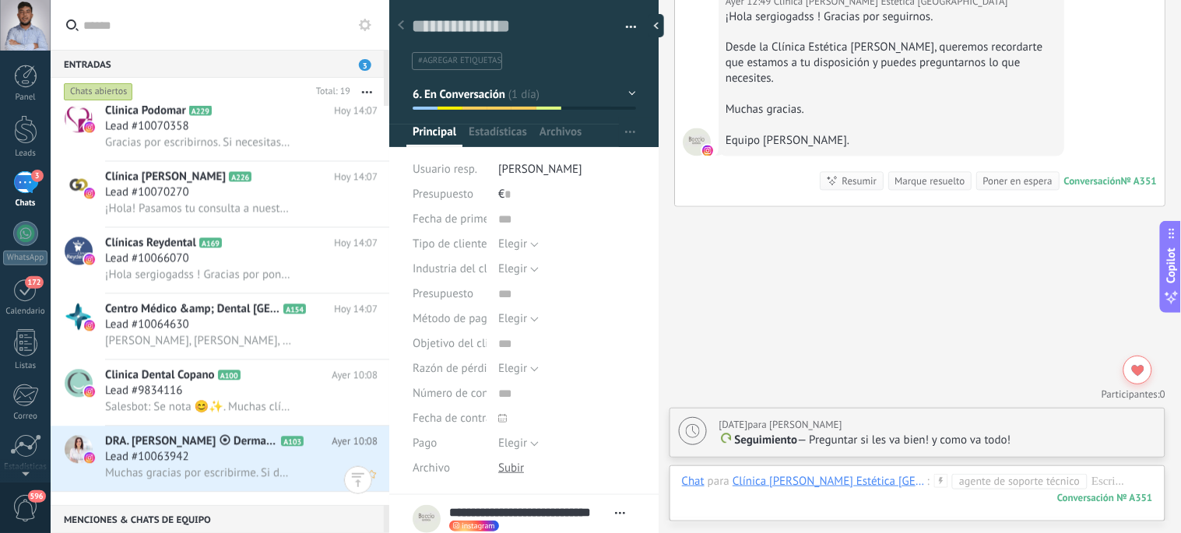
click at [345, 484] on icon at bounding box center [354, 474] width 19 height 19
click at [366, 484] on div "[PERSON_NAME] respondió" at bounding box center [430, 474] width 154 height 31
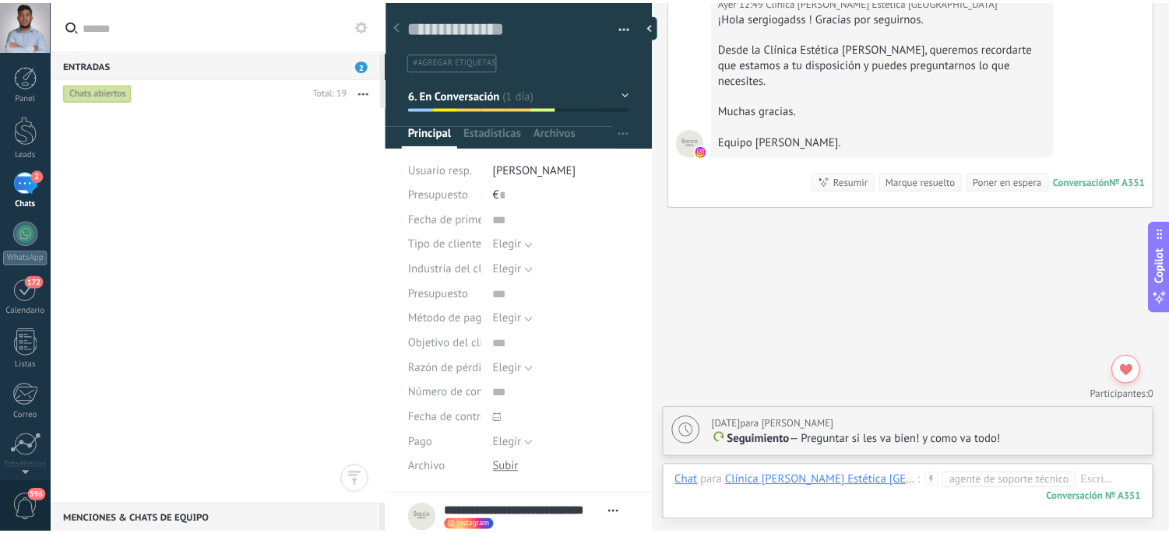
scroll to position [0, 0]
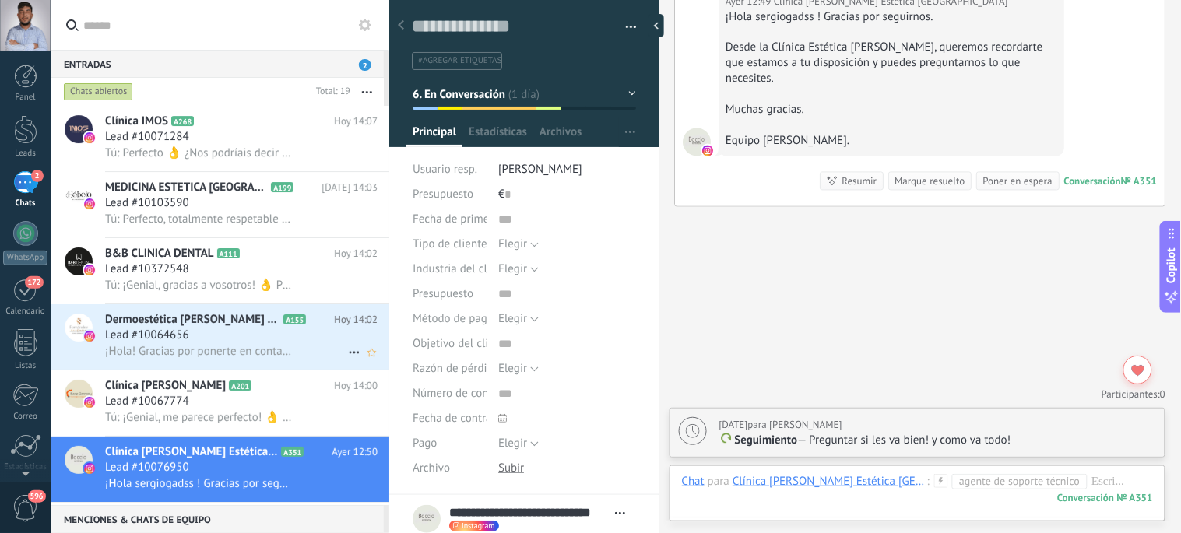
click at [345, 358] on icon at bounding box center [354, 352] width 19 height 19
click at [371, 358] on span "[PERSON_NAME] respondió" at bounding box center [439, 368] width 136 height 31
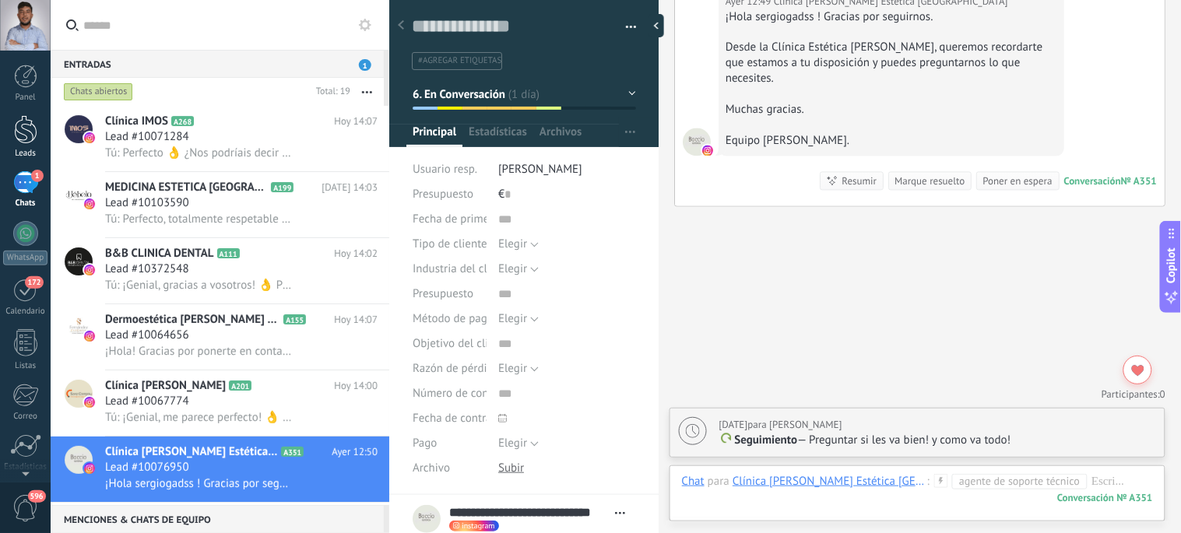
click at [26, 134] on div at bounding box center [25, 129] width 23 height 29
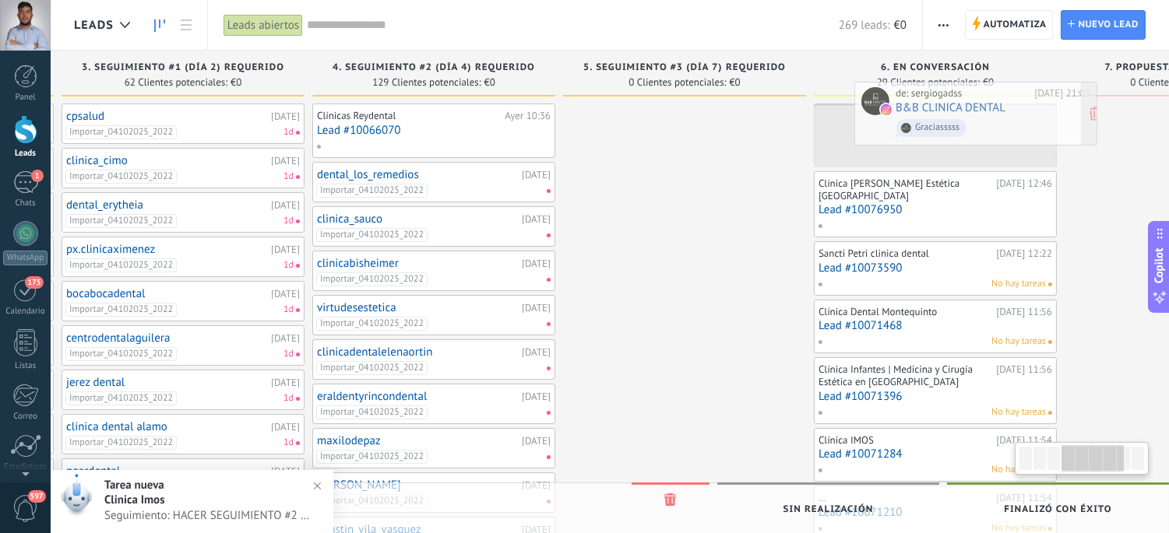
scroll to position [0, 800]
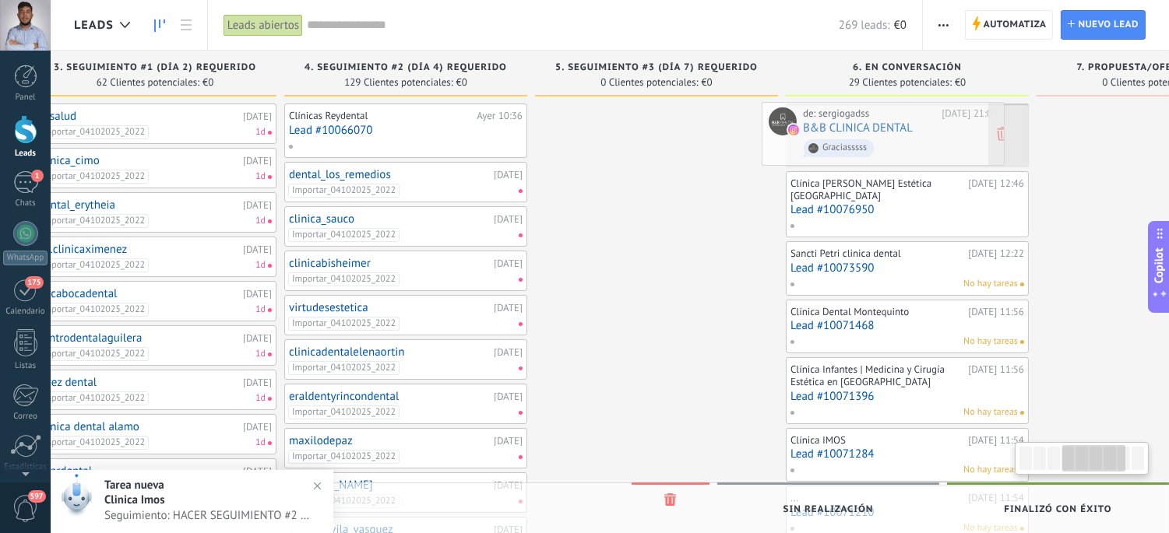
drag, startPoint x: 221, startPoint y: 152, endPoint x: 913, endPoint y: 150, distance: 692.2
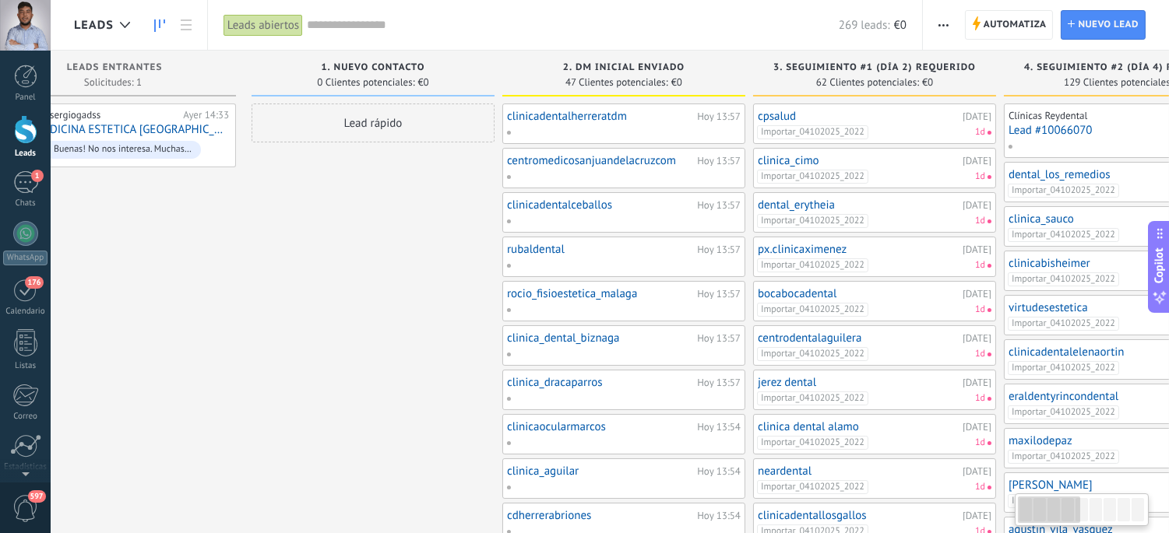
scroll to position [0, 0]
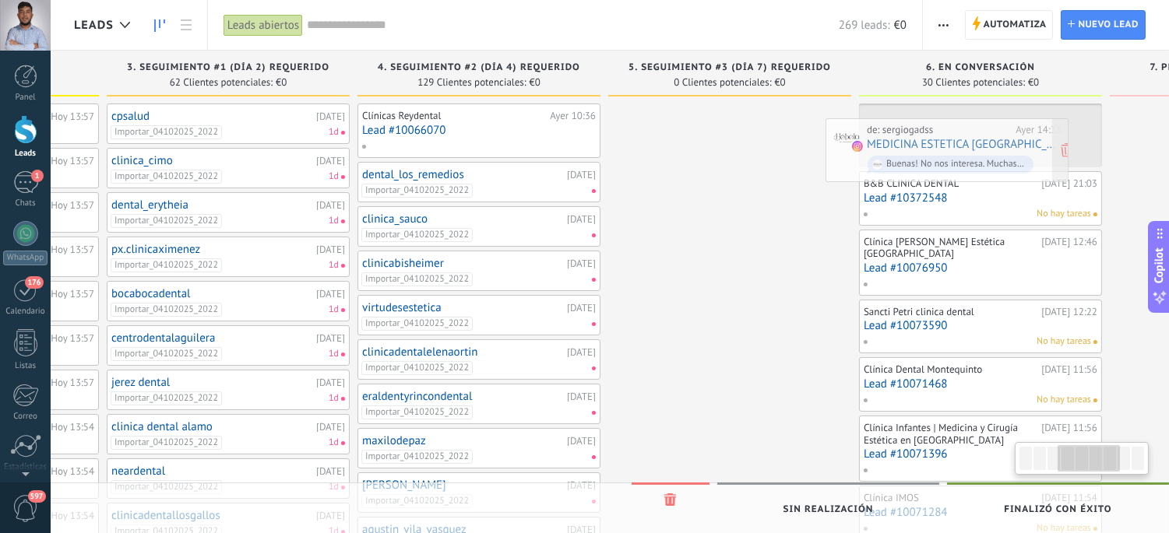
drag, startPoint x: 219, startPoint y: 119, endPoint x: 970, endPoint y: 133, distance: 751.5
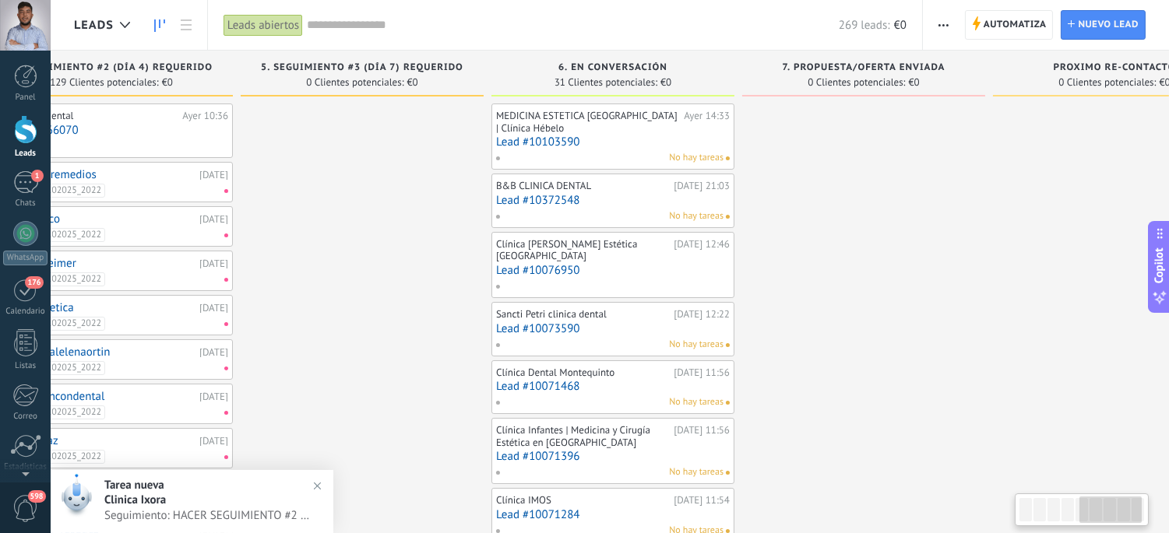
scroll to position [0, 1117]
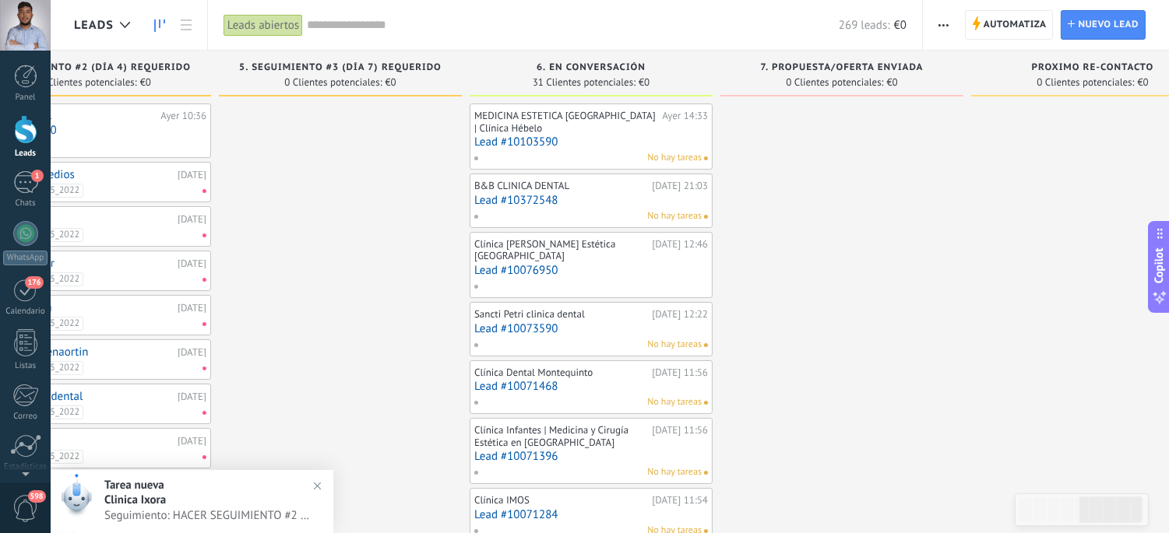
click at [318, 487] on img at bounding box center [317, 486] width 23 height 23
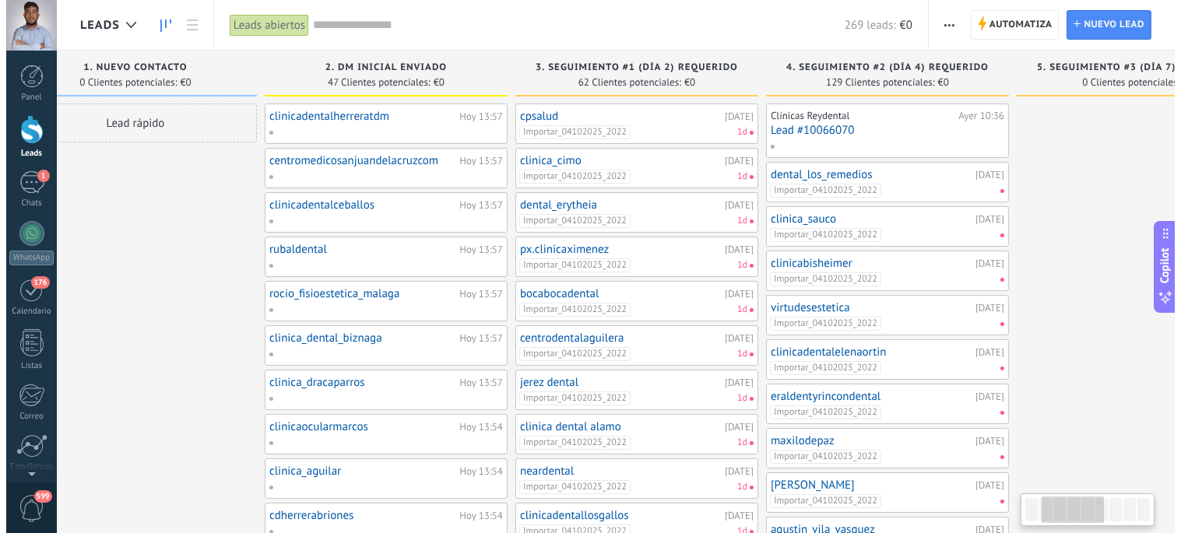
scroll to position [0, 314]
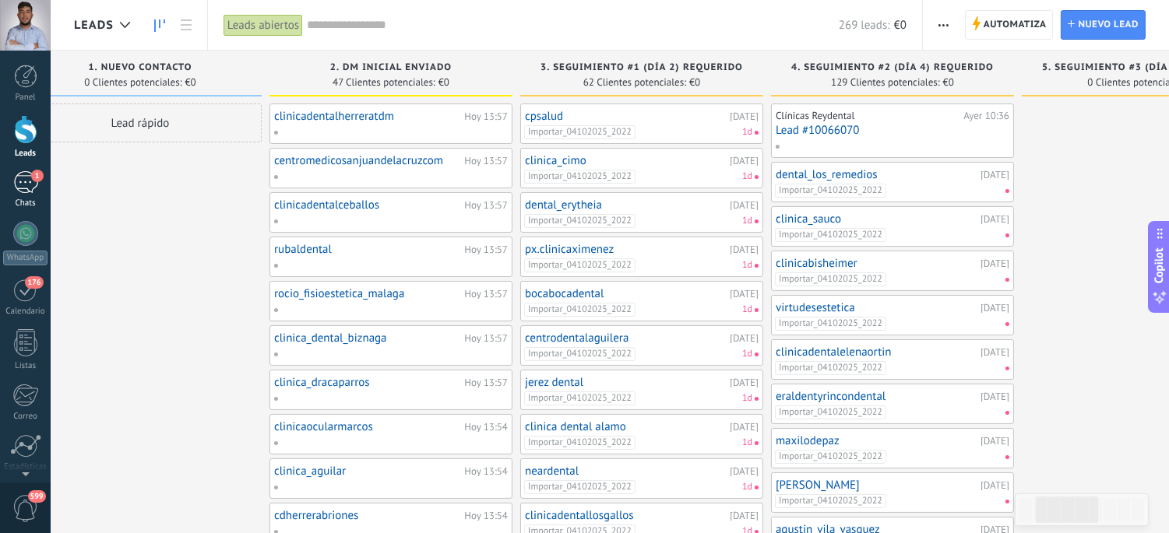
click at [9, 188] on link "1 Chats" at bounding box center [25, 189] width 51 height 37
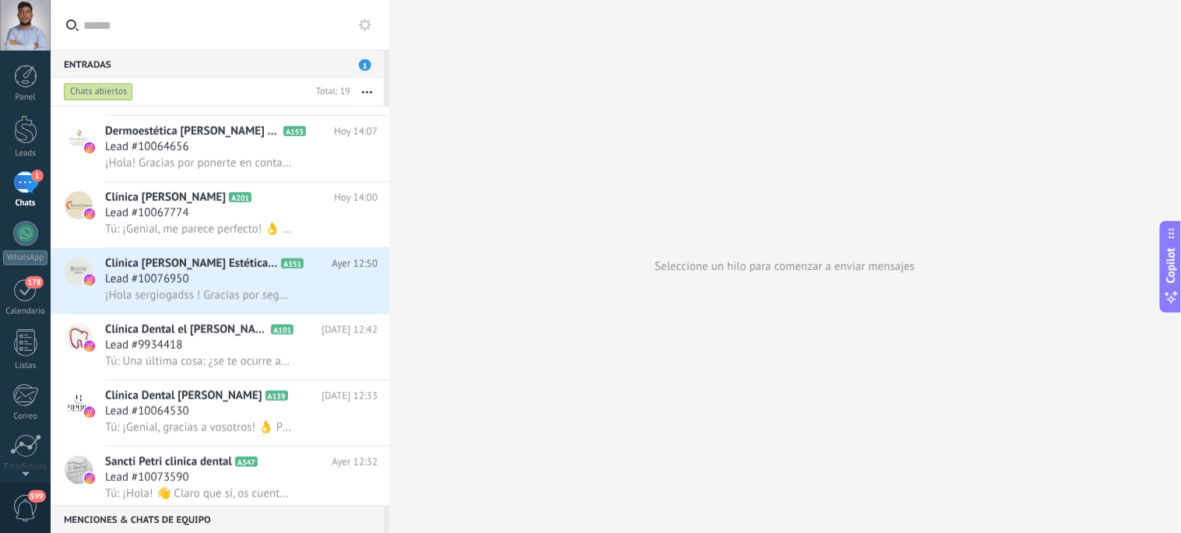
scroll to position [191, 0]
click at [349, 297] on use at bounding box center [354, 295] width 10 height 2
click at [375, 312] on span "[PERSON_NAME] respondió" at bounding box center [439, 313] width 136 height 31
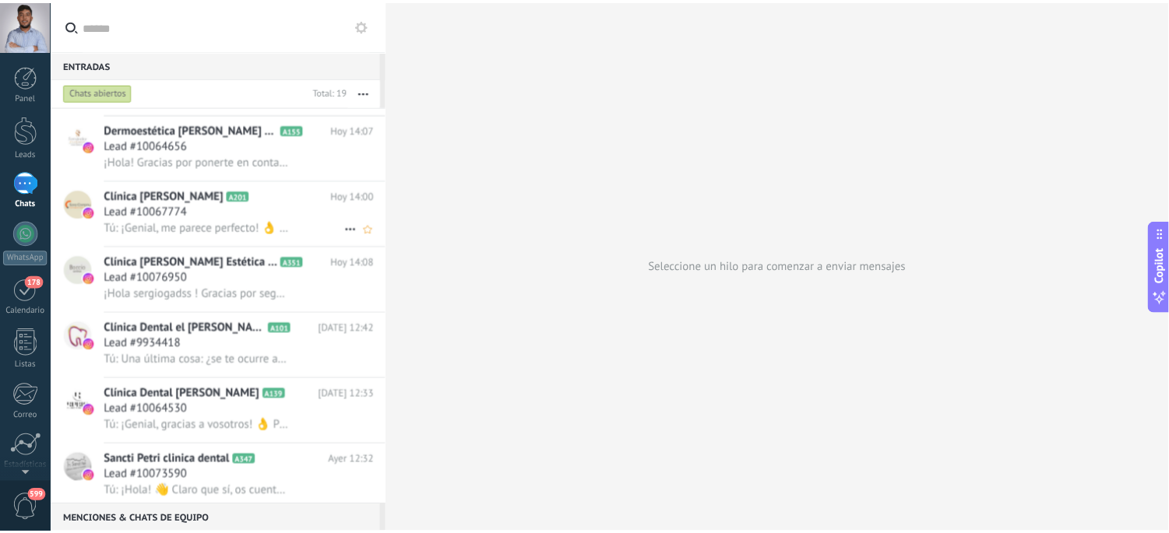
scroll to position [0, 0]
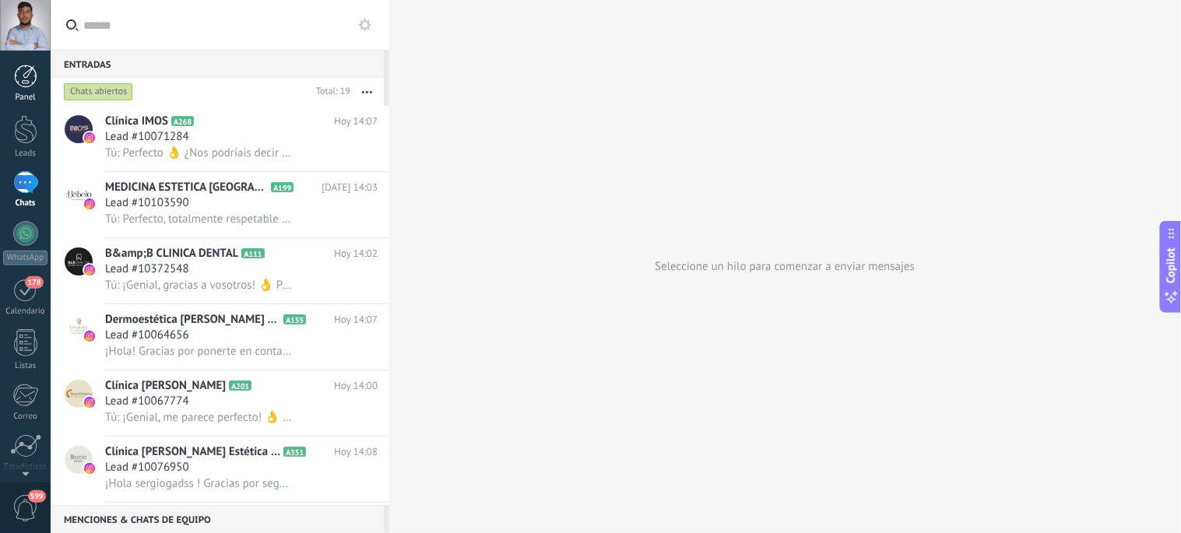
click at [26, 73] on div at bounding box center [25, 76] width 23 height 23
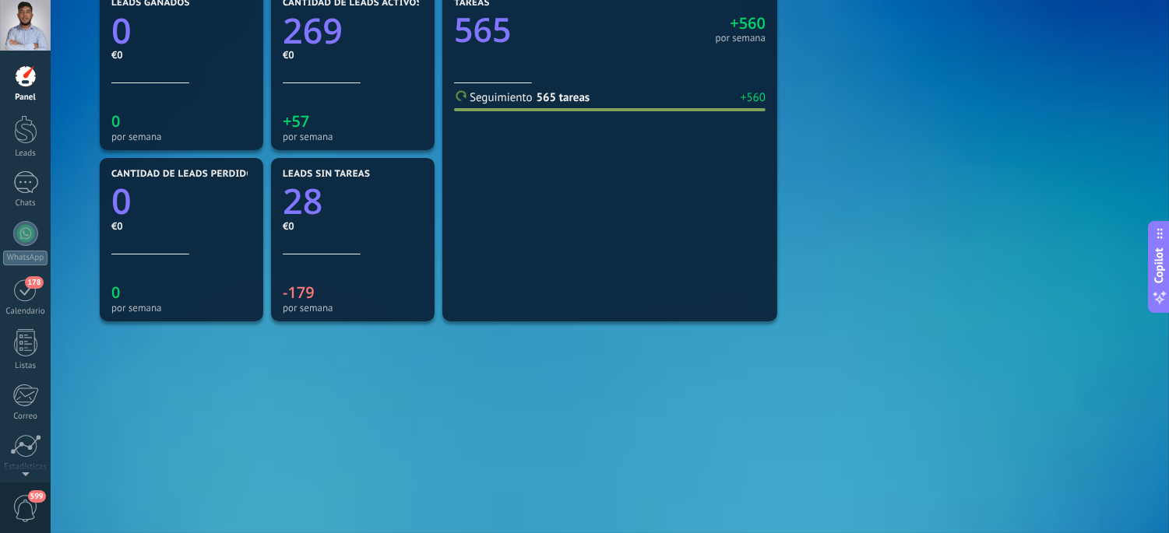
scroll to position [558, 0]
